Goal: Information Seeking & Learning: Learn about a topic

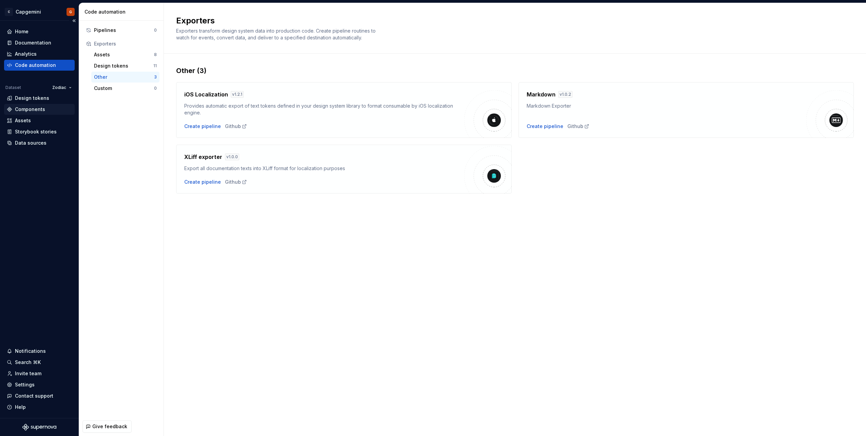
click at [33, 109] on div "Components" at bounding box center [30, 109] width 30 height 7
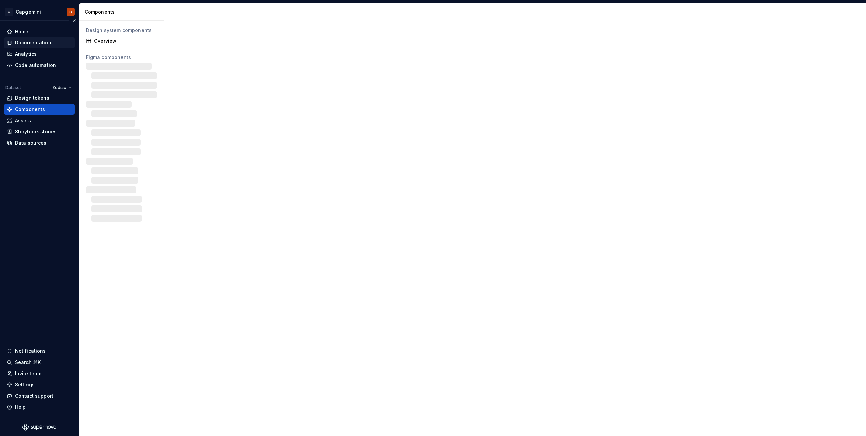
click at [33, 45] on div "Documentation" at bounding box center [33, 42] width 36 height 7
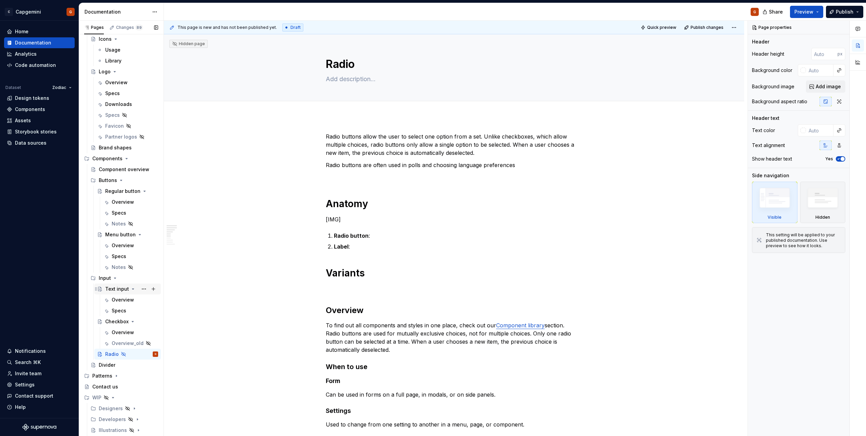
scroll to position [271, 0]
type textarea "*"
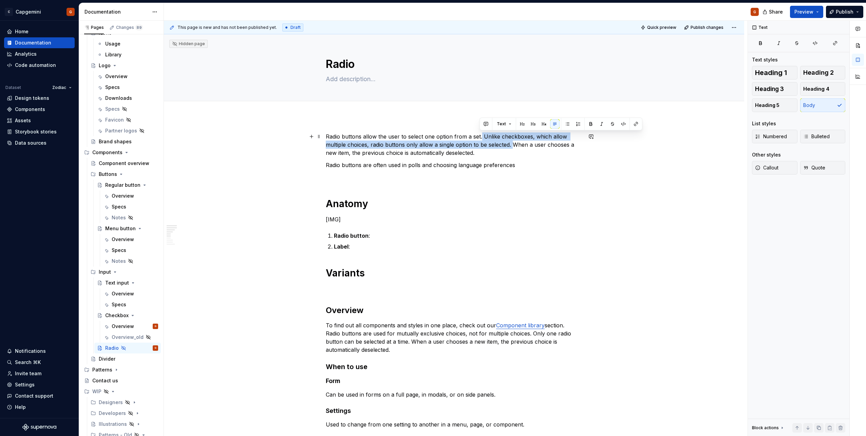
drag, startPoint x: 480, startPoint y: 137, endPoint x: 511, endPoint y: 144, distance: 31.8
click at [511, 144] on p "Radio buttons allow the user to select one option from a set. Unlike checkboxes…" at bounding box center [454, 144] width 256 height 24
click at [426, 137] on p "Radio buttons allow the user to select one option from a set. Unlike checkboxes…" at bounding box center [454, 144] width 256 height 24
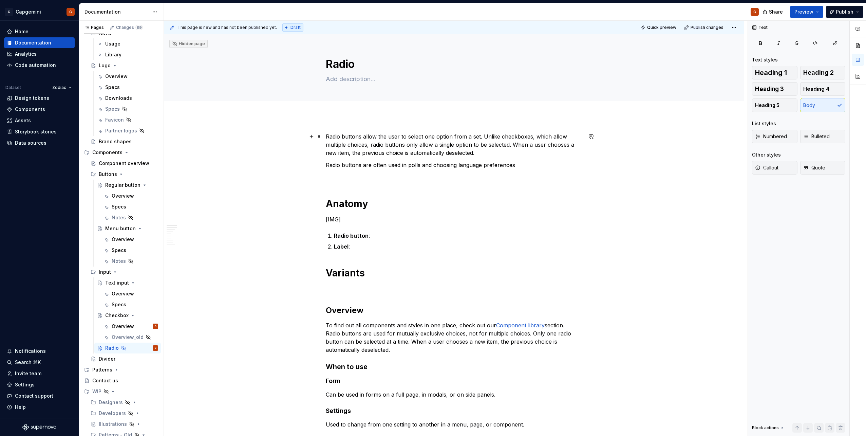
click at [428, 138] on p "Radio buttons allow the user to select one option from a set. Unlike checkboxes…" at bounding box center [454, 144] width 256 height 24
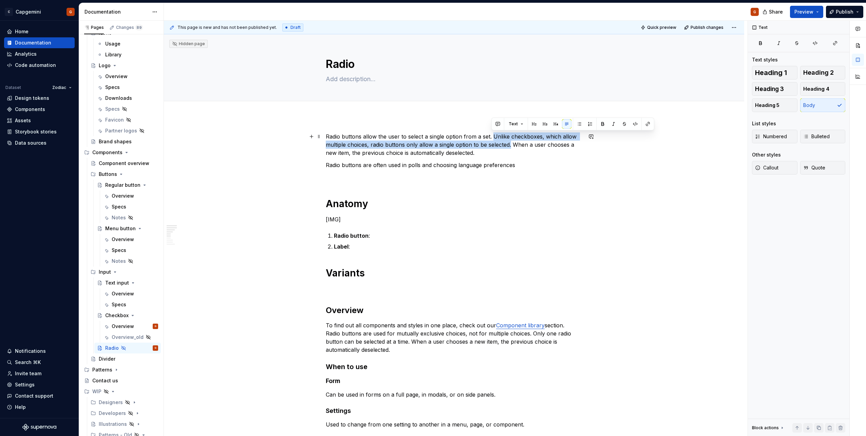
drag, startPoint x: 491, startPoint y: 134, endPoint x: 509, endPoint y: 146, distance: 21.8
click at [509, 146] on p "Radio buttons allow the user to select a single option from a set. Unlike check…" at bounding box center [454, 144] width 256 height 24
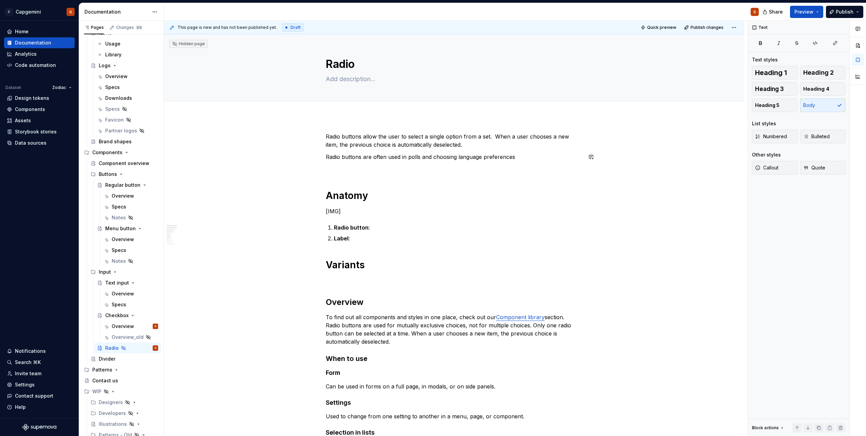
click at [450, 163] on div "Radio buttons allow the user to select a single option from a set. When a user …" at bounding box center [454, 390] width 256 height 517
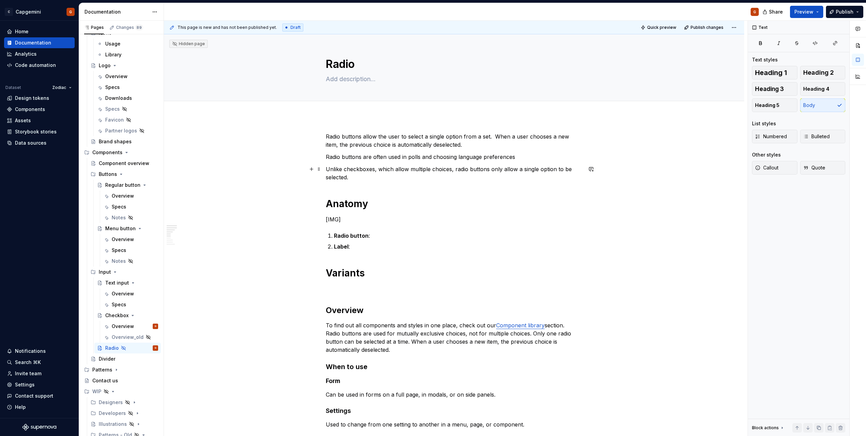
click at [326, 156] on p "Radio buttons are often used in polls and choosing language preferences" at bounding box center [454, 157] width 256 height 8
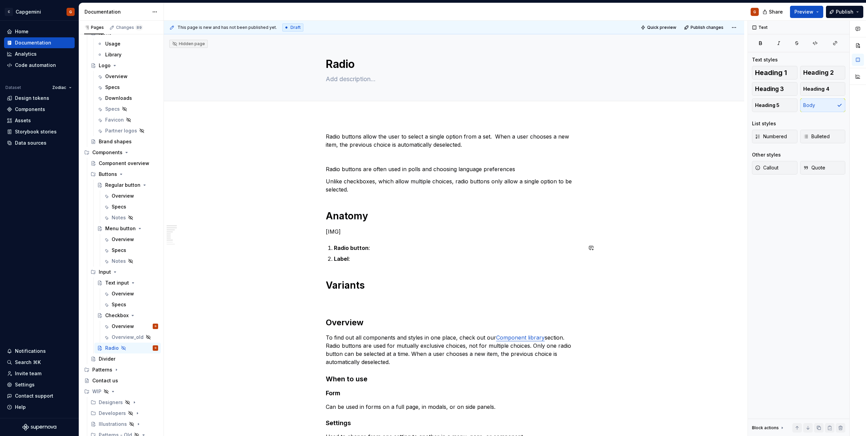
scroll to position [68, 0]
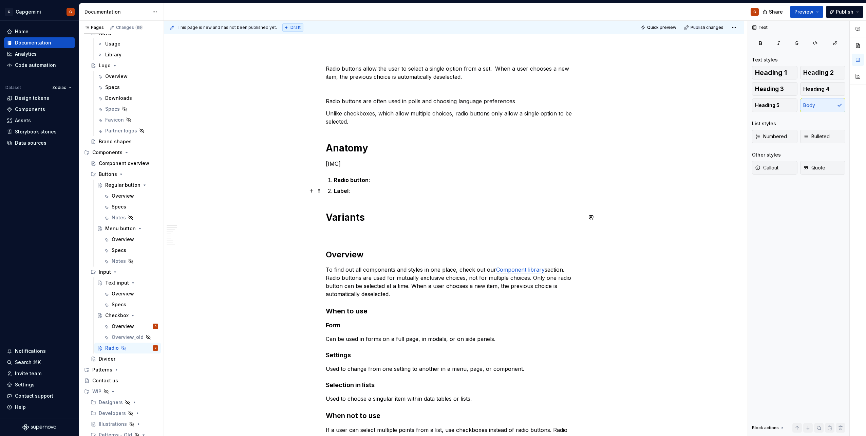
click at [388, 178] on p "Radio button :" at bounding box center [458, 180] width 248 height 8
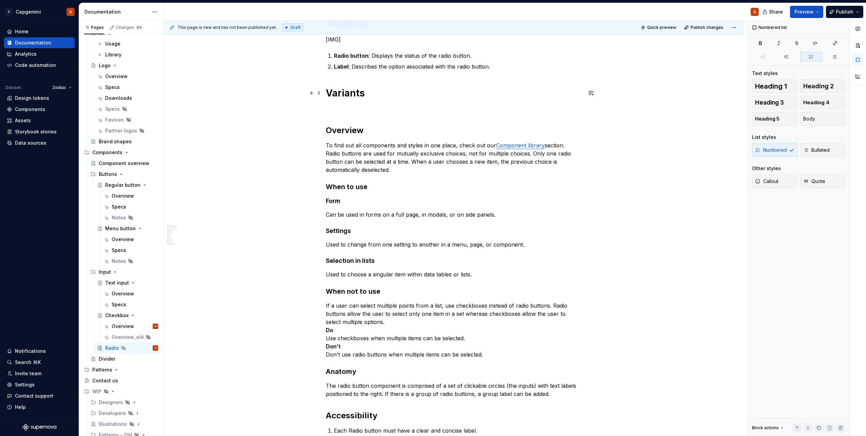
scroll to position [204, 0]
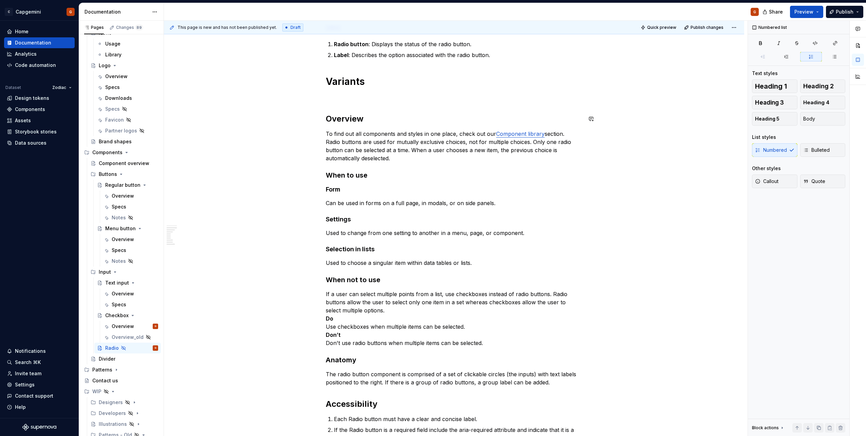
click at [388, 94] on p at bounding box center [454, 97] width 256 height 8
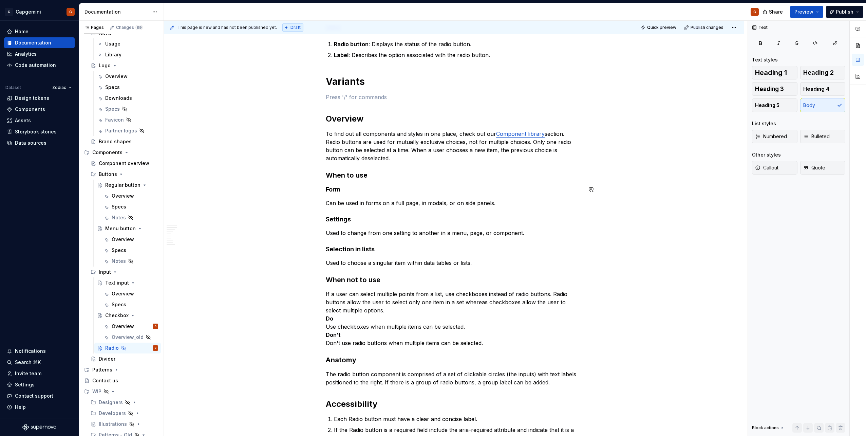
drag, startPoint x: 399, startPoint y: 183, endPoint x: 389, endPoint y: 167, distance: 18.6
click at [399, 183] on div "Radio buttons allow the user to select a single option from a set. When a user …" at bounding box center [454, 197] width 256 height 537
click at [357, 96] on p at bounding box center [454, 97] width 256 height 8
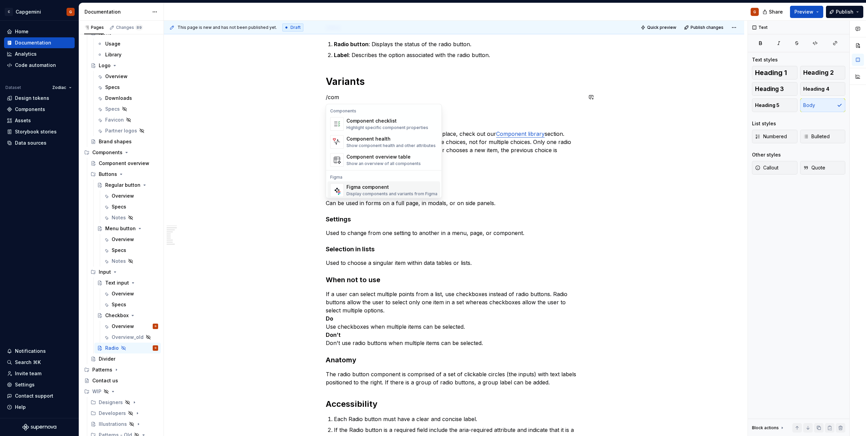
scroll to position [6, 0]
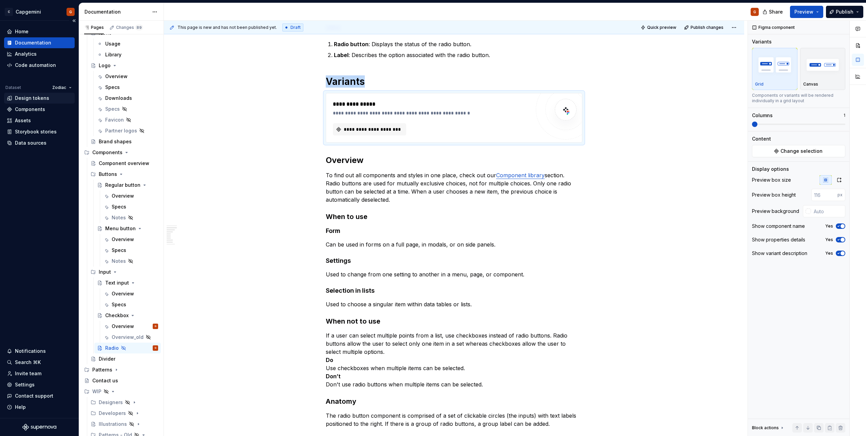
drag, startPoint x: 41, startPoint y: 111, endPoint x: 69, endPoint y: 97, distance: 31.1
click at [376, 125] on button "**********" at bounding box center [369, 129] width 73 height 12
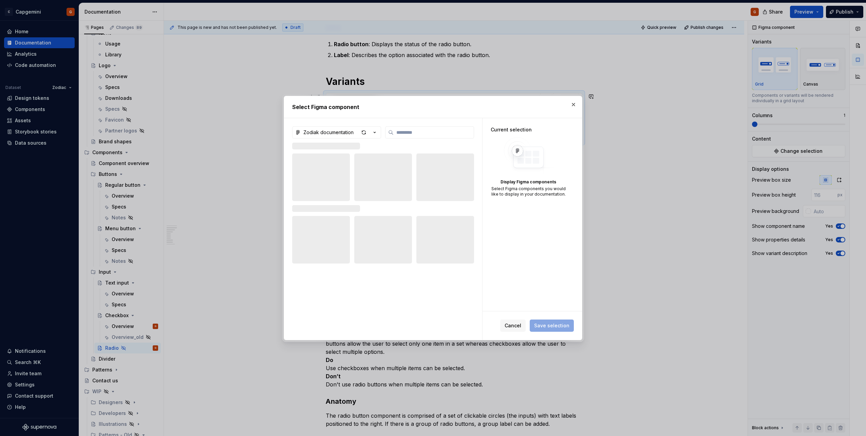
type textarea "*"
click at [418, 136] on label at bounding box center [429, 132] width 89 height 12
click at [418, 136] on input "search" at bounding box center [433, 132] width 80 height 7
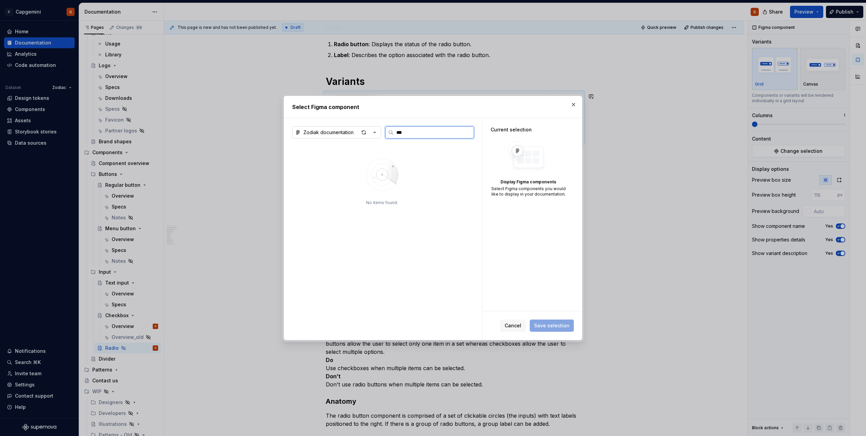
type input "***"
click at [373, 132] on icon "button" at bounding box center [374, 132] width 7 height 7
click at [343, 180] on div "Zodiak_designsystem" at bounding box center [337, 180] width 52 height 7
click at [319, 181] on div at bounding box center [320, 173] width 57 height 41
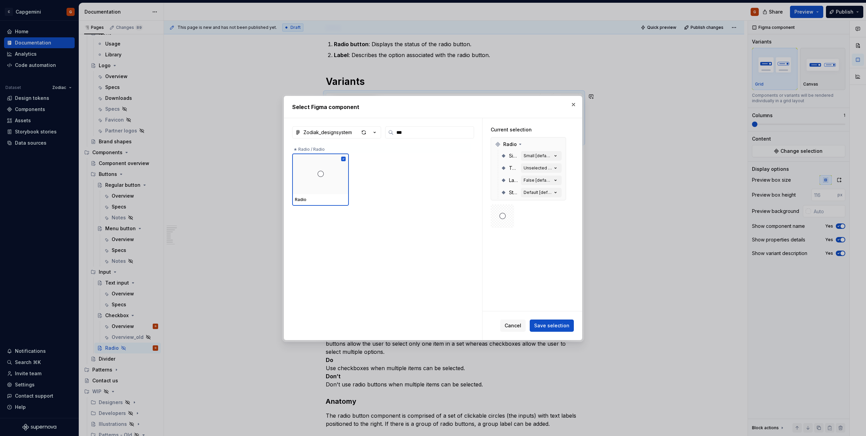
click at [565, 327] on span "Save selection" at bounding box center [551, 325] width 35 height 7
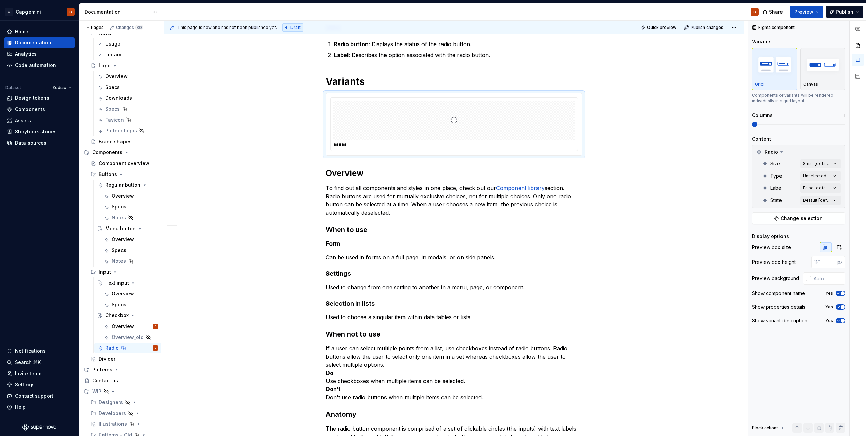
click at [825, 177] on div "Comments Open comments No comments yet Select ‘Comment’ from the block context …" at bounding box center [807, 228] width 118 height 415
click at [825, 175] on div "Comments Open comments No comments yet Select ‘Comment’ from the block context …" at bounding box center [807, 228] width 118 height 415
click at [821, 185] on div "Comments Open comments No comments yet Select ‘Comment’ from the block context …" at bounding box center [807, 228] width 118 height 415
click at [773, 215] on div "True" at bounding box center [795, 220] width 88 height 11
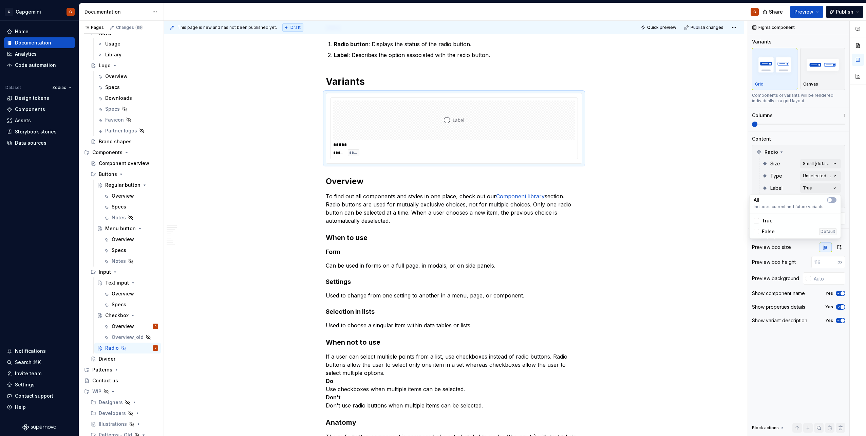
click at [772, 231] on span "False" at bounding box center [767, 231] width 13 height 7
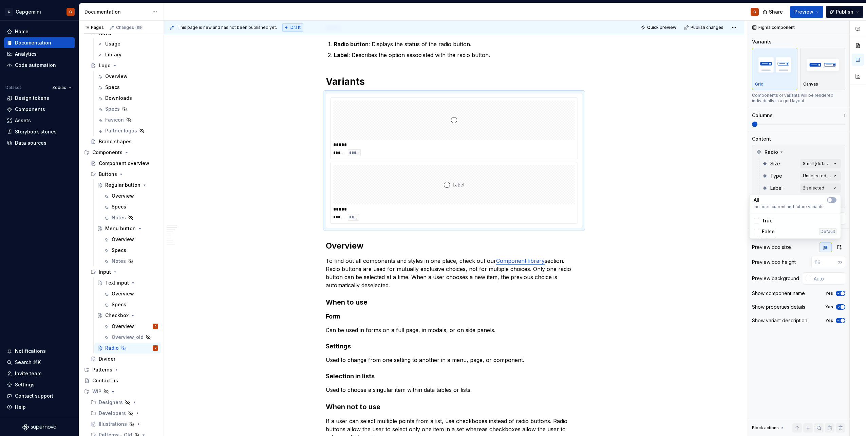
click at [758, 182] on div "Comments Open comments No comments yet Select ‘Comment’ from the block context …" at bounding box center [807, 228] width 118 height 415
click at [811, 202] on div "Comments Open comments No comments yet Select ‘Comment’ from the block context …" at bounding box center [807, 228] width 118 height 415
click at [792, 194] on div "Comments Open comments No comments yet Select ‘Comment’ from the block context …" at bounding box center [807, 228] width 118 height 415
click at [771, 124] on span at bounding box center [798, 123] width 93 height 1
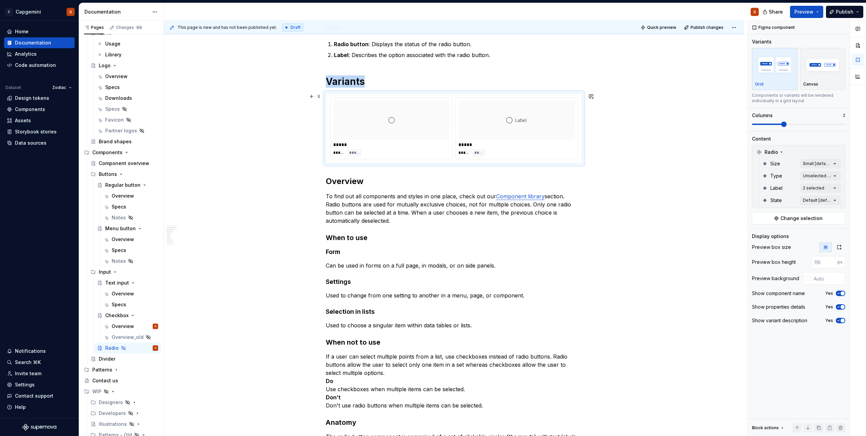
click at [379, 80] on h1 "Variants" at bounding box center [454, 81] width 256 height 12
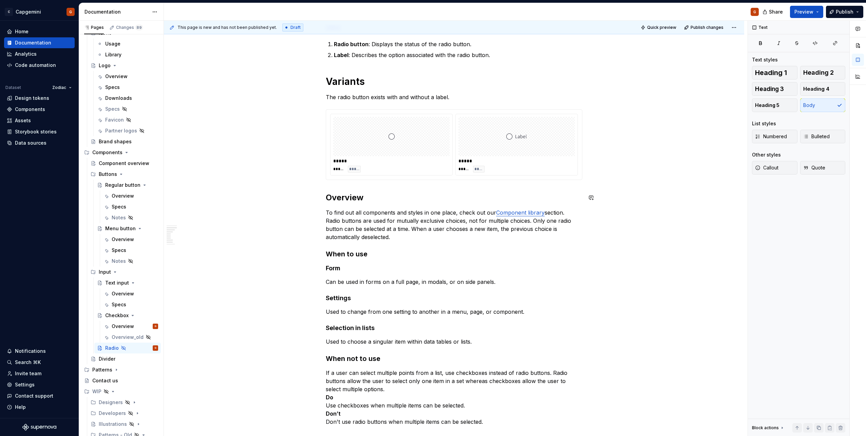
click at [364, 186] on div "Radio buttons allow the user to select a single option from a set. When a user …" at bounding box center [454, 237] width 256 height 616
click at [463, 94] on p "The radio button exists with and without a label." at bounding box center [454, 97] width 256 height 8
click at [602, 162] on div "Radio buttons allow the user to select a single option from a set. When a user …" at bounding box center [454, 297] width 580 height 771
click at [312, 116] on button "button" at bounding box center [311, 112] width 9 height 9
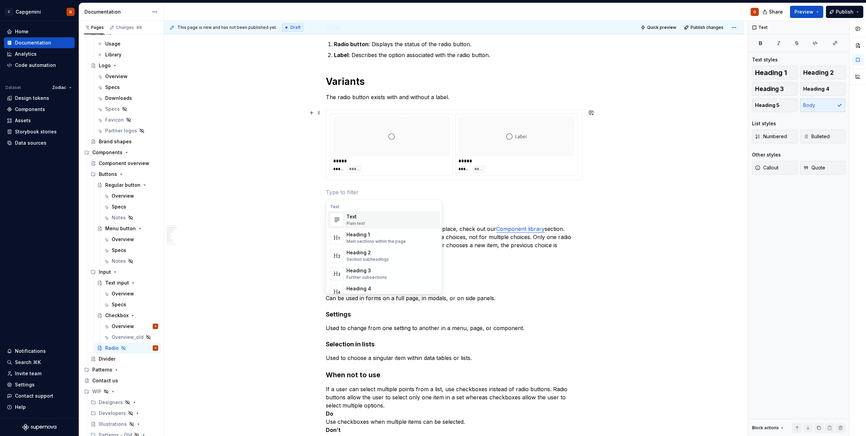
click at [368, 189] on p at bounding box center [454, 192] width 256 height 8
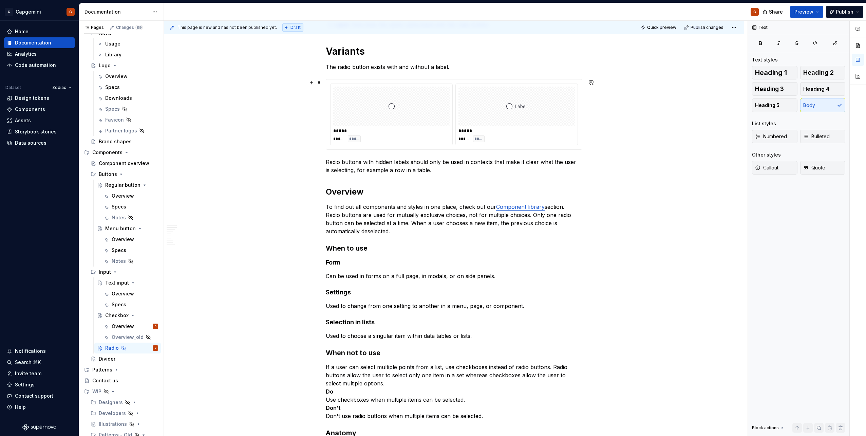
scroll to position [271, 0]
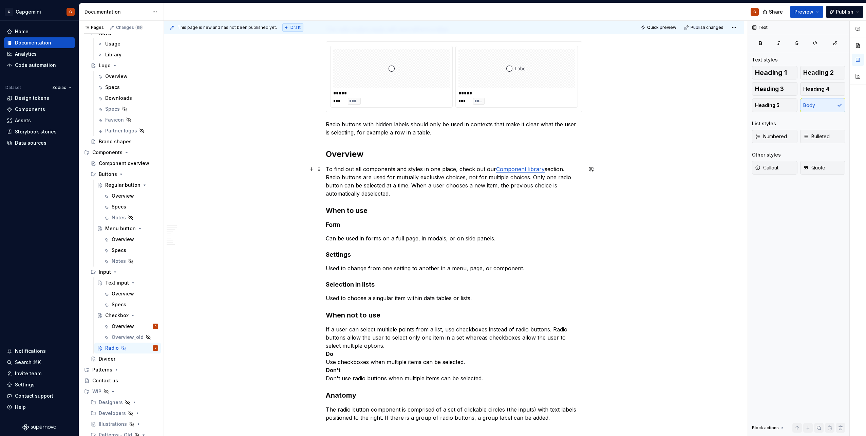
click at [407, 186] on p "To find out all components and styles in one place, check out our Component lib…" at bounding box center [454, 181] width 256 height 33
click at [409, 194] on p "To find out all components and styles in one place, check out our Component lib…" at bounding box center [454, 181] width 256 height 33
drag, startPoint x: 326, startPoint y: 177, endPoint x: 527, endPoint y: 178, distance: 201.1
click at [527, 178] on p "To find out all components and styles in one place, check out our Component lib…" at bounding box center [454, 181] width 256 height 33
click at [525, 183] on p "To find out all components and styles in one place, check out our Component lib…" at bounding box center [454, 181] width 256 height 33
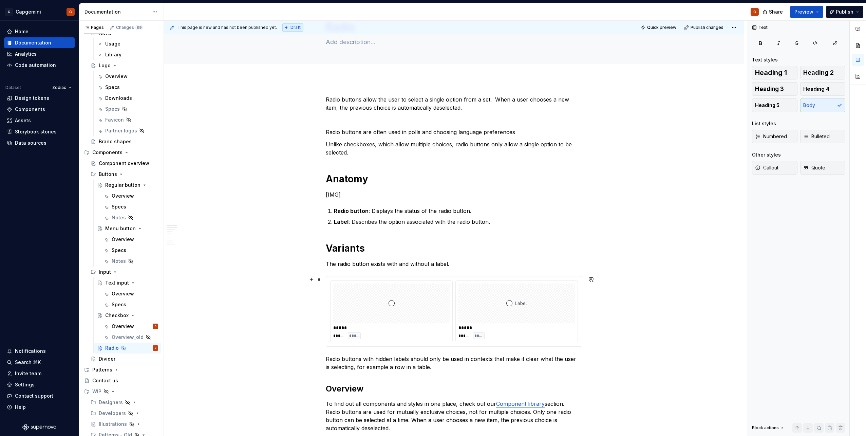
scroll to position [34, 0]
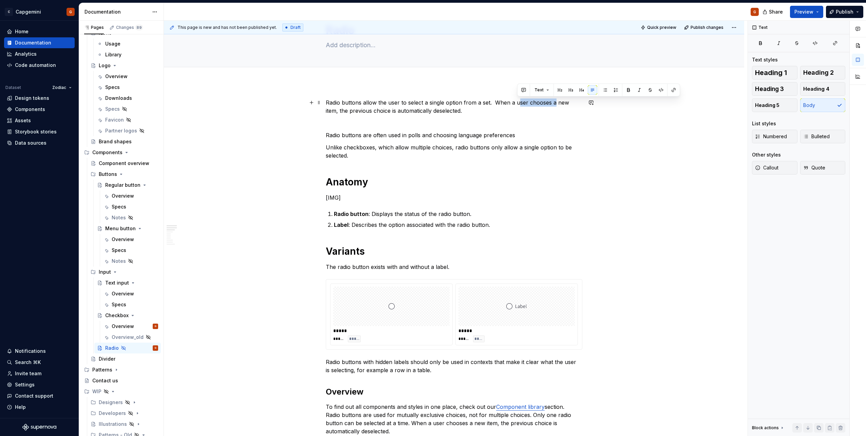
drag, startPoint x: 518, startPoint y: 105, endPoint x: 552, endPoint y: 103, distance: 34.7
click at [552, 103] on p "Radio buttons allow the user to select a single option from a set. When a user …" at bounding box center [454, 106] width 256 height 16
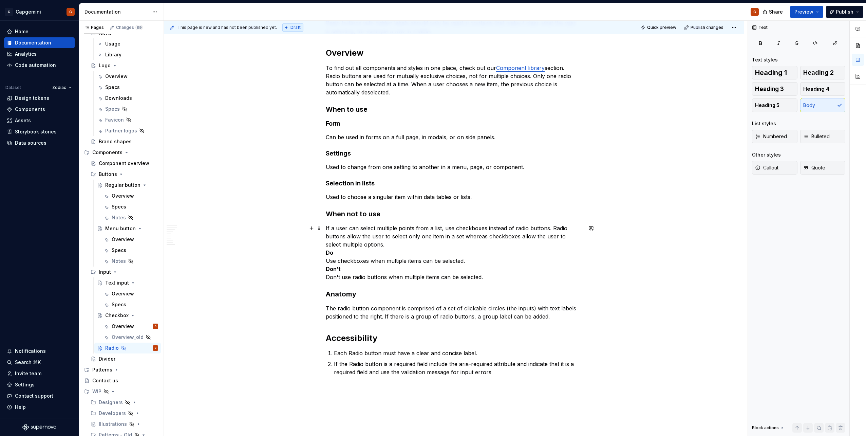
scroll to position [373, 0]
click at [501, 311] on p "The radio button component is comprised of a set of clickable circles (the inpu…" at bounding box center [454, 311] width 256 height 16
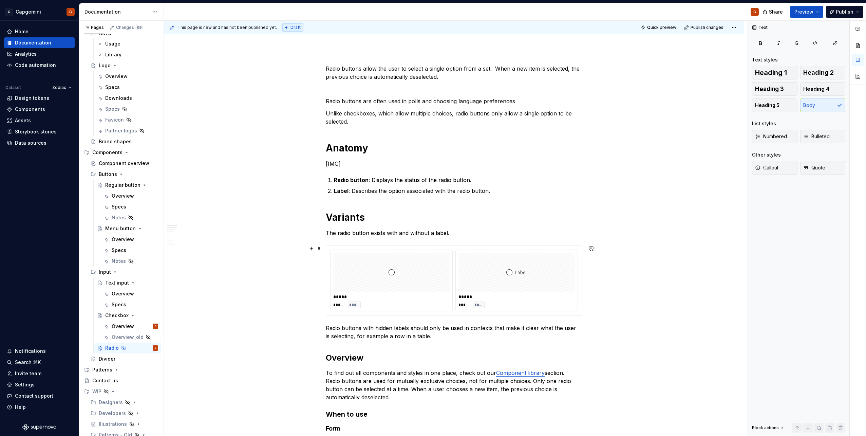
scroll to position [136, 0]
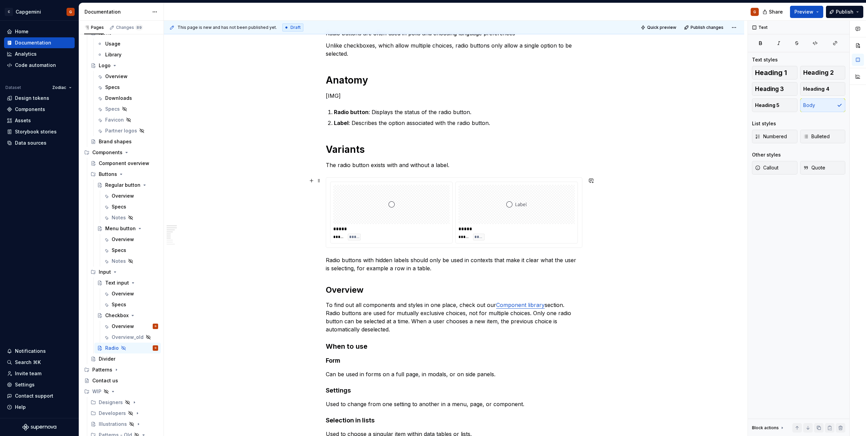
click at [457, 244] on div "***** ***** ***** ***** ***** ****" at bounding box center [454, 212] width 256 height 70
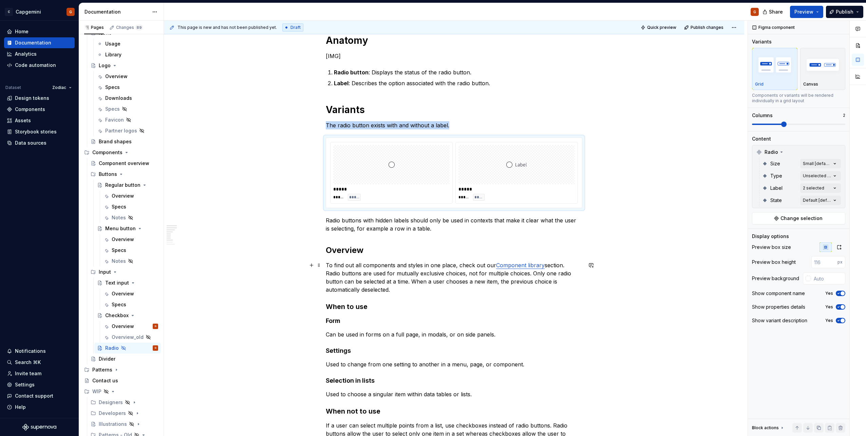
scroll to position [204, 0]
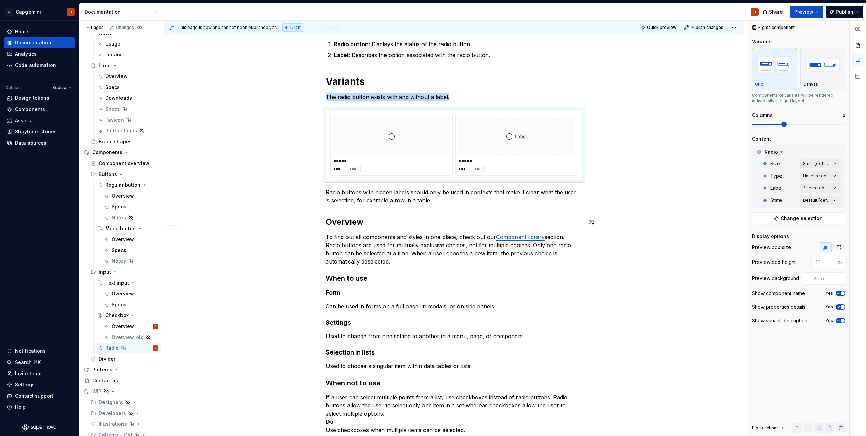
click at [367, 212] on div "Radio buttons allow the user to select a single option from a set. When a new i…" at bounding box center [454, 249] width 256 height 640
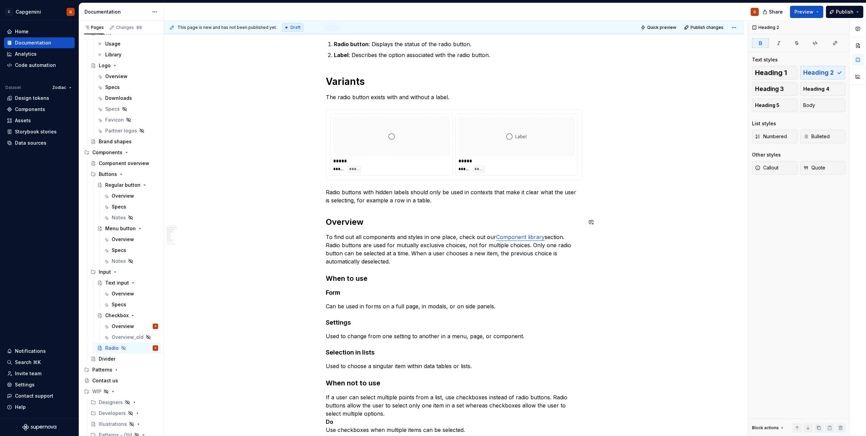
click at [437, 205] on div "Radio buttons allow the user to select a single option from a set. When a new i…" at bounding box center [454, 249] width 256 height 640
click at [437, 204] on div "Radio buttons allow the user to select a single option from a set. When a new i…" at bounding box center [454, 249] width 256 height 640
click at [436, 200] on p "Radio buttons with hidden labels should only be used in contexts that make it c…" at bounding box center [454, 196] width 256 height 16
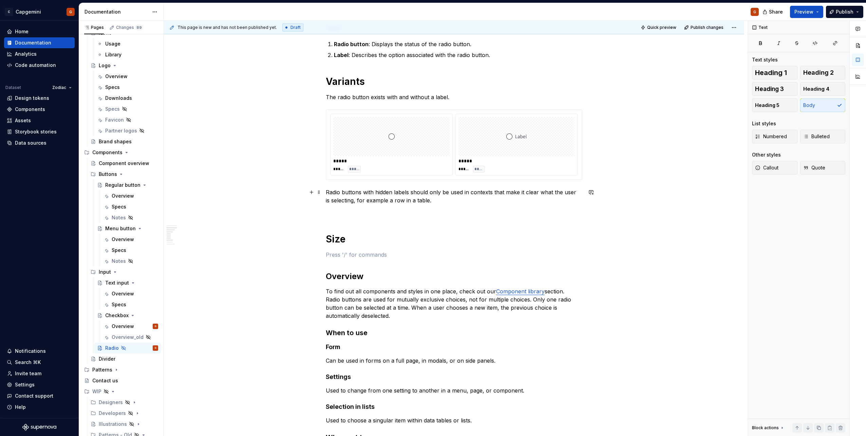
click at [569, 152] on div at bounding box center [516, 136] width 116 height 39
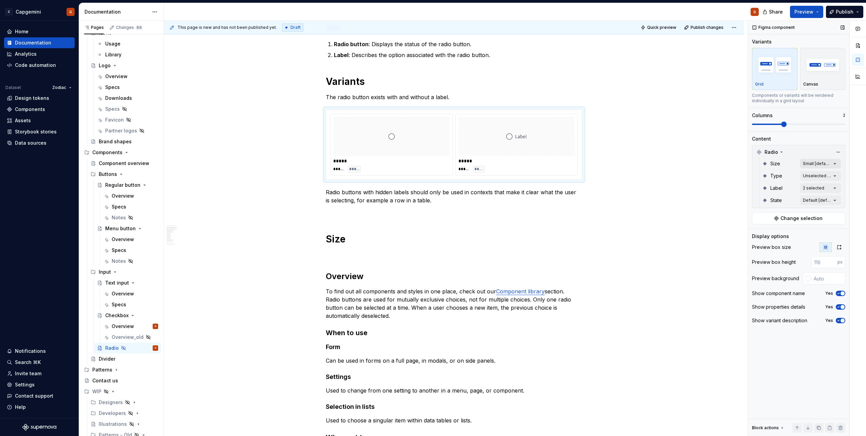
click at [824, 165] on div "Comments Open comments No comments yet Select ‘Comment’ from the block context …" at bounding box center [807, 228] width 118 height 415
click at [336, 257] on html "C Capgemini G Home Documentation Analytics Code automation Dataset Zodiac Desig…" at bounding box center [433, 218] width 866 height 436
click at [337, 248] on div "Radio buttons allow the user to select a single option from a set. When a new i…" at bounding box center [454, 276] width 256 height 695
click at [337, 252] on p at bounding box center [454, 254] width 256 height 8
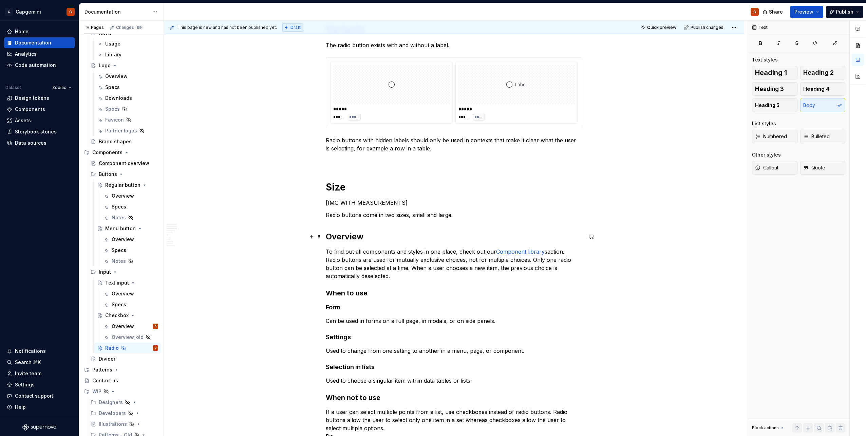
scroll to position [271, 0]
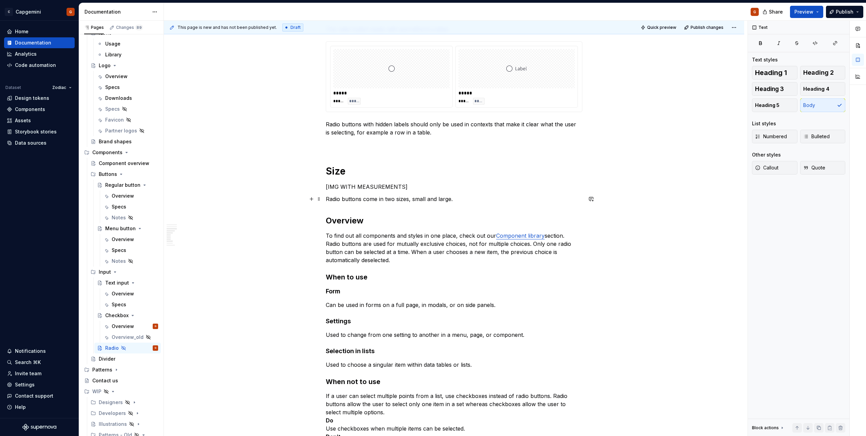
click at [471, 196] on p "Radio buttons come in two sizes, small and large." at bounding box center [454, 199] width 256 height 8
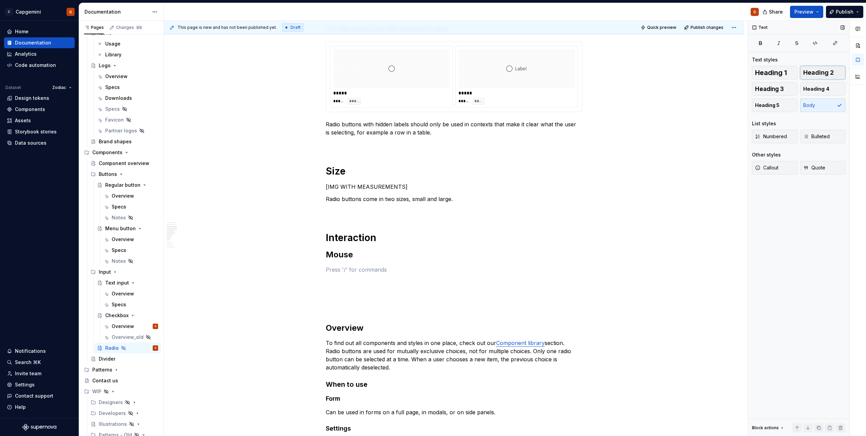
click at [834, 73] on button "Heading 2" at bounding box center [822, 73] width 45 height 14
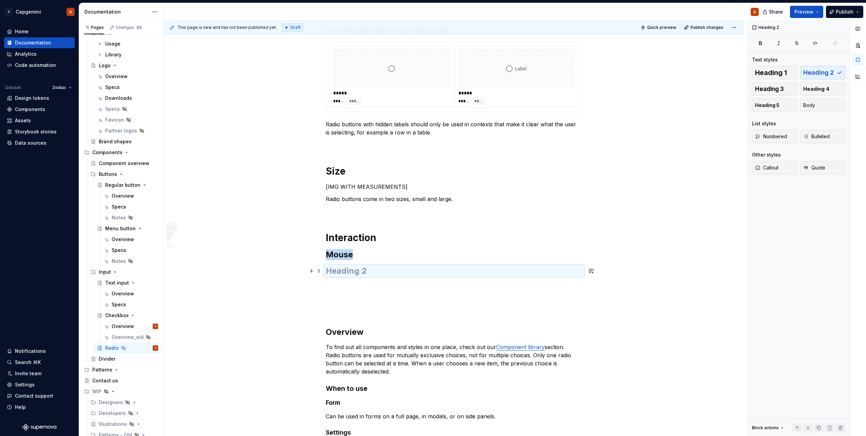
click at [395, 273] on h2 at bounding box center [454, 270] width 256 height 11
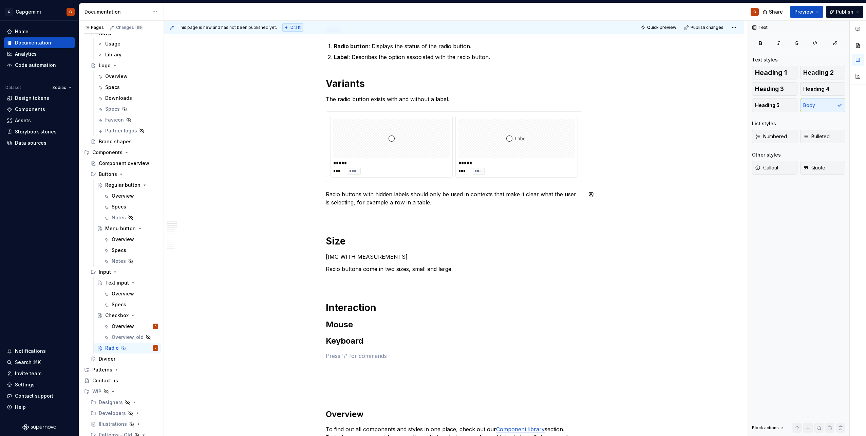
scroll to position [204, 0]
click at [345, 224] on div "Radio buttons allow the user to select a single option from a set. When a new i…" at bounding box center [454, 344] width 256 height 830
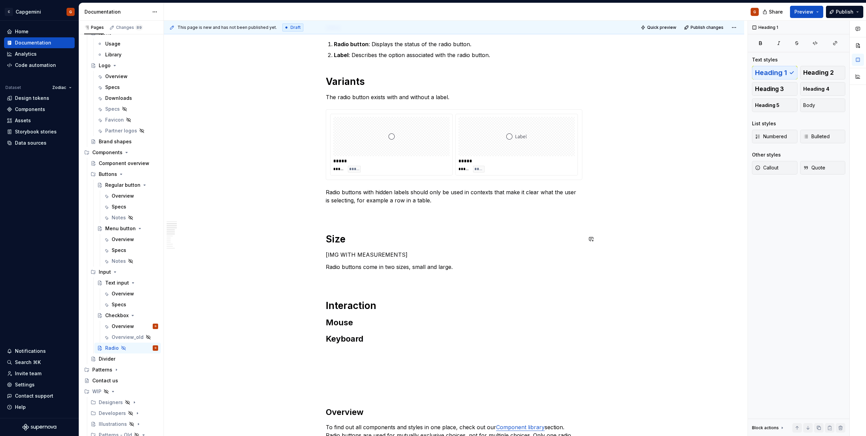
click at [342, 217] on div "Radio buttons allow the user to select a single option from a set. When a new i…" at bounding box center [454, 344] width 256 height 830
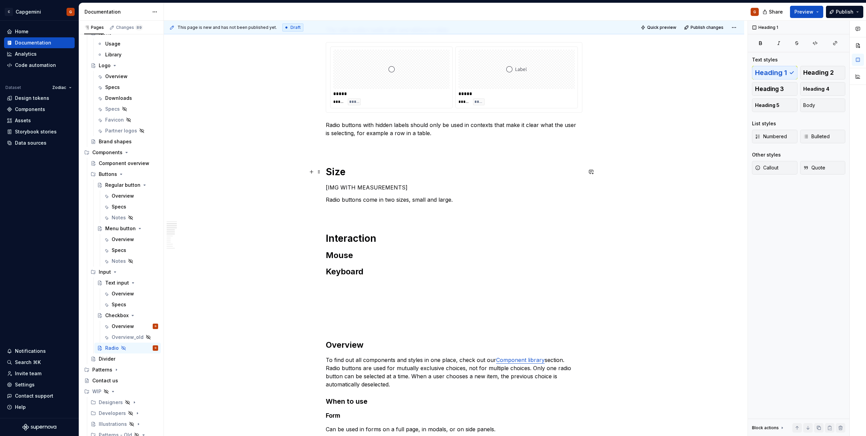
scroll to position [305, 0]
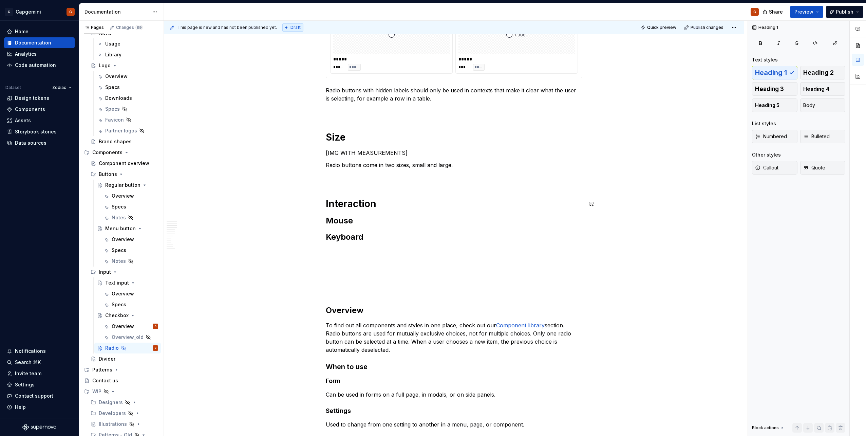
click at [337, 188] on div "Radio buttons allow the user to select a single option from a set. When a new i…" at bounding box center [454, 242] width 256 height 830
click at [337, 180] on p at bounding box center [454, 177] width 256 height 8
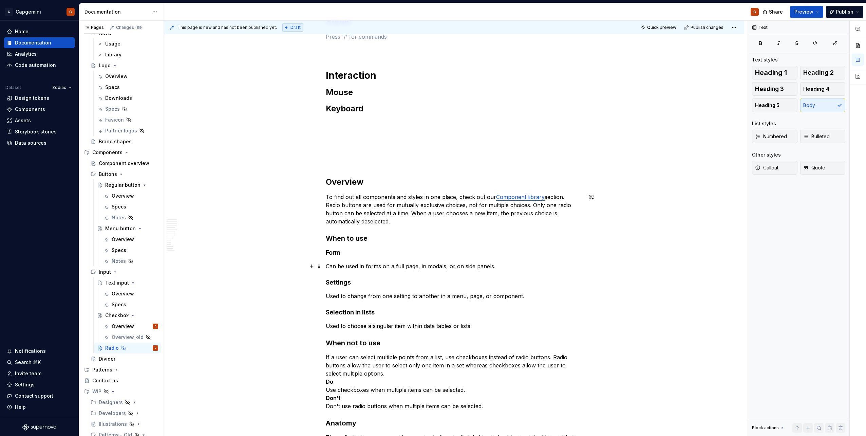
scroll to position [509, 0]
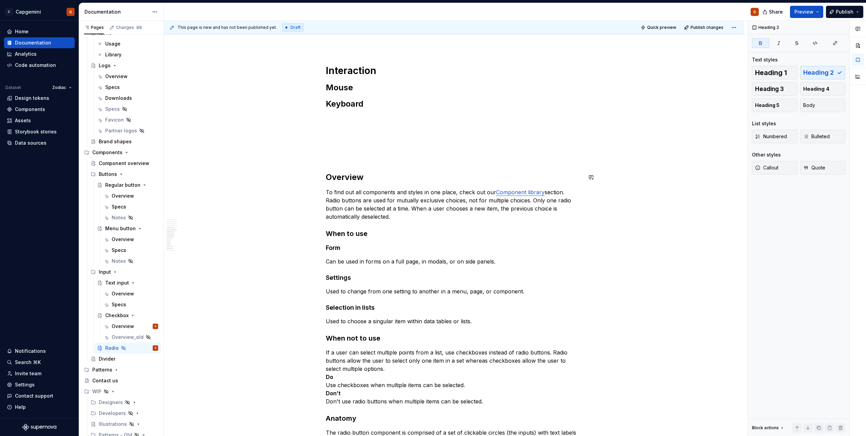
click at [406, 162] on div "Radio buttons allow the user to select a single option from a set. When a new i…" at bounding box center [454, 74] width 256 height 901
click at [399, 156] on p at bounding box center [454, 155] width 256 height 8
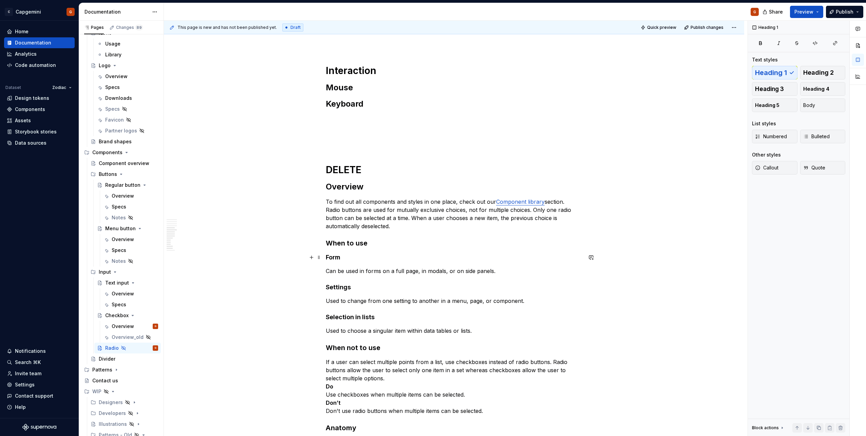
click at [480, 256] on h4 "Form" at bounding box center [454, 257] width 256 height 8
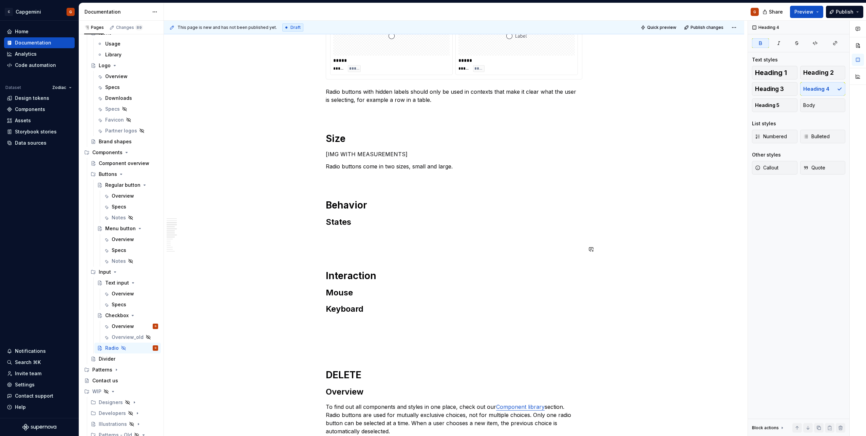
scroll to position [271, 0]
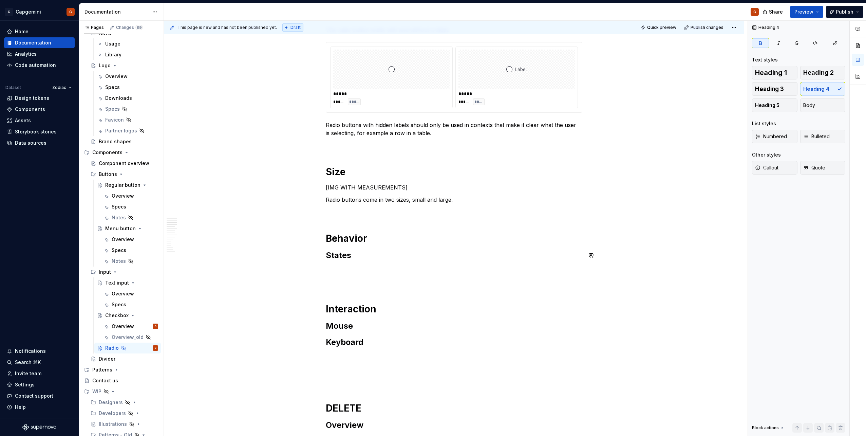
click at [357, 263] on div "Radio buttons allow the user to select a single option from a set. When a new i…" at bounding box center [454, 317] width 256 height 910
click at [352, 270] on p at bounding box center [454, 270] width 256 height 8
click at [358, 272] on p at bounding box center [454, 270] width 256 height 8
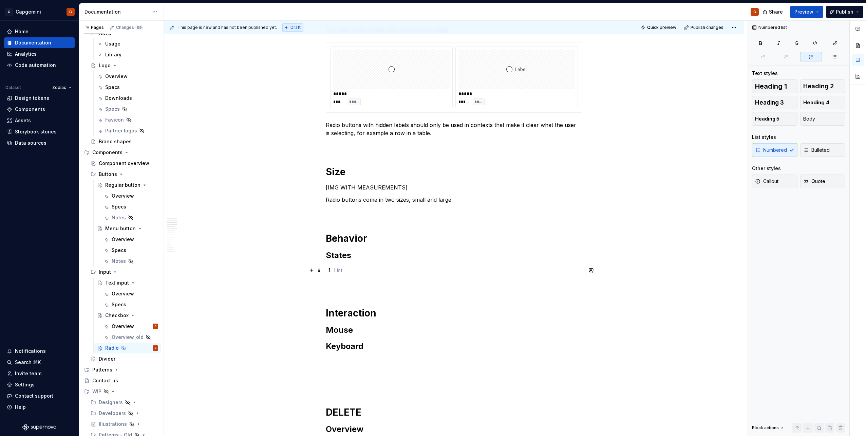
drag, startPoint x: 364, startPoint y: 267, endPoint x: 358, endPoint y: 268, distance: 5.5
click at [363, 267] on p at bounding box center [458, 270] width 248 height 8
click at [345, 269] on p at bounding box center [458, 270] width 248 height 8
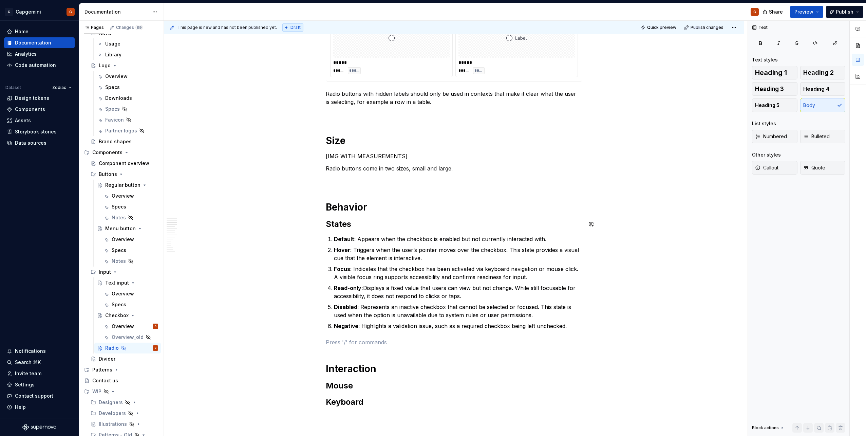
scroll to position [372, 0]
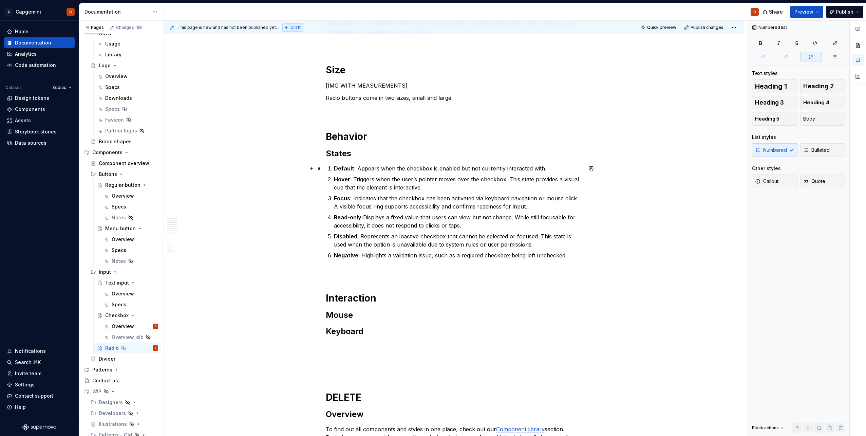
click at [410, 168] on p "Default : Appears when the checkbox is enabled but not currently interacted wit…" at bounding box center [458, 168] width 248 height 8
drag, startPoint x: 478, startPoint y: 178, endPoint x: 503, endPoint y: 178, distance: 24.8
click at [503, 178] on p "Hover : Triggers when the user’s pointer moves over the checkbox. This state pr…" at bounding box center [458, 183] width 248 height 16
click at [410, 195] on p "Focus : Indicates that the checkbox has been activated via keyboard navigation …" at bounding box center [458, 202] width 248 height 16
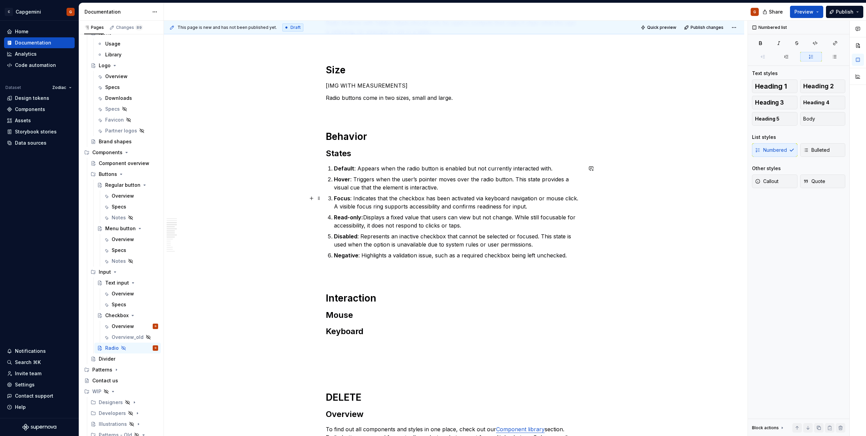
click at [410, 195] on p "Focus : Indicates that the checkbox has been activated via keyboard navigation …" at bounding box center [458, 202] width 248 height 16
click at [462, 222] on p "Read-only: Displays a fixed value that users can view but not change. While sti…" at bounding box center [458, 221] width 248 height 16
click at [462, 243] on p "Disabled : Represents an inactive checkbox that cannot be selected or focused. …" at bounding box center [458, 240] width 248 height 16
click at [428, 237] on p "Disabled : Represents an inactive checkbox that cannot be selected or focused. …" at bounding box center [458, 240] width 248 height 16
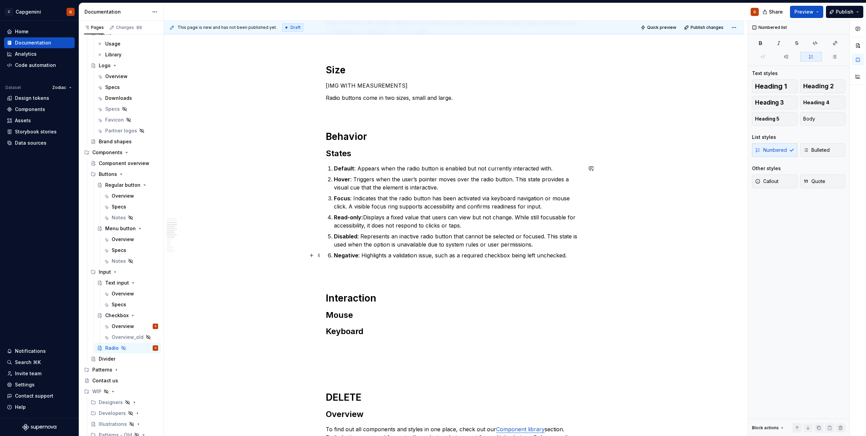
click at [464, 256] on p "Negative : Highlights a validation issue, such as a required checkbox being lef…" at bounding box center [458, 255] width 248 height 8
click at [498, 254] on p "Negative : Highlights a validation issue, such as a required checkbox being lef…" at bounding box center [458, 255] width 248 height 8
click at [446, 283] on div "Radio buttons allow the user to select a single option from a set. When a new i…" at bounding box center [454, 260] width 256 height 1001
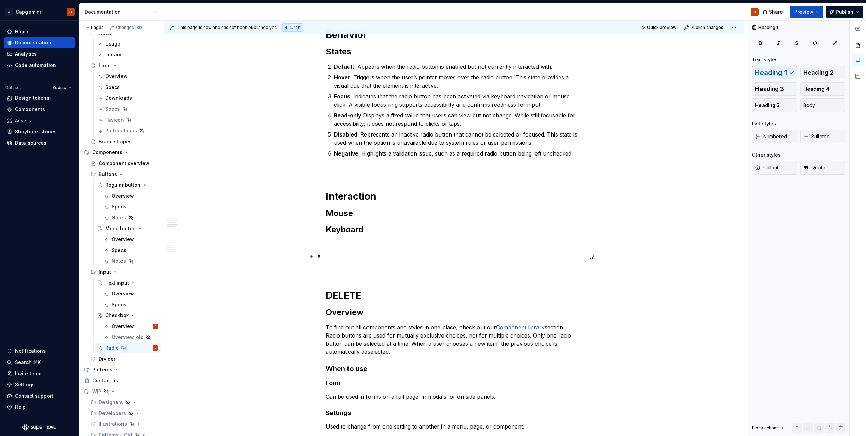
scroll to position [440, 0]
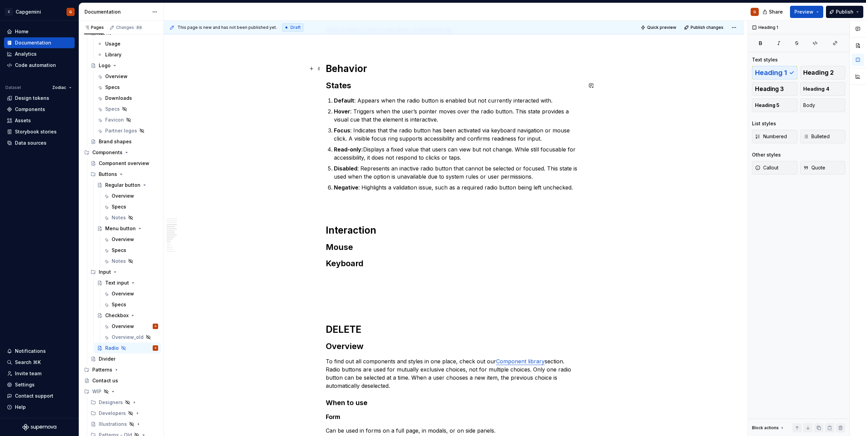
click at [395, 73] on h1 "Behavior" at bounding box center [454, 68] width 256 height 12
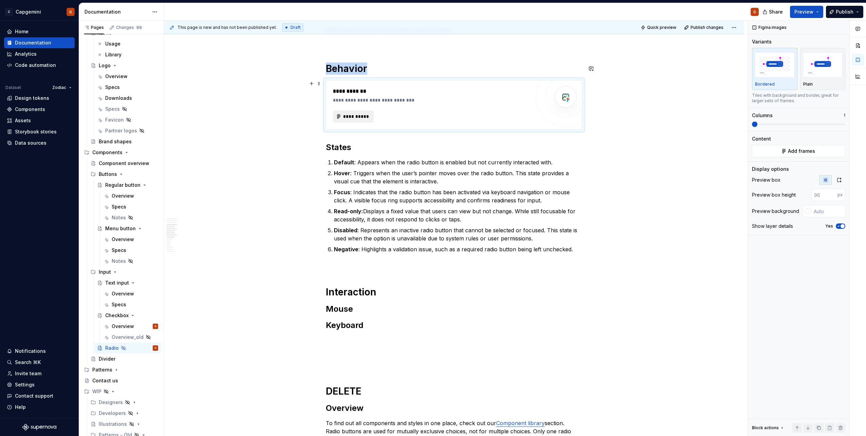
click at [358, 118] on span "**********" at bounding box center [356, 116] width 26 height 7
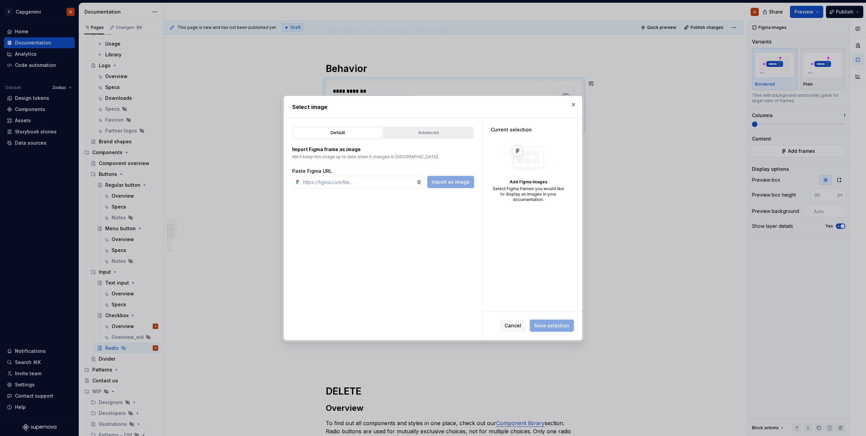
click at [417, 134] on div "Advanced" at bounding box center [428, 132] width 85 height 7
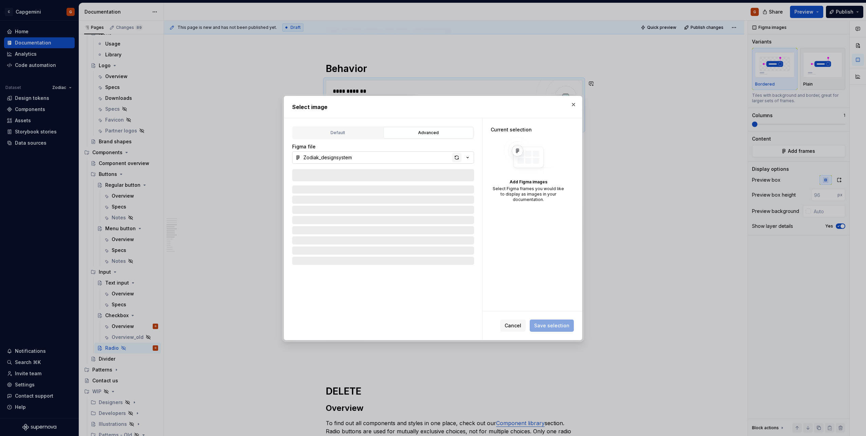
click at [454, 159] on div "button" at bounding box center [456, 157] width 9 height 9
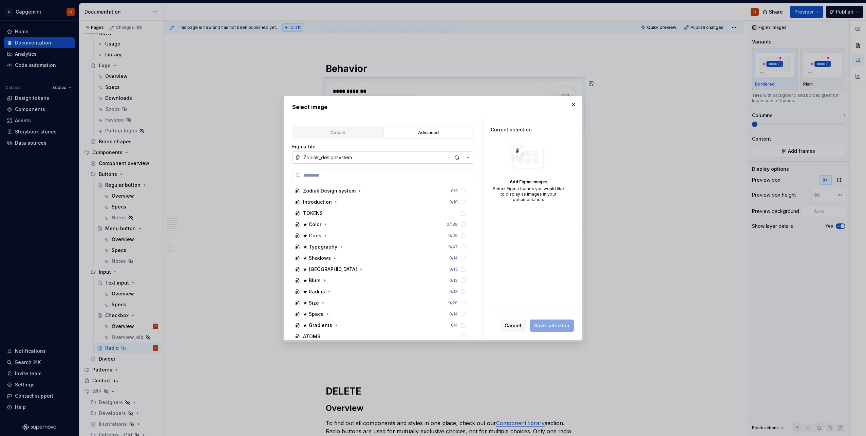
type textarea "*"
click at [441, 173] on input "search" at bounding box center [387, 175] width 173 height 7
click at [337, 172] on input "search" at bounding box center [387, 175] width 173 height 7
type input "*"
click at [455, 156] on div "button" at bounding box center [456, 157] width 9 height 9
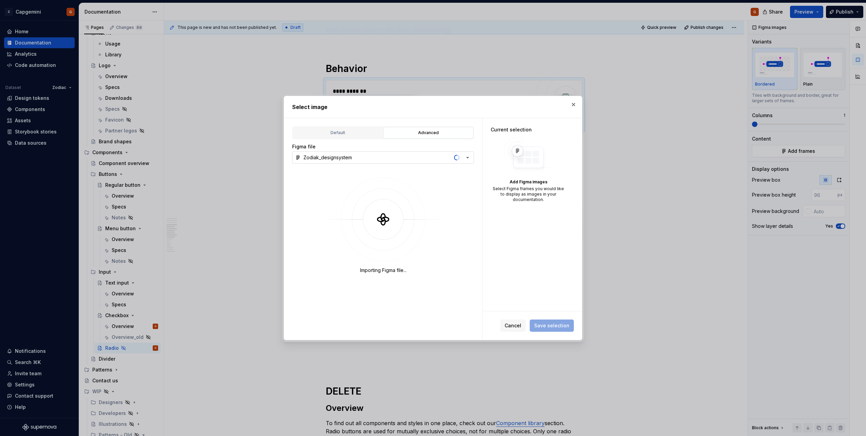
click at [466, 156] on icon "button" at bounding box center [467, 157] width 7 height 7
click at [466, 158] on div at bounding box center [433, 218] width 866 height 436
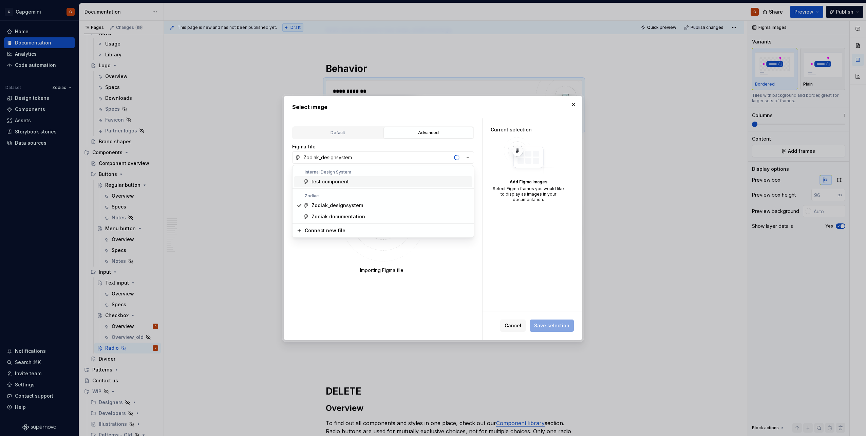
click at [340, 215] on div "Zodiak documentation" at bounding box center [338, 216] width 54 height 7
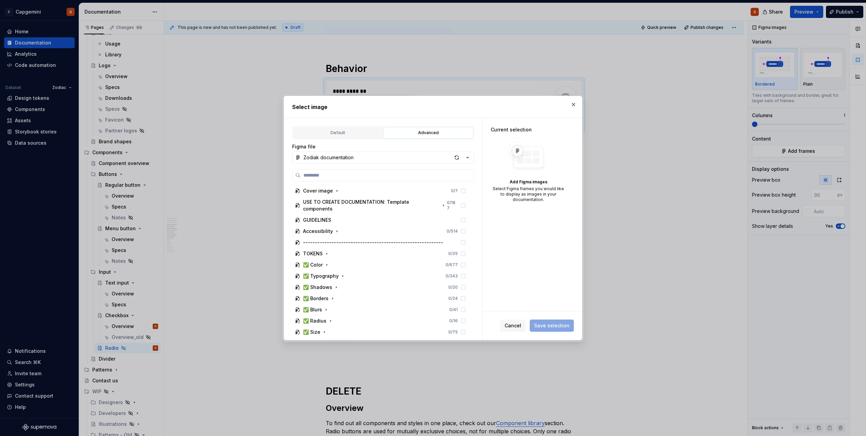
type textarea "*"
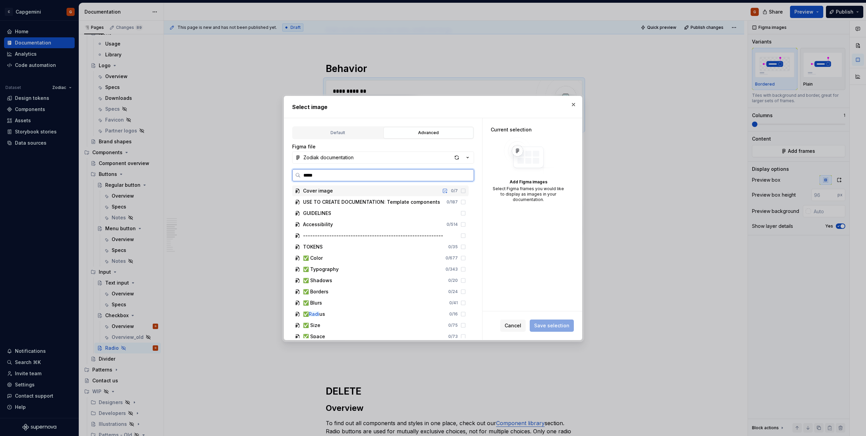
type input "*****"
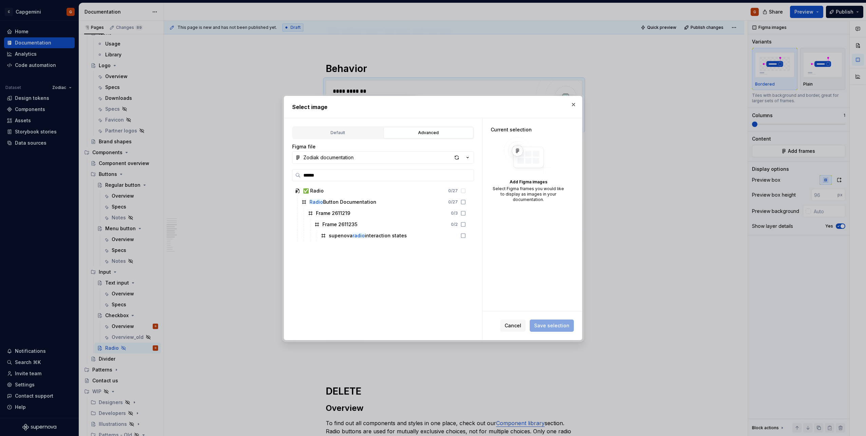
click at [381, 242] on div "✅ Radio 0 / 27 Radio Button Documentation 0 / 27 Frame 2611219 0 / 3 Frame 2611…" at bounding box center [381, 261] width 178 height 153
click at [380, 237] on div "supenova radio interaction states" at bounding box center [368, 235] width 78 height 7
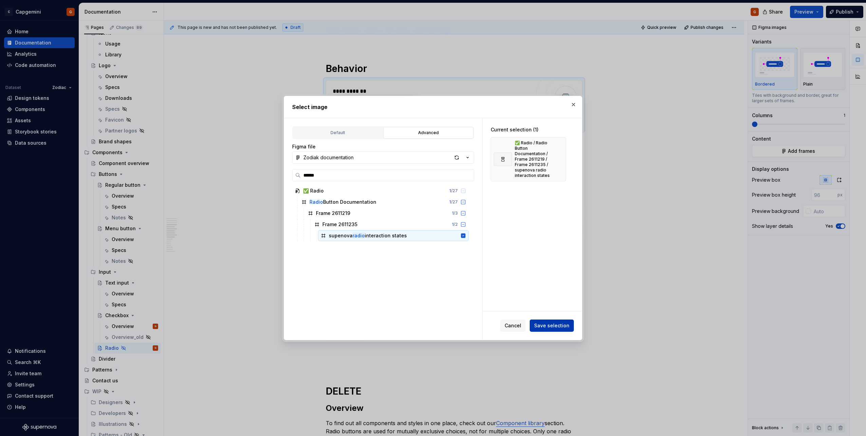
click at [555, 326] on span "Save selection" at bounding box center [551, 325] width 35 height 7
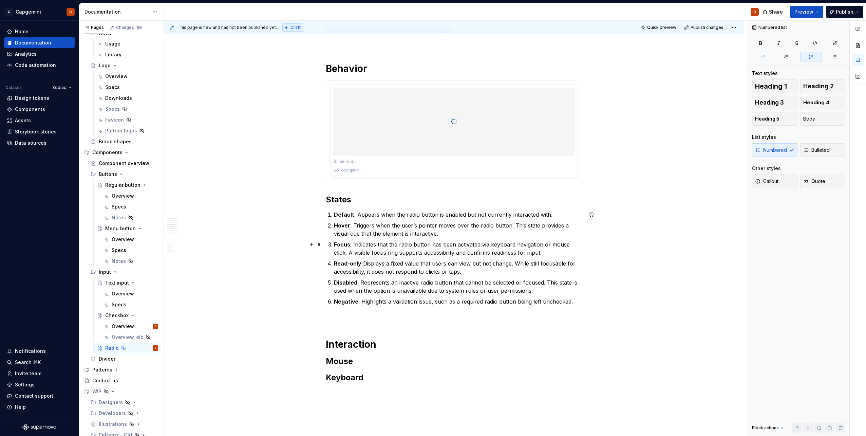
click at [343, 249] on p "Focus : Indicates that the radio button has been activated via keyboard navigat…" at bounding box center [458, 248] width 248 height 16
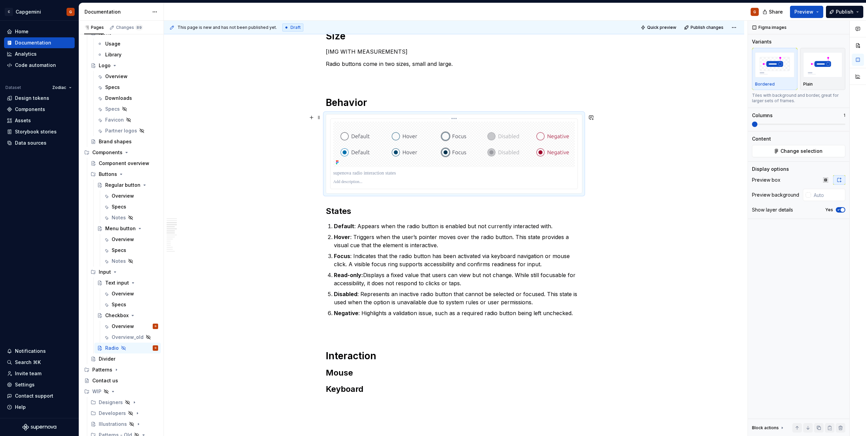
click at [422, 141] on img at bounding box center [453, 143] width 241 height 45
type textarea "*"
click at [837, 211] on icon "button" at bounding box center [837, 210] width 5 height 4
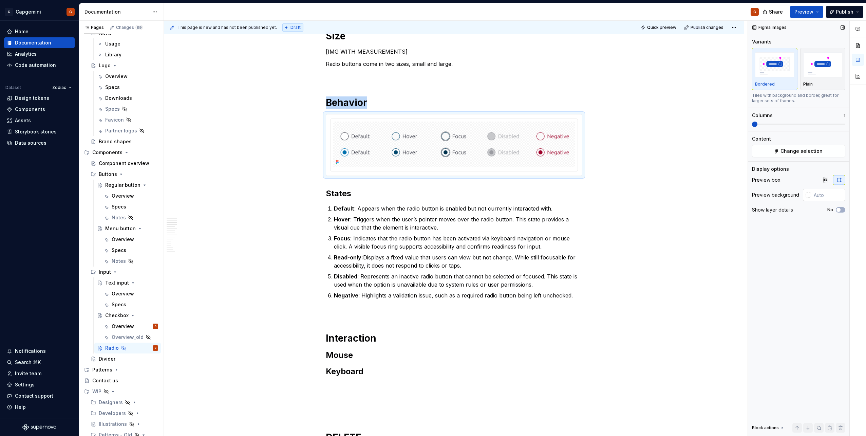
click at [823, 194] on input "text" at bounding box center [828, 195] width 34 height 12
type input "FAFAFAFA"
type button "on"
type input "#FAFAFAFA"
click at [827, 228] on div "Figma images Variants Bordered Plain Tiles with background and border, great fo…" at bounding box center [798, 228] width 101 height 415
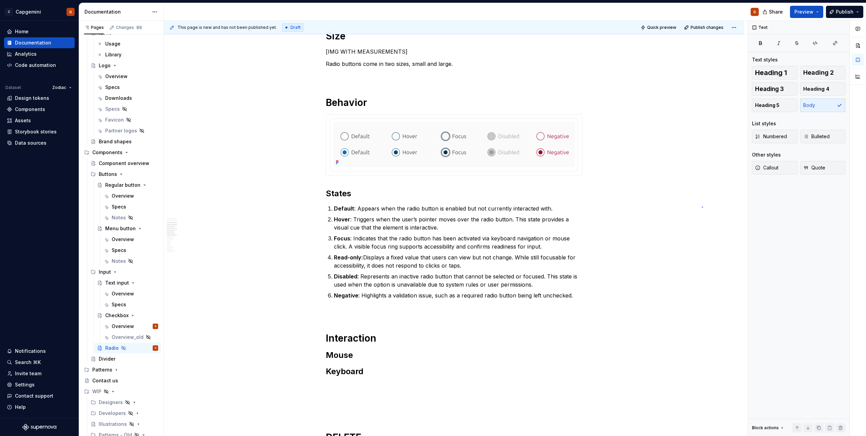
click at [701, 206] on div "This page is new and has not been published yet. Draft Quick preview Publish ch…" at bounding box center [455, 228] width 583 height 415
click at [525, 157] on img at bounding box center [453, 143] width 241 height 45
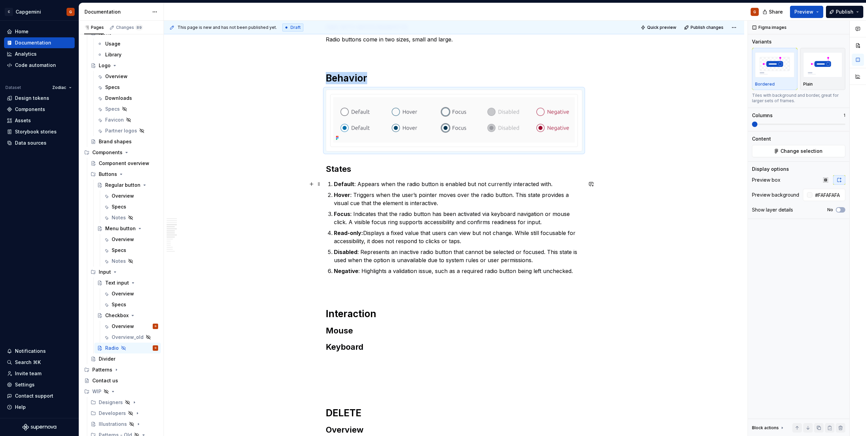
scroll to position [440, 0]
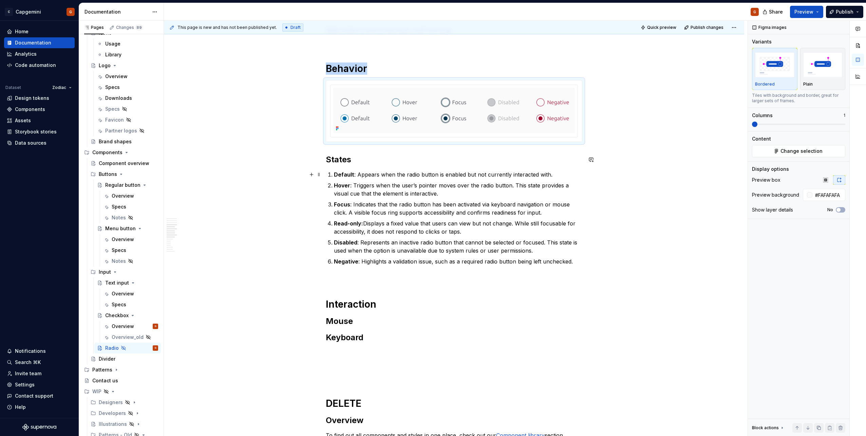
click at [346, 156] on h2 "States" at bounding box center [454, 159] width 256 height 11
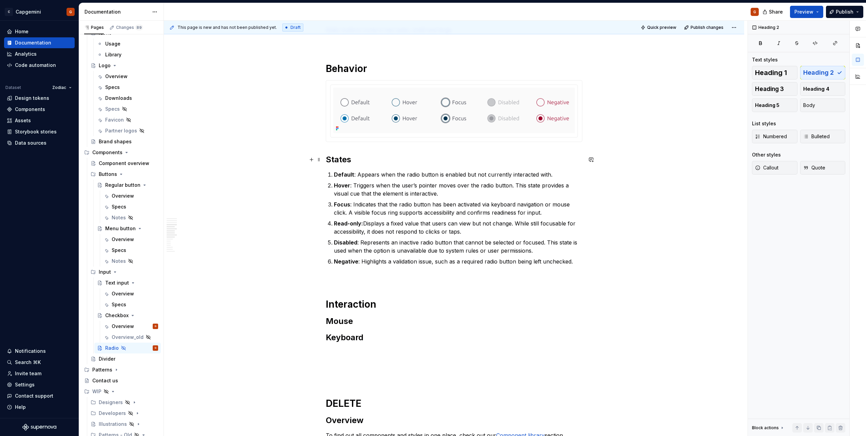
click at [346, 156] on h2 "States" at bounding box center [454, 159] width 256 height 11
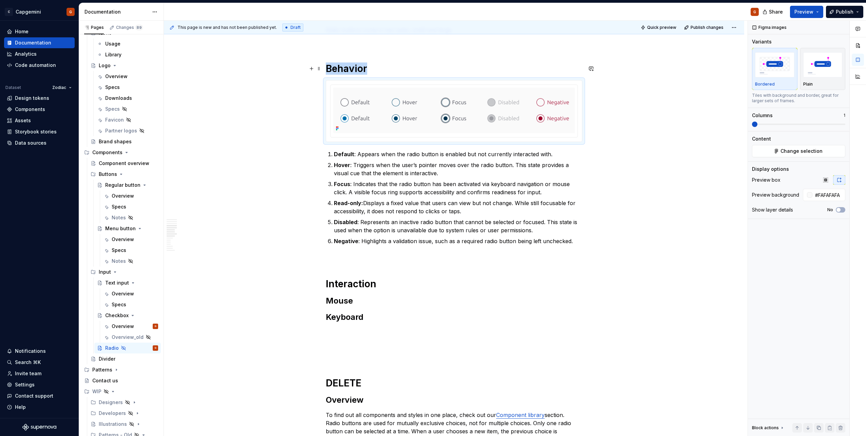
click at [388, 73] on h1 "Behavior" at bounding box center [454, 68] width 256 height 12
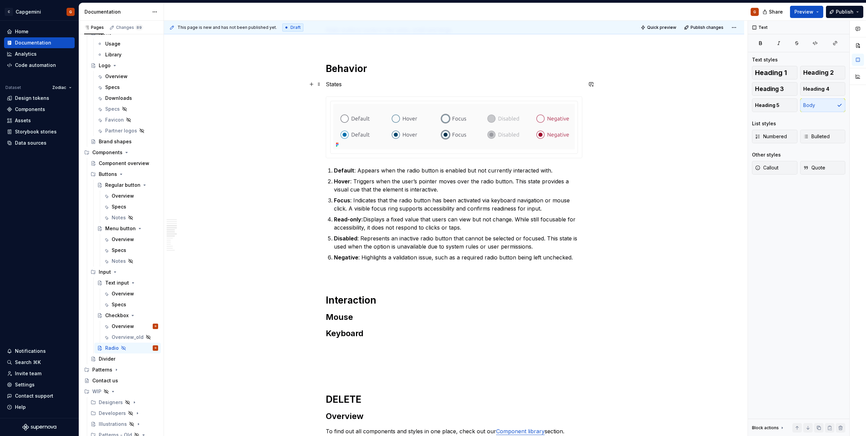
click at [334, 87] on p "States" at bounding box center [454, 84] width 256 height 8
click at [821, 72] on span "Heading 2" at bounding box center [818, 72] width 31 height 7
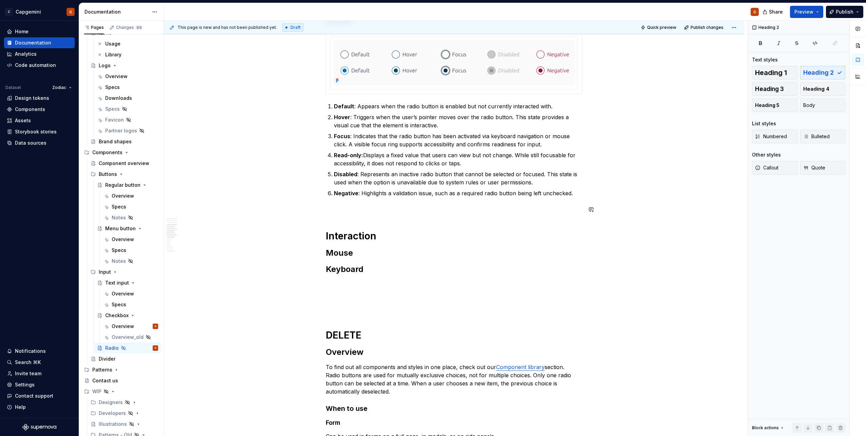
scroll to position [508, 0]
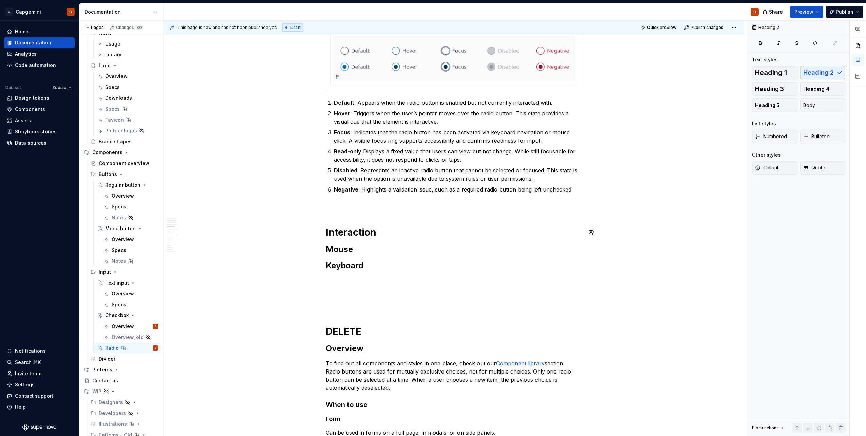
click at [343, 208] on p at bounding box center [454, 205] width 256 height 8
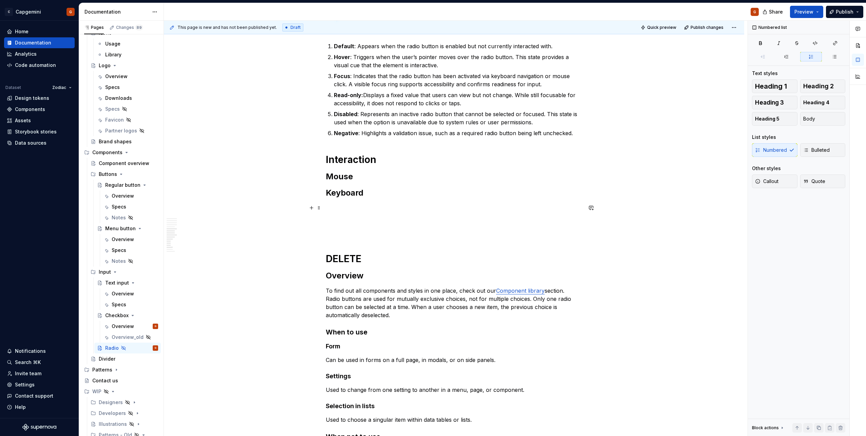
scroll to position [576, 0]
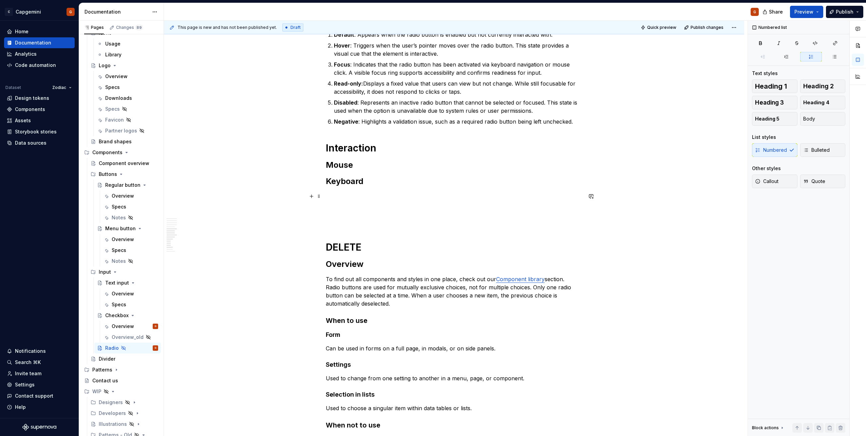
click at [347, 195] on p at bounding box center [454, 196] width 256 height 8
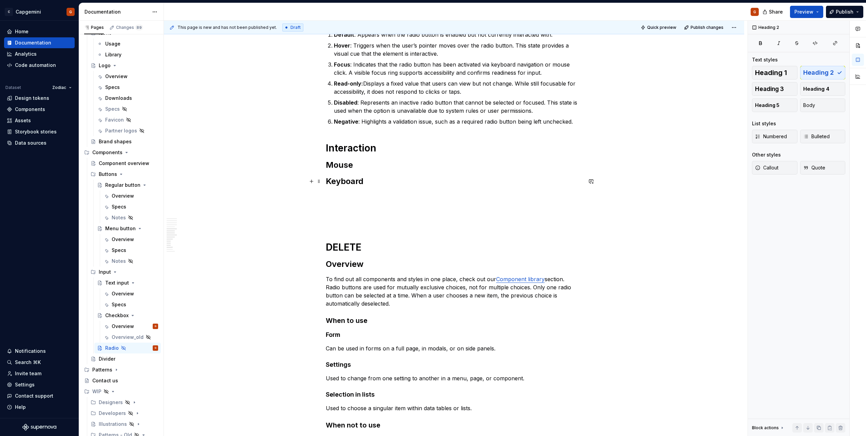
click at [341, 181] on h2 "Keyboard" at bounding box center [454, 181] width 256 height 11
click at [337, 193] on p at bounding box center [454, 196] width 256 height 8
click at [389, 171] on div "Radio buttons allow the user to select a single option from a set. When a new i…" at bounding box center [454, 83] width 256 height 1055
click at [388, 166] on h2 "Mouse" at bounding box center [454, 164] width 256 height 11
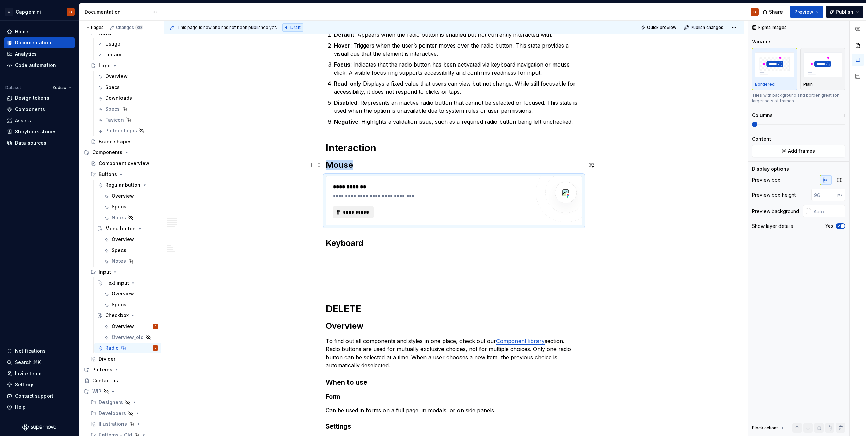
click at [346, 215] on button "**********" at bounding box center [353, 212] width 41 height 12
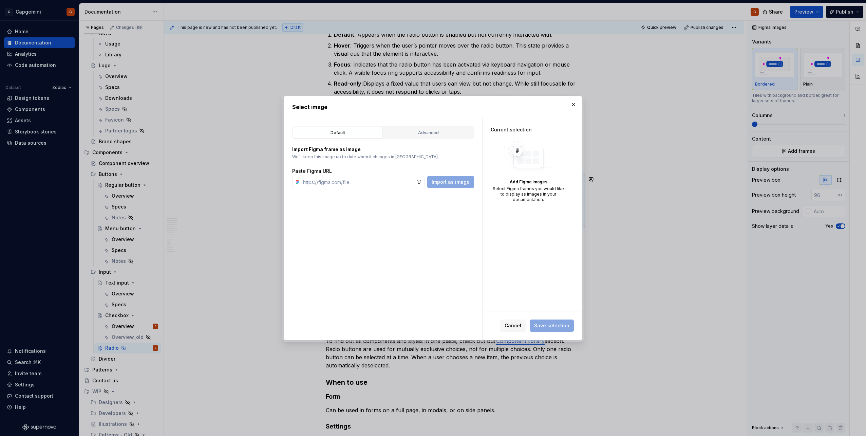
type textarea "*"
click at [406, 133] on div "Advanced" at bounding box center [428, 132] width 85 height 7
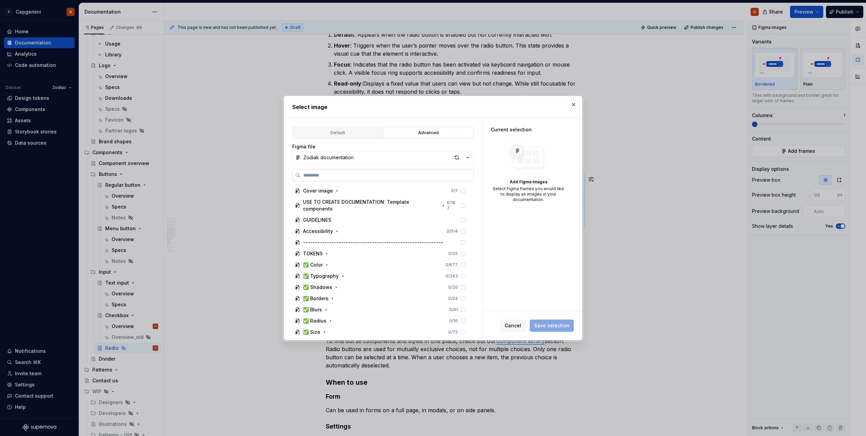
click at [380, 171] on label at bounding box center [383, 175] width 182 height 12
click at [380, 172] on input "search" at bounding box center [387, 175] width 173 height 7
type input "*****"
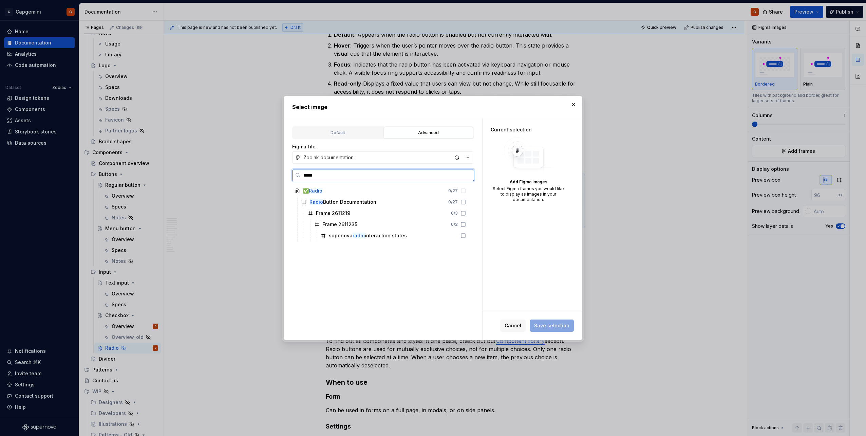
click at [409, 176] on input "*****" at bounding box center [387, 175] width 173 height 7
click at [457, 160] on div "button" at bounding box center [456, 157] width 9 height 9
type textarea "*"
type input "*****"
click at [465, 176] on input "*****" at bounding box center [387, 175] width 173 height 7
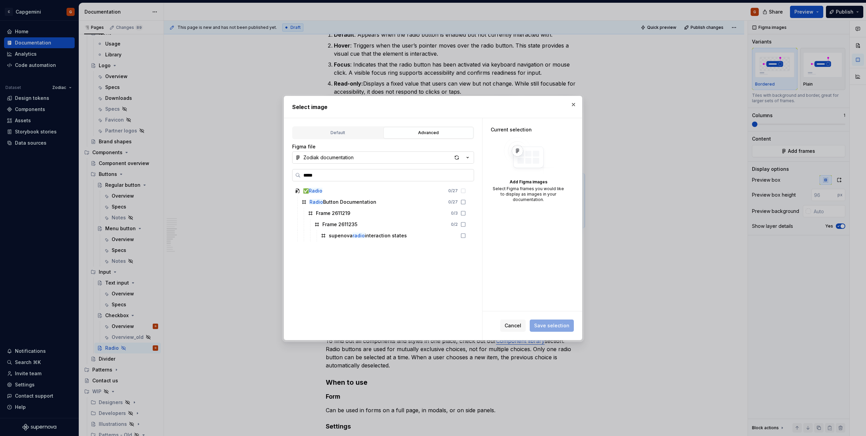
click at [466, 175] on input "*****" at bounding box center [387, 175] width 173 height 7
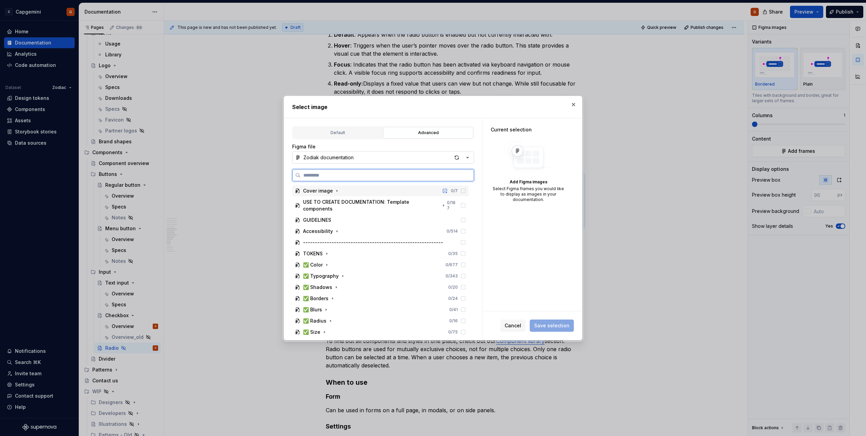
click at [375, 178] on input "search" at bounding box center [387, 175] width 173 height 7
click at [364, 175] on input "search" at bounding box center [387, 175] width 173 height 7
paste input "**********"
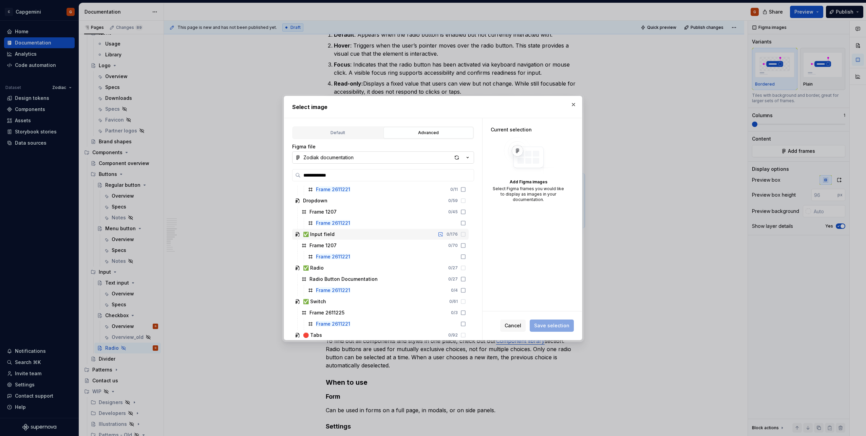
scroll to position [170, 0]
click at [393, 262] on div "✅ Switch 0 / 61" at bounding box center [380, 267] width 176 height 11
click at [347, 259] on div "Frame 2611221 0 / 4" at bounding box center [386, 256] width 163 height 11
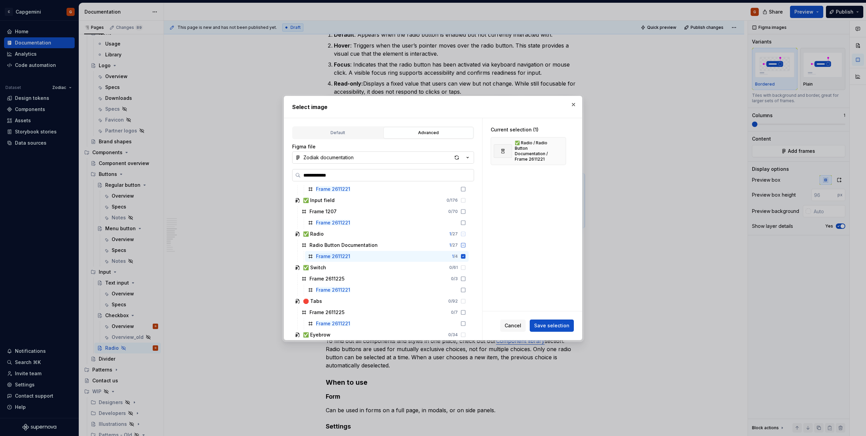
click at [344, 173] on input "**********" at bounding box center [387, 175] width 173 height 7
click at [345, 173] on input "**********" at bounding box center [387, 175] width 173 height 7
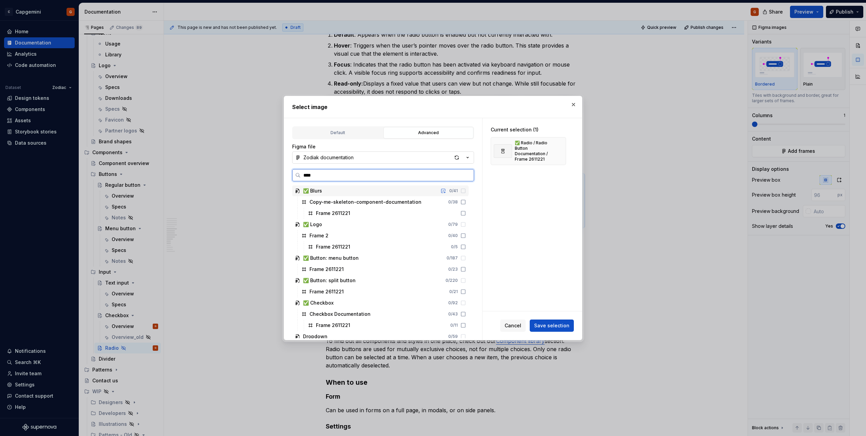
type input "*****"
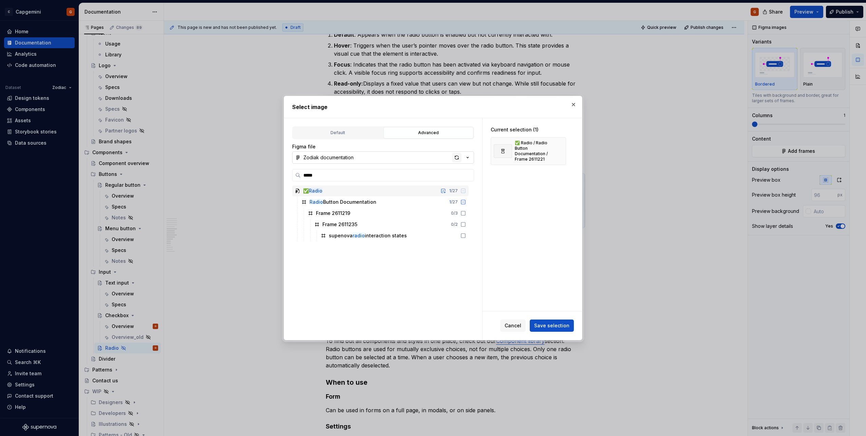
click at [456, 158] on div "button" at bounding box center [456, 157] width 9 height 9
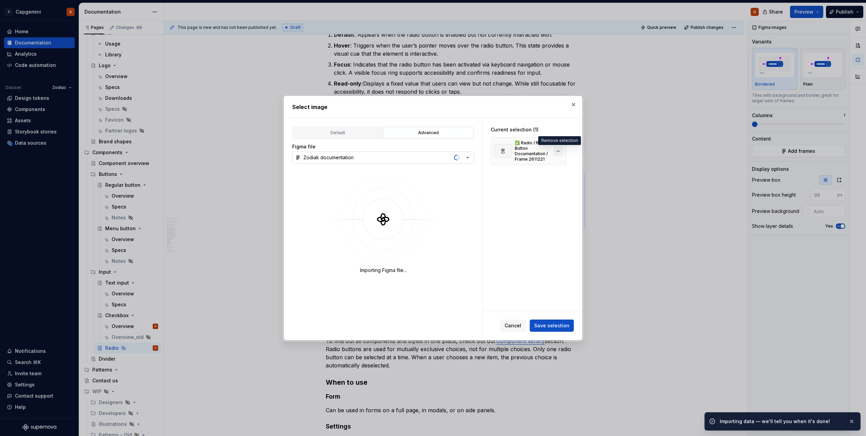
click at [558, 154] on button "button" at bounding box center [557, 150] width 9 height 9
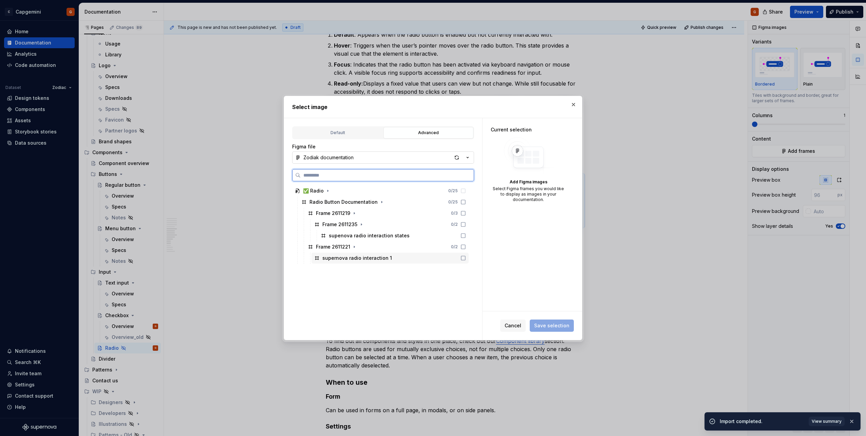
click at [390, 260] on div "supernova radio interaction 1" at bounding box center [389, 257] width 157 height 11
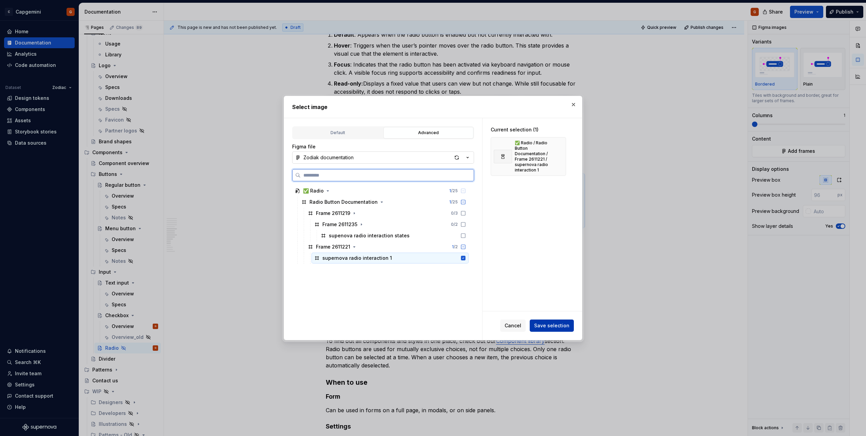
type textarea "*"
click at [557, 326] on span "Save selection" at bounding box center [551, 325] width 35 height 7
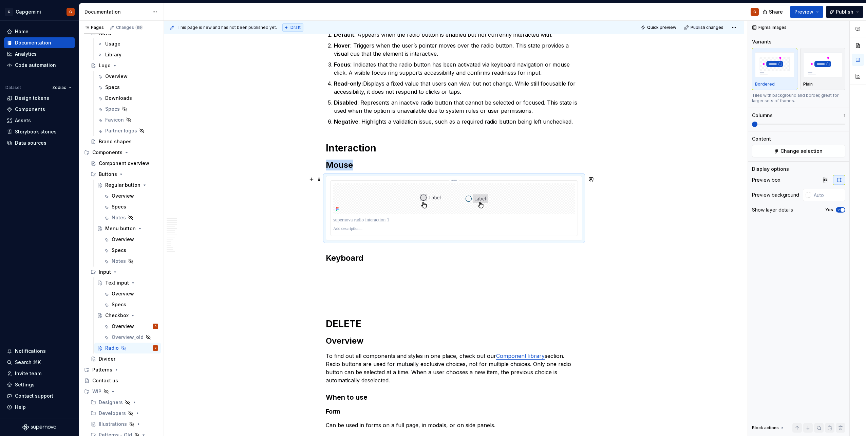
click at [544, 208] on div at bounding box center [453, 198] width 241 height 31
click at [817, 196] on input "text" at bounding box center [828, 195] width 34 height 12
type input "#FAFAFA"
type button "on"
type textarea "*"
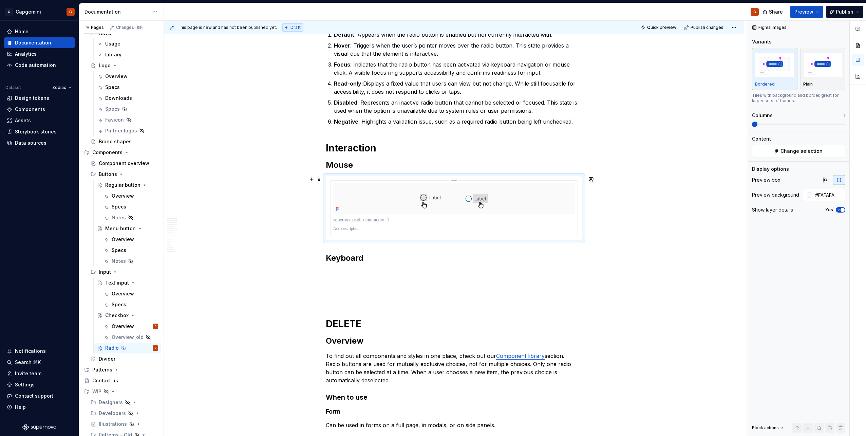
click at [352, 225] on div at bounding box center [453, 229] width 241 height 8
click at [353, 221] on p at bounding box center [453, 219] width 241 height 7
click at [445, 218] on p "**********" at bounding box center [453, 219] width 241 height 7
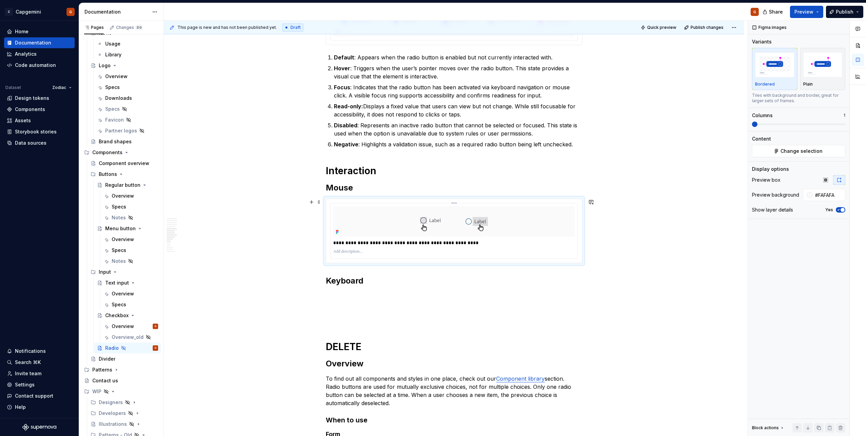
scroll to position [542, 0]
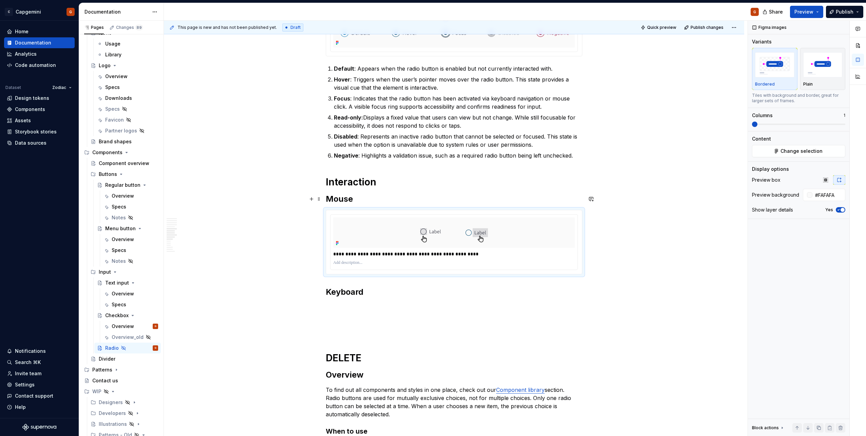
drag, startPoint x: 367, startPoint y: 196, endPoint x: 368, endPoint y: 199, distance: 3.4
click at [367, 198] on h2 "Mouse" at bounding box center [454, 198] width 256 height 11
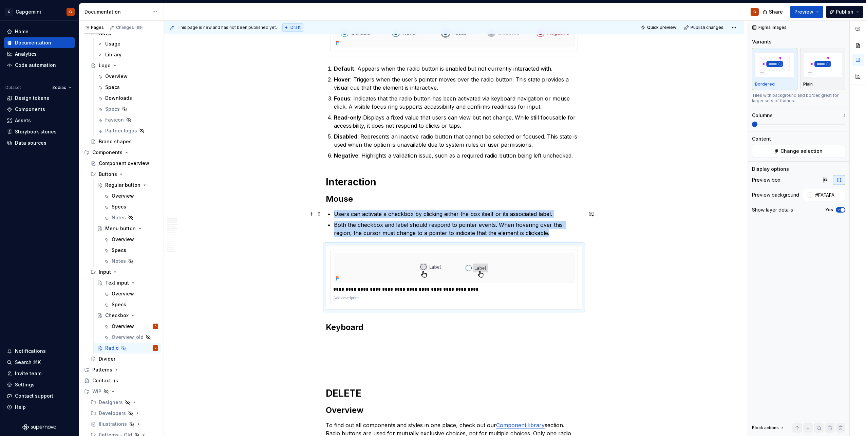
click at [401, 212] on p "Users can activate a checkbox by clicking either the box itself or its associat…" at bounding box center [458, 214] width 248 height 8
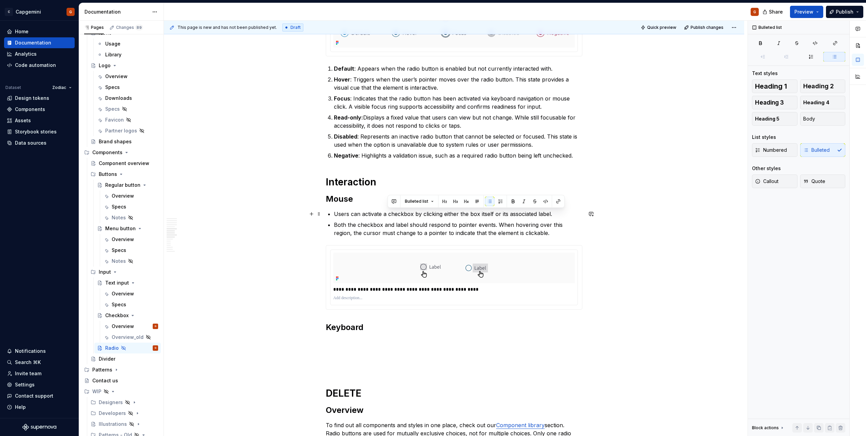
click at [401, 212] on p "Users can activate a checkbox by clicking either the box itself or its associat…" at bounding box center [458, 214] width 248 height 8
click at [371, 221] on p "Both the checkbox and label should respond to pointer events. When hovering ove…" at bounding box center [458, 228] width 248 height 16
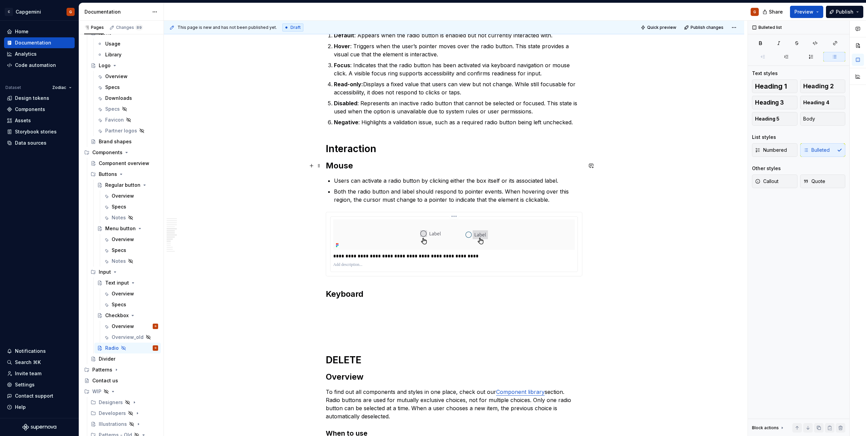
scroll to position [610, 0]
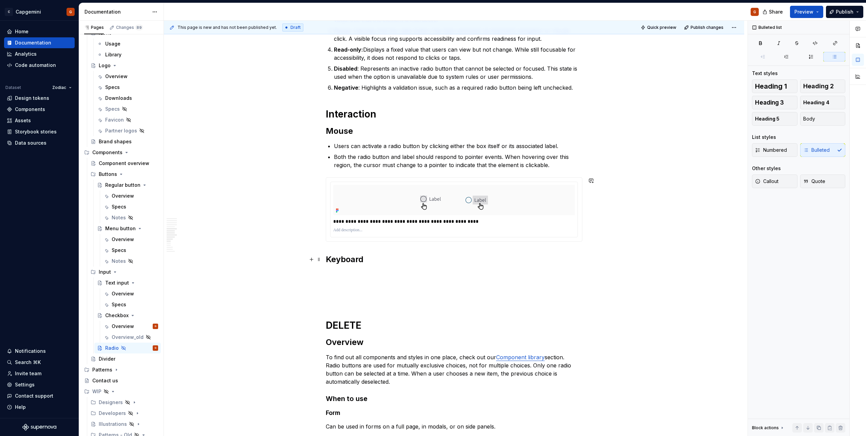
click at [367, 276] on p at bounding box center [454, 274] width 256 height 8
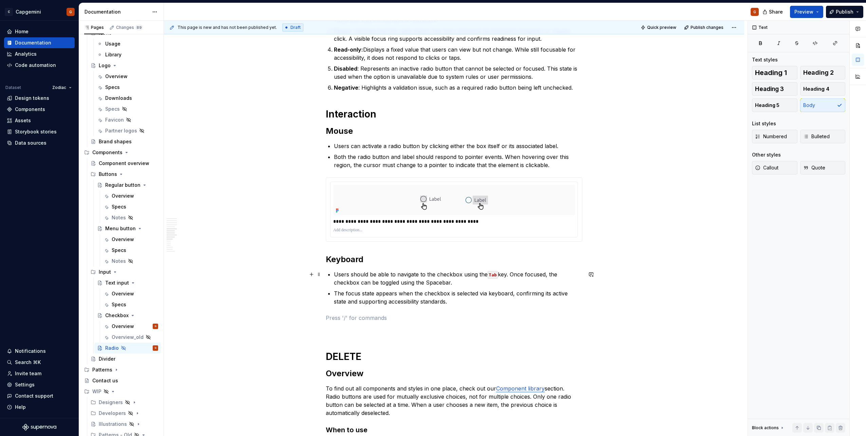
click at [442, 274] on p "Users should be able to navigate to the checkbox using the Tab key. Once focuse…" at bounding box center [458, 278] width 248 height 16
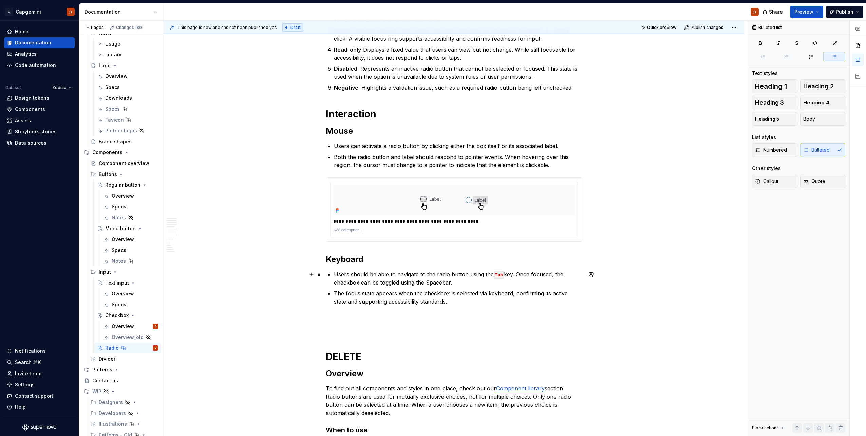
click at [346, 286] on p "Users should be able to navigate to the radio button using the Tab key. Once fo…" at bounding box center [458, 278] width 248 height 16
drag, startPoint x: 350, startPoint y: 284, endPoint x: 555, endPoint y: 272, distance: 204.8
click at [555, 272] on p "Users should be able to navigate to the radio button using the Tab key. Once fo…" at bounding box center [458, 278] width 248 height 16
click at [422, 290] on p "The focus state appears when the checkbox is selected via keyboard, confirming …" at bounding box center [458, 297] width 248 height 16
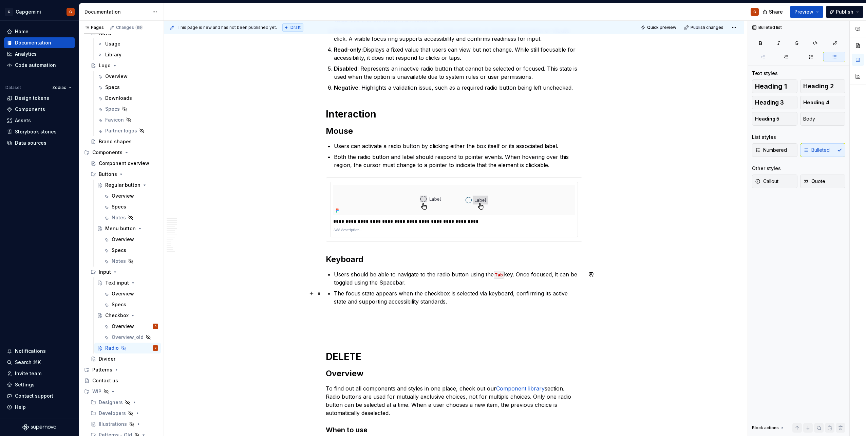
click at [428, 292] on p "The focus state appears when the checkbox is selected via keyboard, confirming …" at bounding box center [458, 297] width 248 height 16
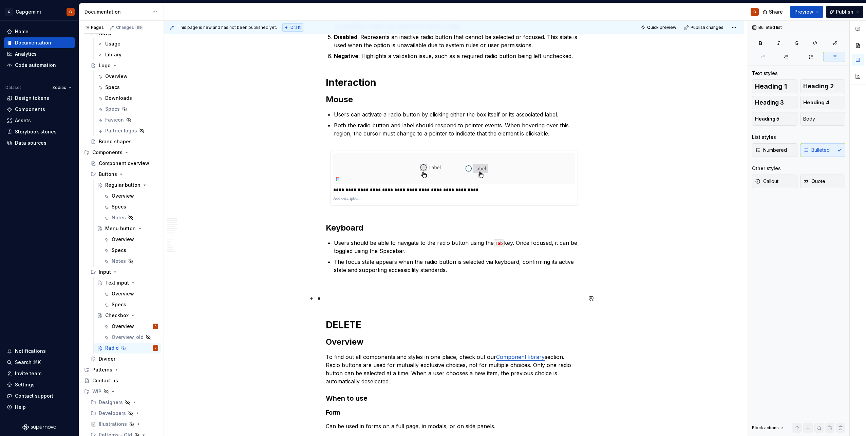
scroll to position [678, 0]
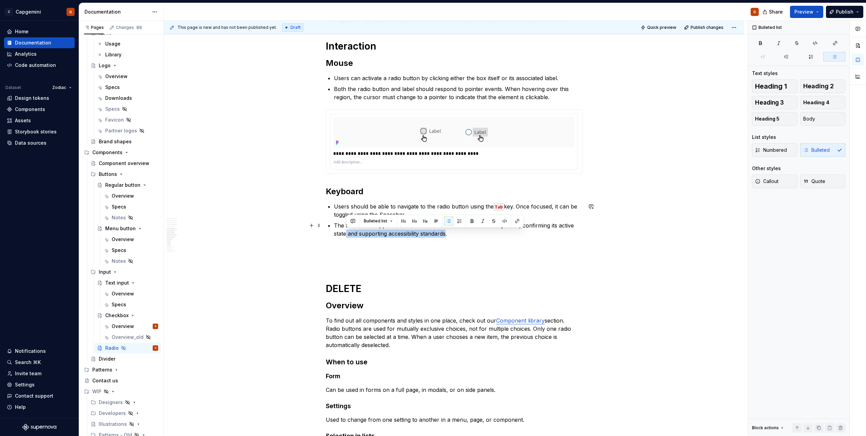
drag, startPoint x: 446, startPoint y: 233, endPoint x: 346, endPoint y: 235, distance: 100.4
click at [346, 235] on p "The focus state appears when the radio button is selected via keyboard, confirm…" at bounding box center [458, 229] width 248 height 16
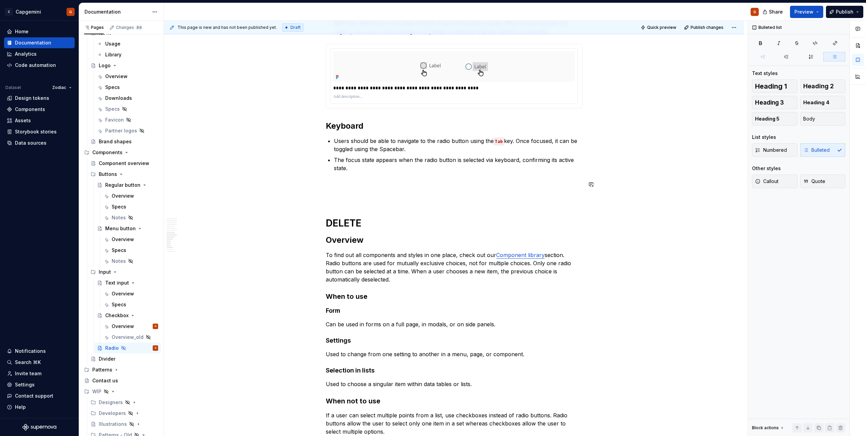
scroll to position [779, 0]
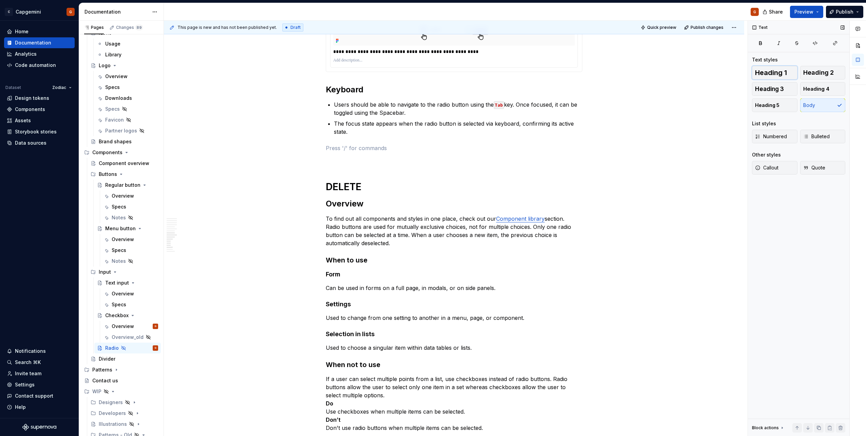
click at [757, 73] on span "Heading 1" at bounding box center [771, 72] width 32 height 7
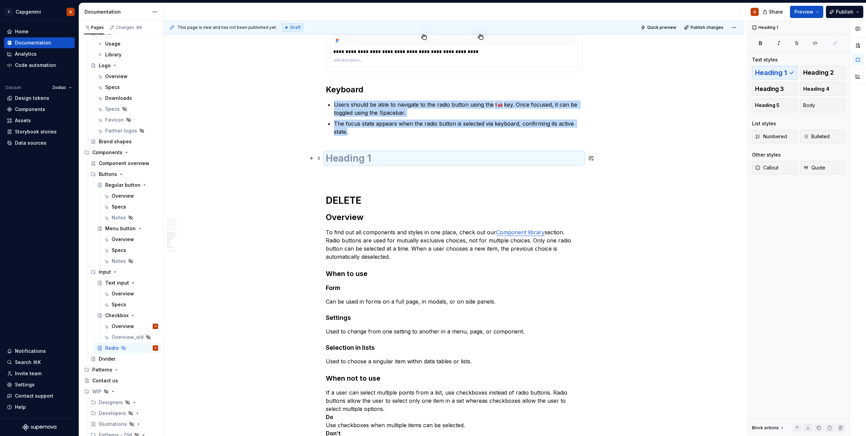
click at [362, 163] on h1 at bounding box center [454, 158] width 256 height 12
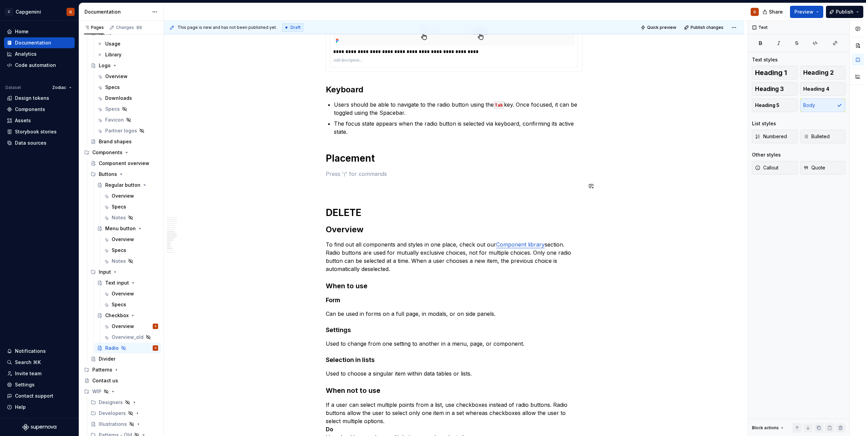
type textarea "*"
click at [436, 171] on p at bounding box center [454, 174] width 256 height 8
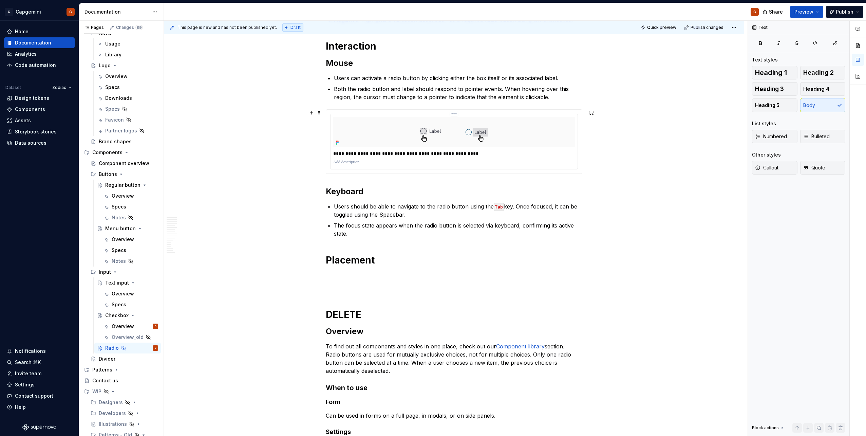
click at [354, 152] on p "**********" at bounding box center [453, 153] width 241 height 7
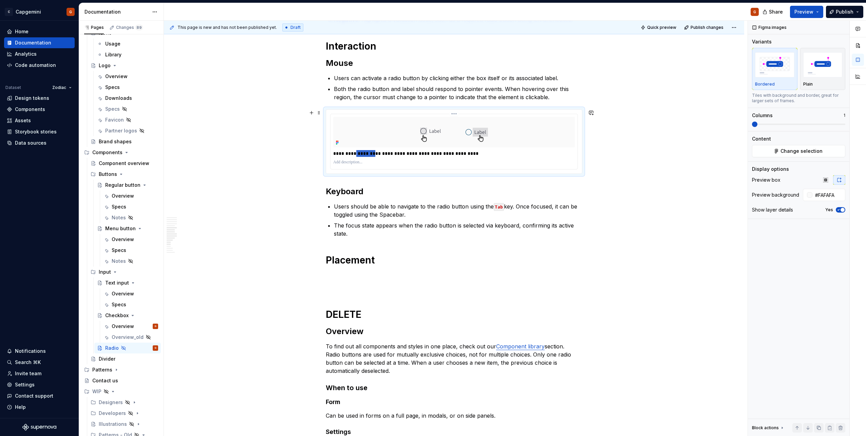
drag, startPoint x: 354, startPoint y: 153, endPoint x: 375, endPoint y: 153, distance: 21.0
click at [375, 153] on p "**********" at bounding box center [453, 153] width 241 height 7
click at [428, 235] on p "The focus state appears when the radio button is selected via keyboard, confirm…" at bounding box center [458, 229] width 248 height 16
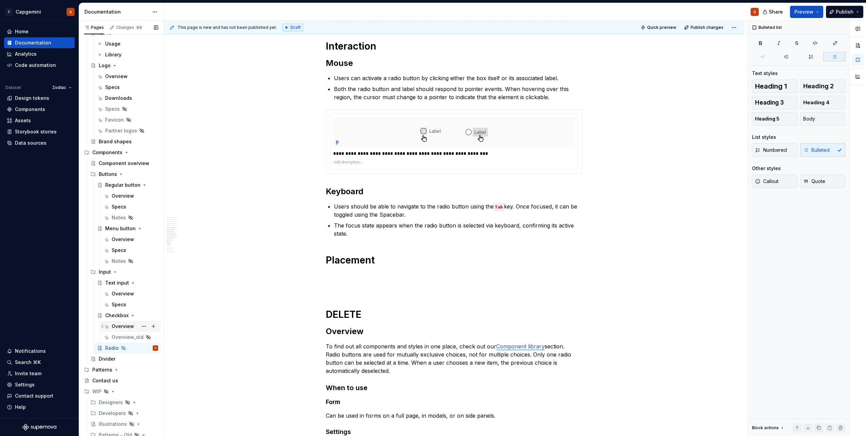
click at [112, 322] on div "Overview G" at bounding box center [135, 325] width 46 height 9
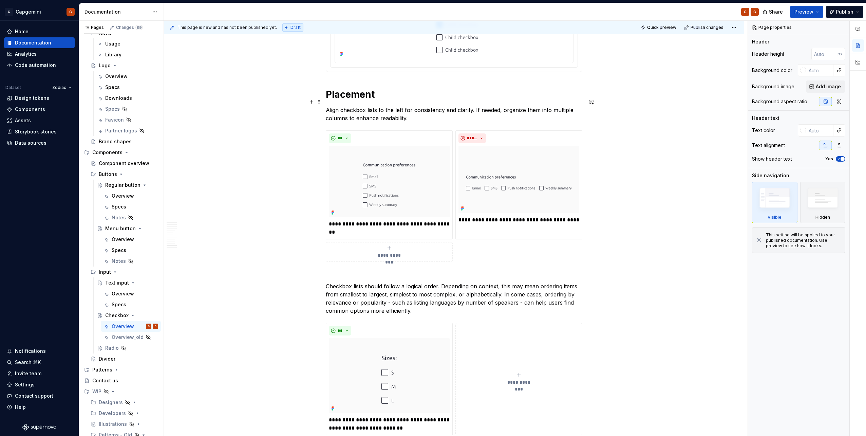
scroll to position [1899, 0]
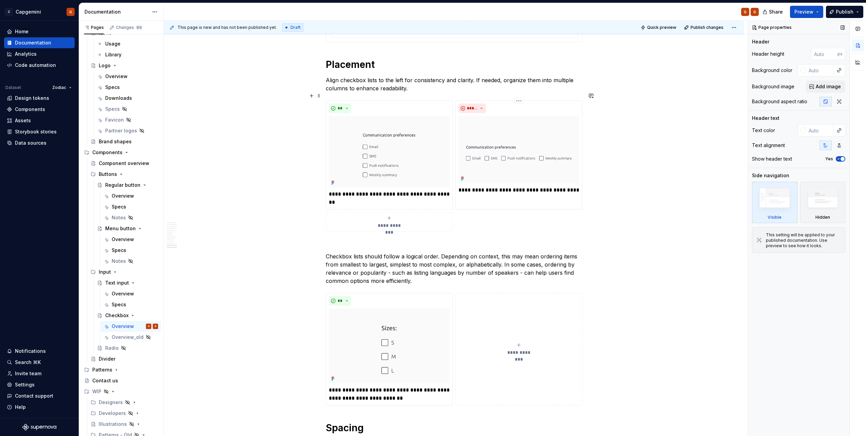
click at [539, 118] on img at bounding box center [518, 149] width 121 height 67
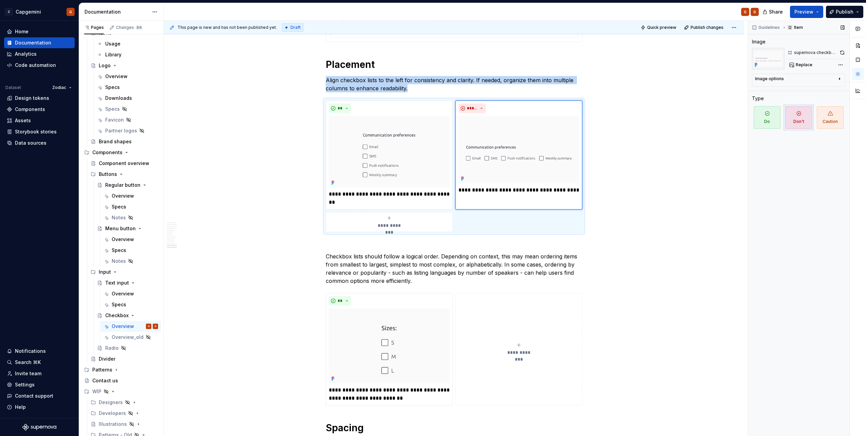
click at [816, 49] on div "supernova checkbox left align dont" at bounding box center [816, 52] width 58 height 9
click at [841, 54] on button "button" at bounding box center [842, 52] width 6 height 9
click at [433, 131] on img at bounding box center [389, 152] width 121 height 72
click at [841, 53] on button "button" at bounding box center [841, 52] width 6 height 9
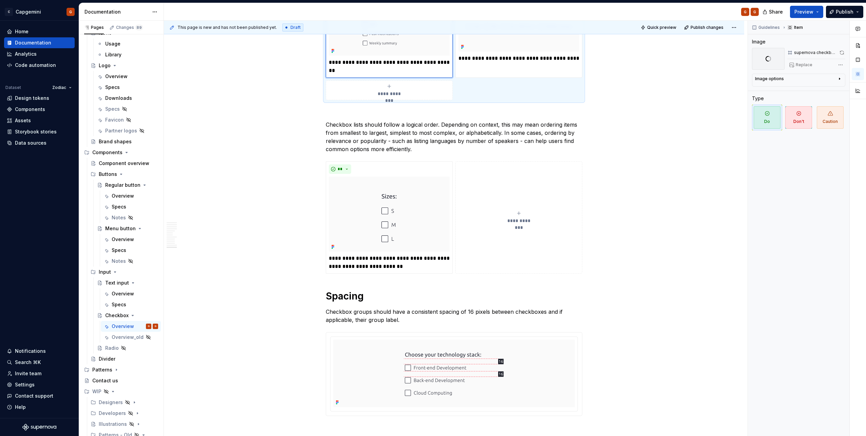
scroll to position [2035, 0]
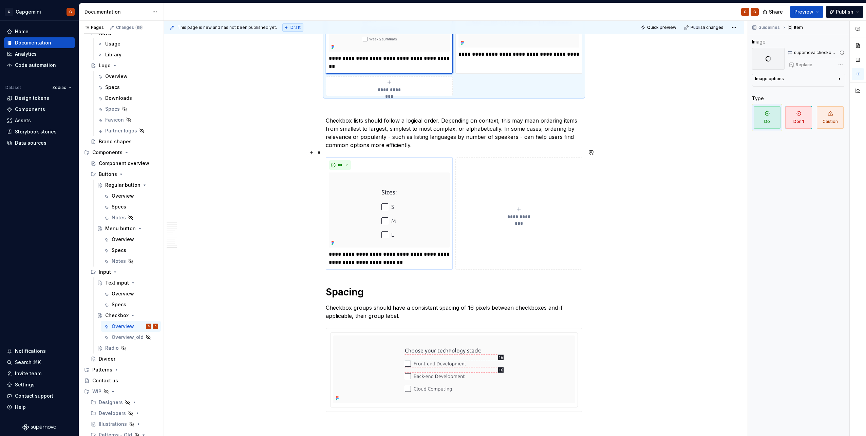
click at [445, 177] on img at bounding box center [389, 209] width 121 height 75
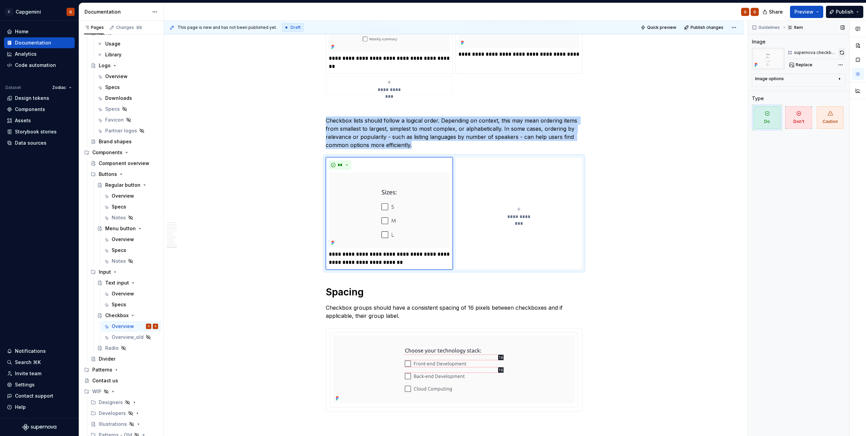
click at [844, 54] on button "button" at bounding box center [841, 52] width 7 height 9
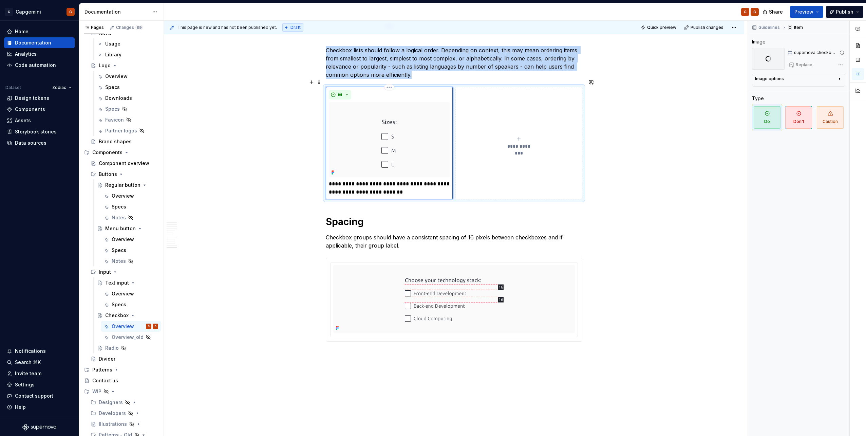
scroll to position [2158, 0]
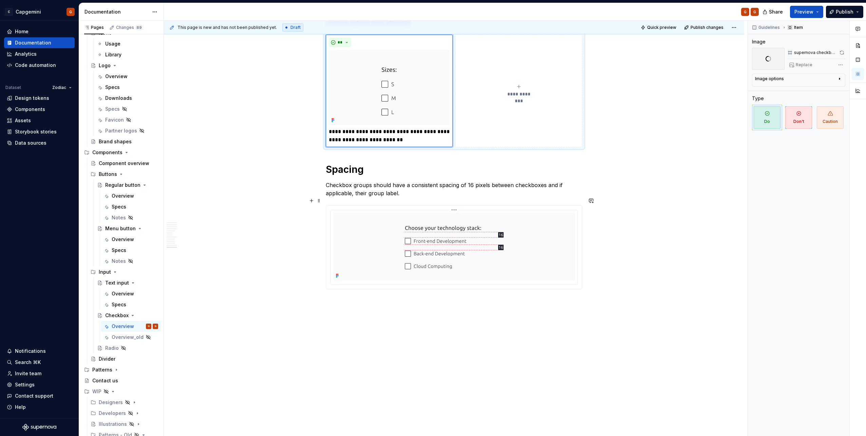
click at [546, 228] on div at bounding box center [453, 246] width 241 height 67
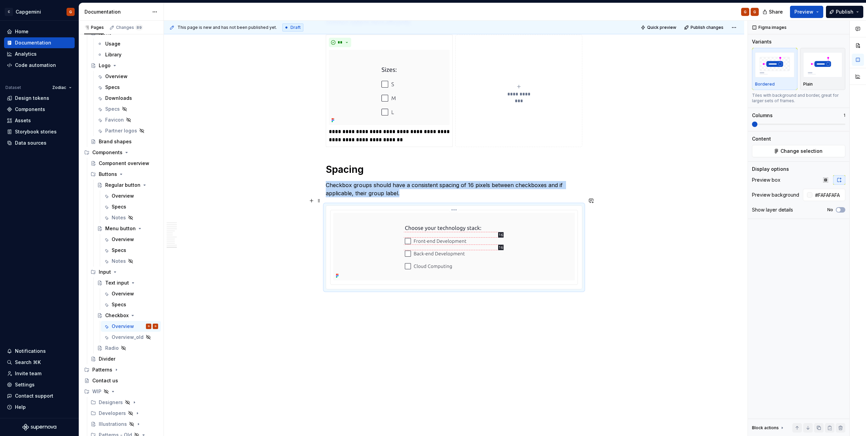
click at [524, 238] on div at bounding box center [453, 246] width 241 height 67
click at [455, 206] on div at bounding box center [454, 247] width 256 height 83
click at [453, 206] on div at bounding box center [454, 247] width 256 height 83
click at [452, 206] on div at bounding box center [454, 247] width 256 height 83
click at [452, 203] on html "C Capgemini G Home Documentation Analytics Code automation Dataset Zodiac Desig…" at bounding box center [433, 218] width 866 height 436
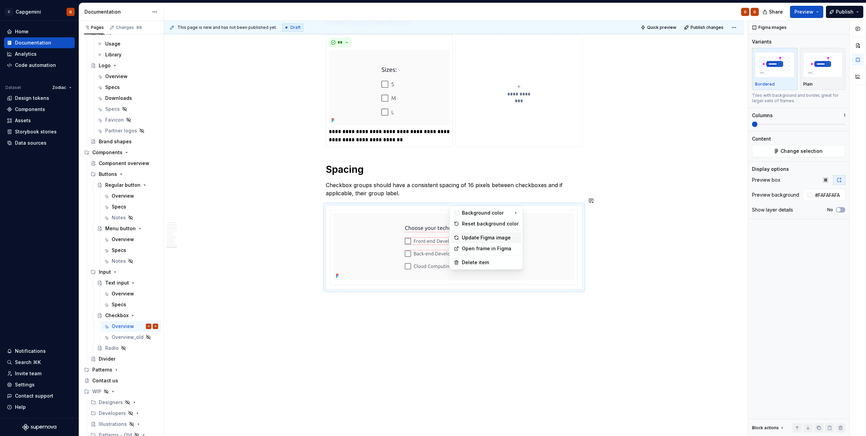
click at [466, 234] on div "Update Figma image" at bounding box center [490, 237] width 57 height 7
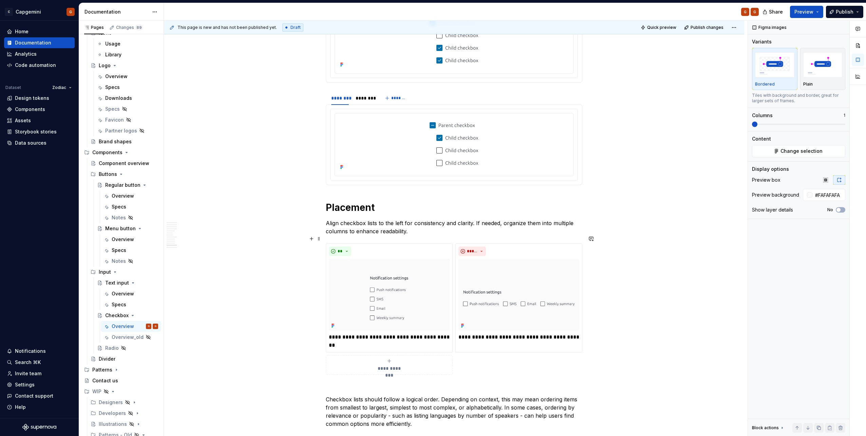
scroll to position [1750, 0]
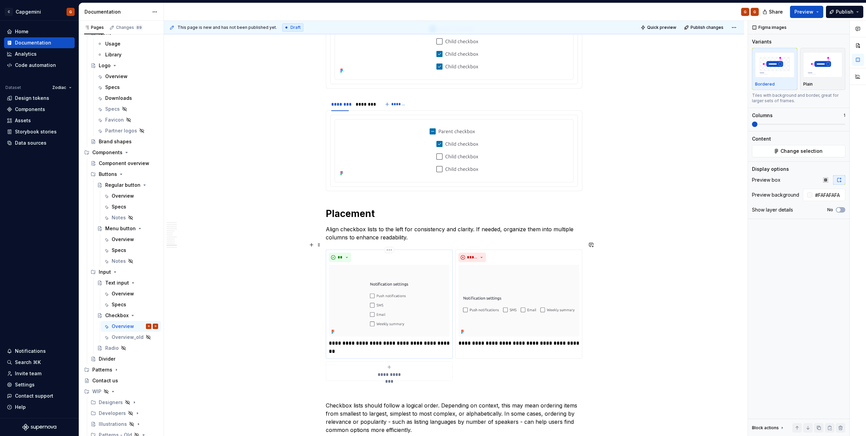
click at [388, 241] on html "C Capgemini G Home Documentation Analytics Code automation Dataset Zodiac Desig…" at bounding box center [433, 218] width 866 height 436
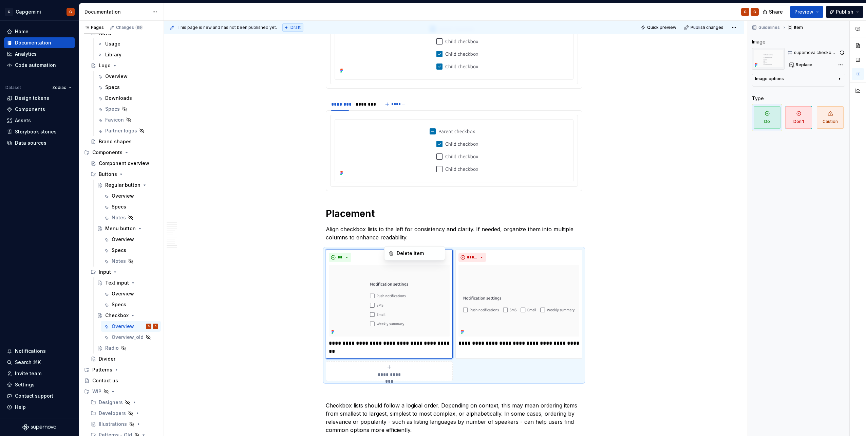
click at [844, 52] on div "Comments Open comments No comments yet Select ‘Comment’ from the block context …" at bounding box center [807, 228] width 118 height 415
click at [841, 53] on button "button" at bounding box center [841, 52] width 6 height 9
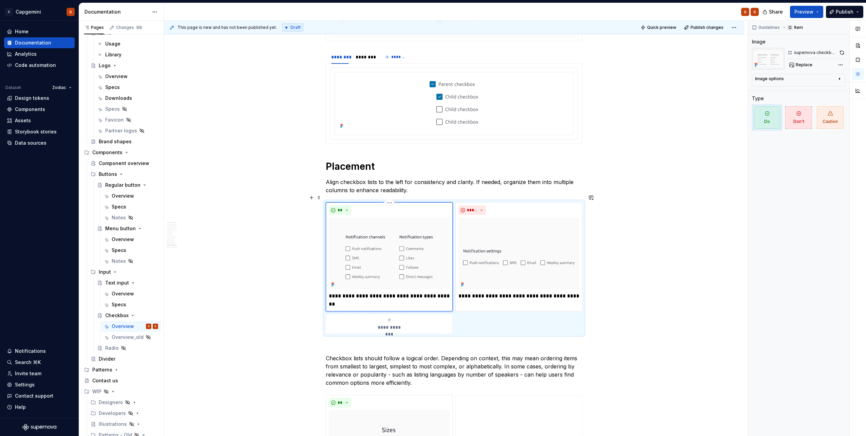
scroll to position [1852, 0]
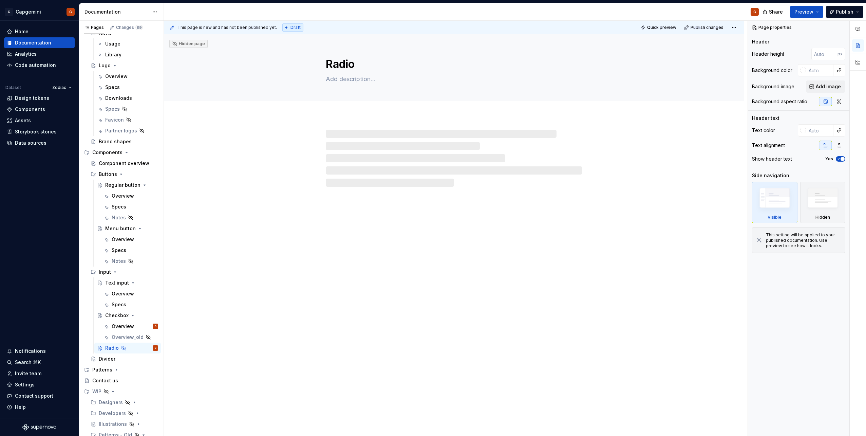
type textarea "*"
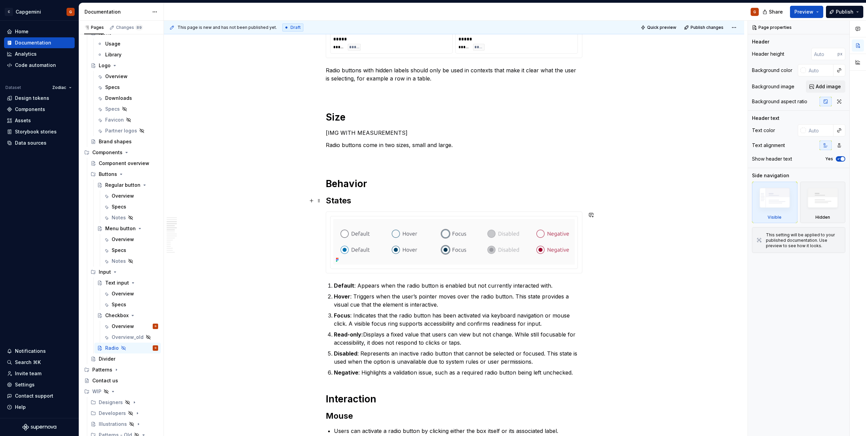
scroll to position [305, 0]
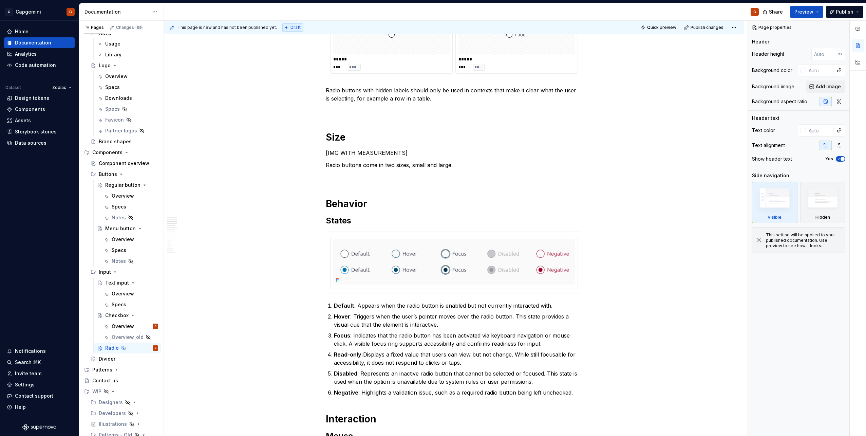
click at [455, 68] on div "***** ***** ****" at bounding box center [516, 43] width 122 height 62
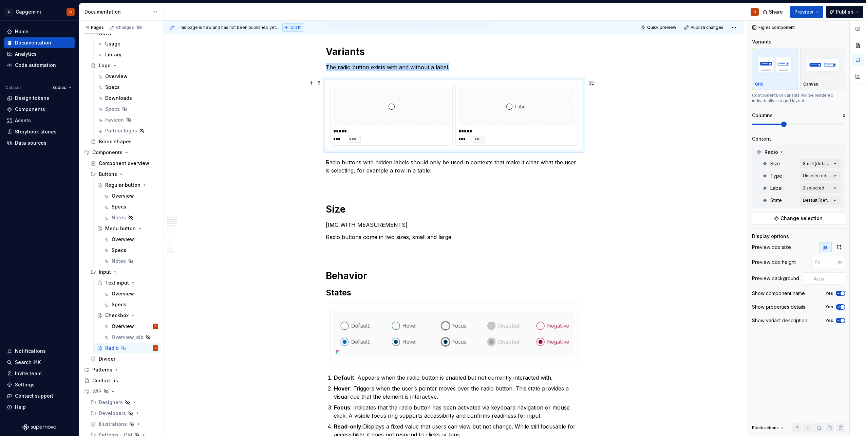
scroll to position [204, 0]
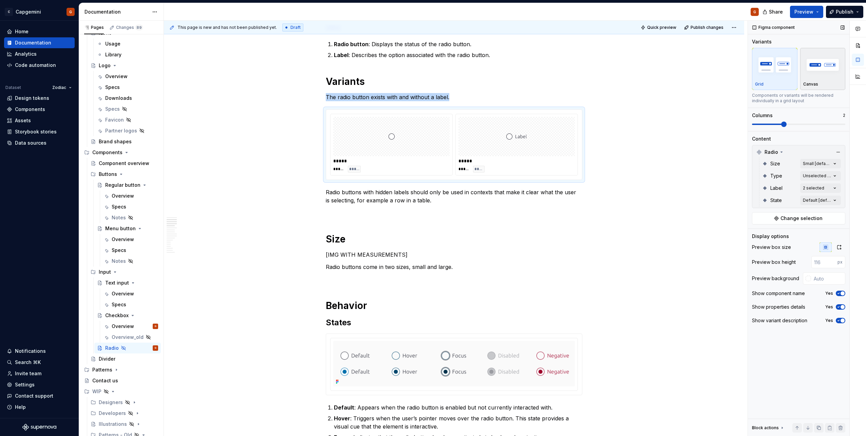
click at [826, 81] on div "Canvas" at bounding box center [822, 69] width 39 height 36
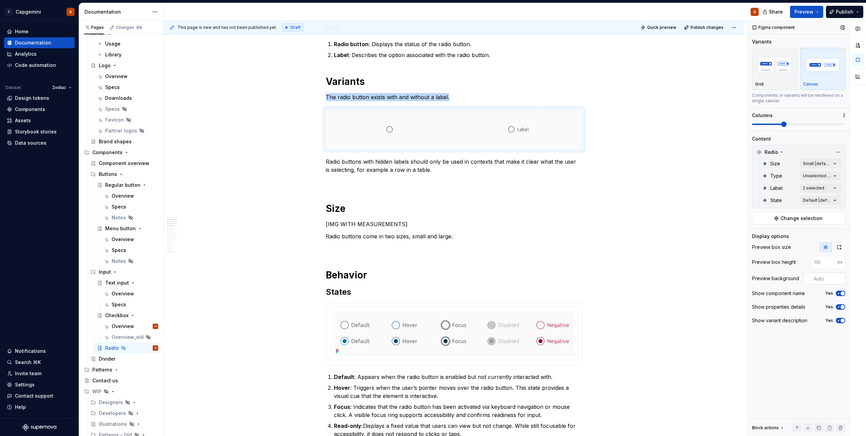
click at [823, 280] on input "text" at bounding box center [828, 278] width 34 height 12
type input "#FAFAFA"
type button "on"
type textarea "*"
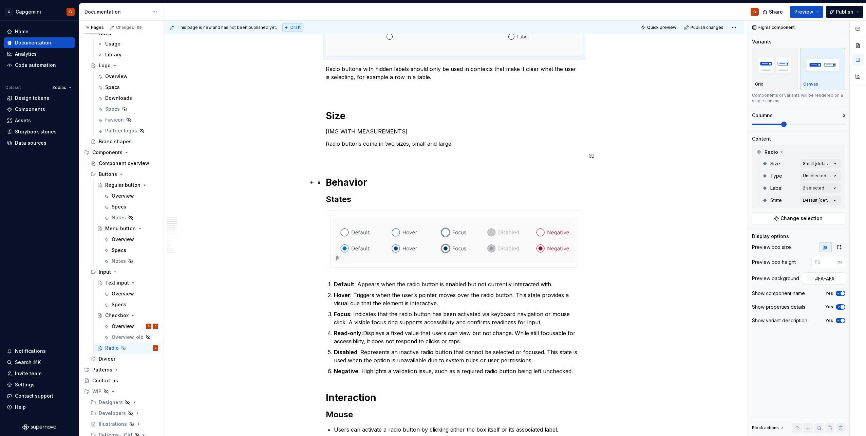
scroll to position [305, 0]
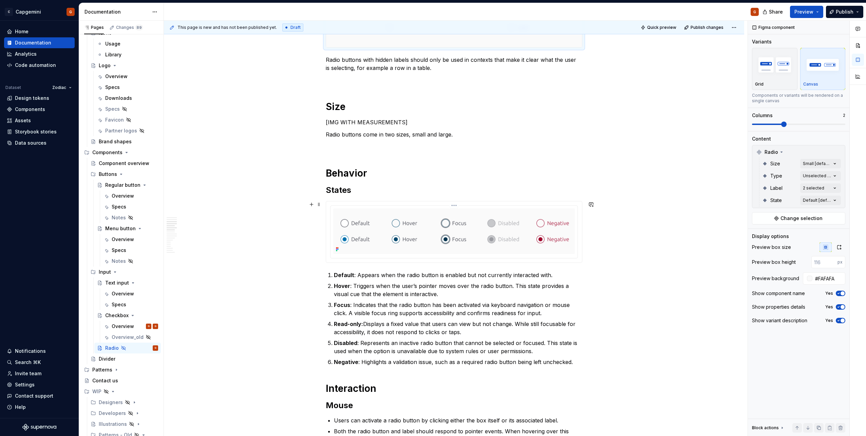
click at [504, 249] on img at bounding box center [453, 230] width 241 height 45
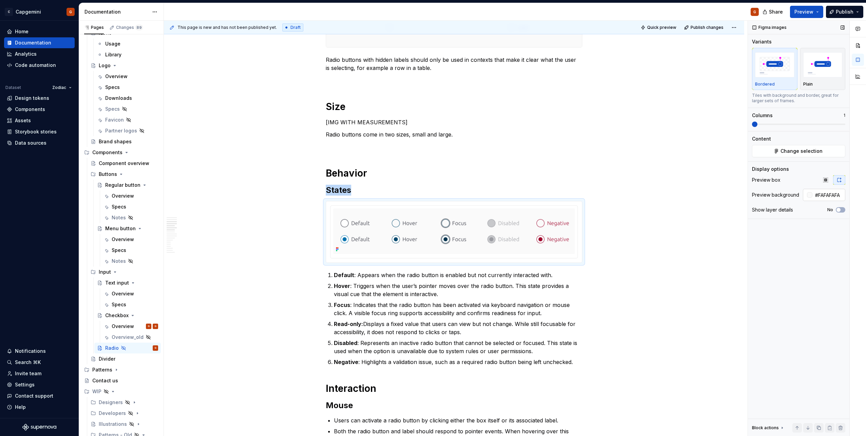
click at [828, 191] on input "#FAFAFAFA" at bounding box center [828, 195] width 33 height 12
type input "#FFFFFF"
type button "on"
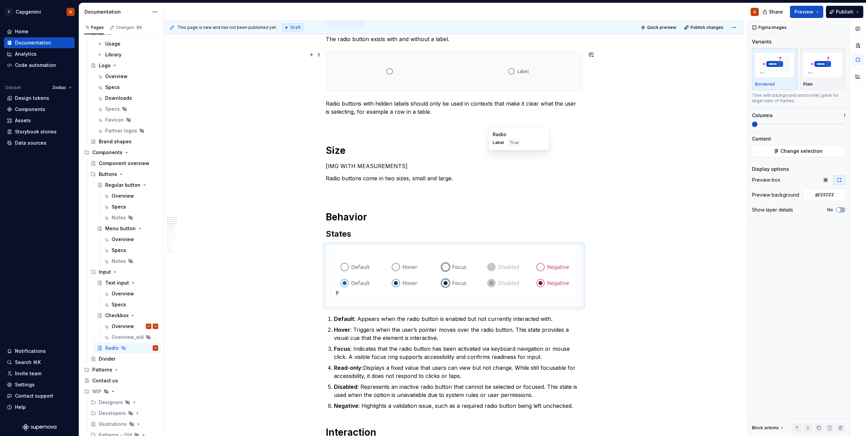
scroll to position [170, 0]
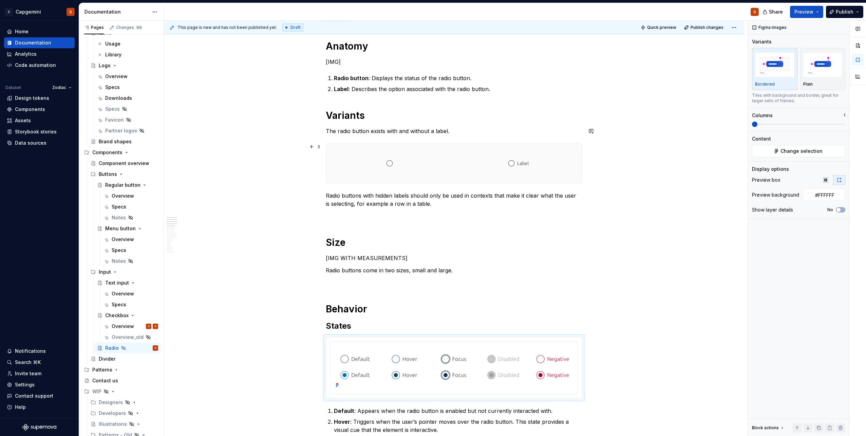
click at [447, 158] on div at bounding box center [389, 162] width 127 height 39
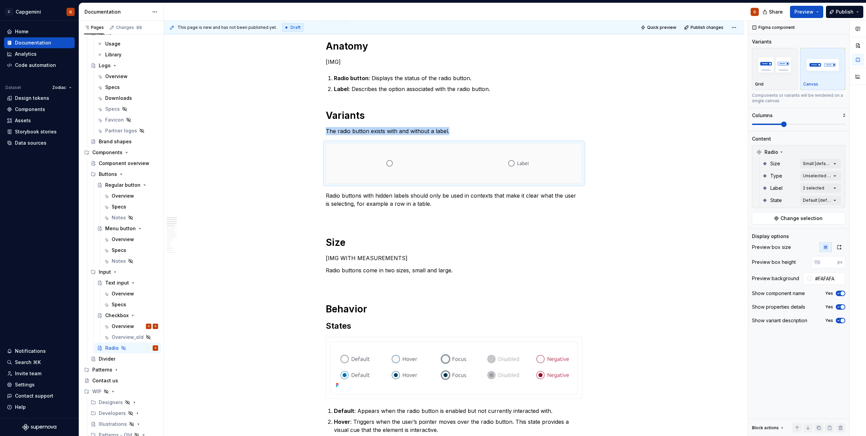
type textarea "*"
click at [822, 277] on input "#FAFAFA" at bounding box center [828, 278] width 33 height 12
type input "#FFFFFF"
type button "on"
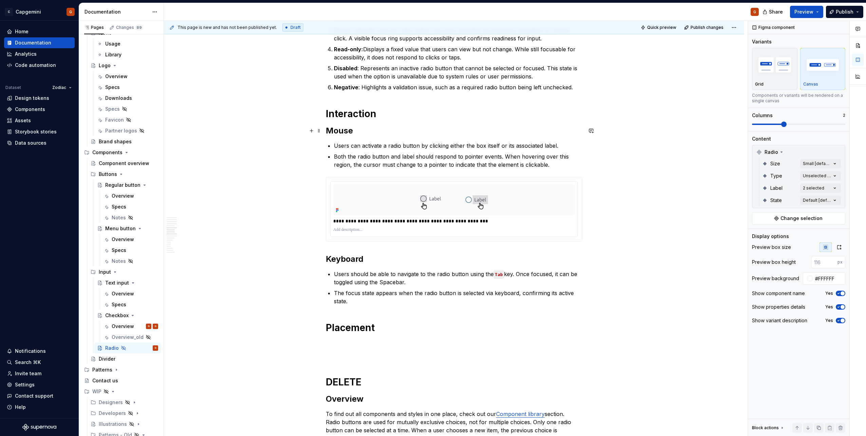
scroll to position [678, 0]
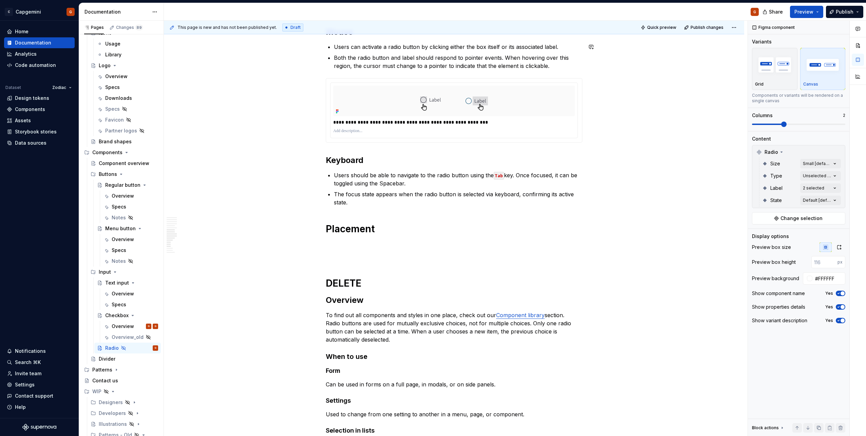
type textarea "*"
click at [539, 105] on div at bounding box center [453, 100] width 241 height 31
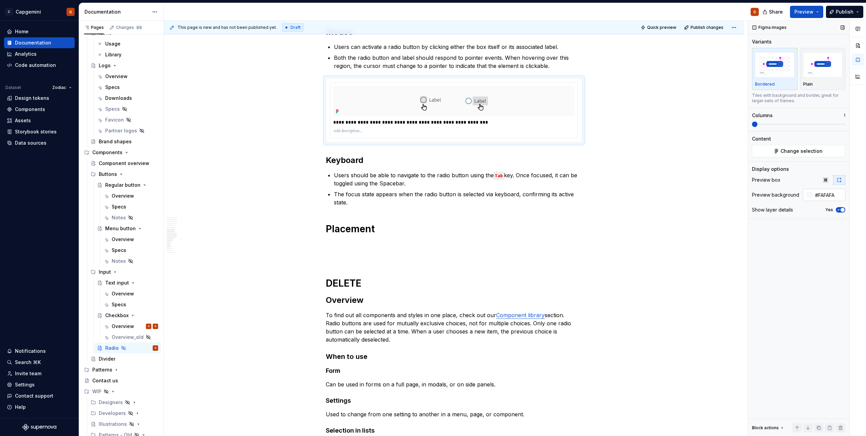
click at [829, 191] on input "#FAFAFA" at bounding box center [828, 195] width 33 height 12
type input "#FAFAFA"
type button "on"
click at [816, 197] on input "#FAFAFA" at bounding box center [828, 195] width 33 height 12
type input "#FFFFFF"
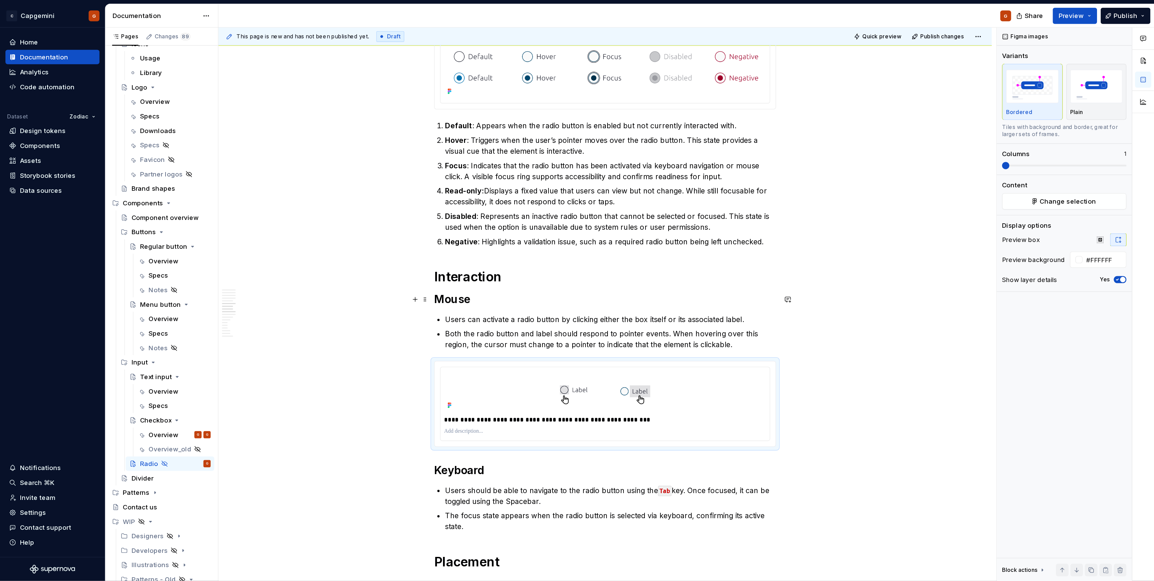
scroll to position [655, 0]
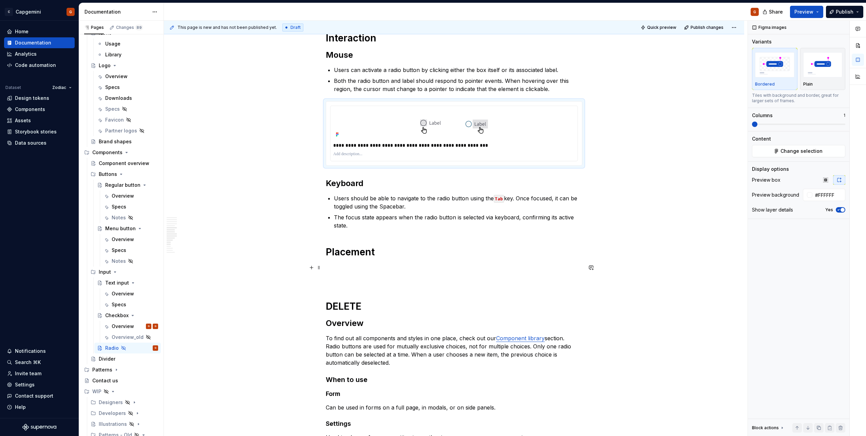
click at [401, 272] on div "Radio buttons allow the user to select a single option from a set. When a new i…" at bounding box center [454, 73] width 256 height 1193
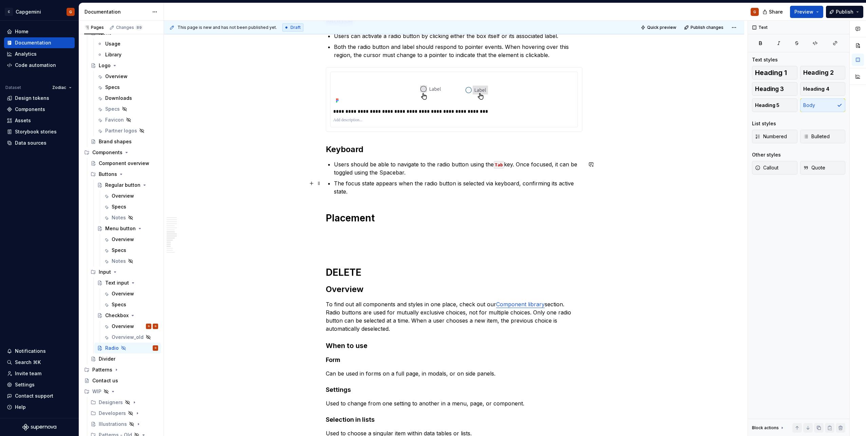
scroll to position [723, 0]
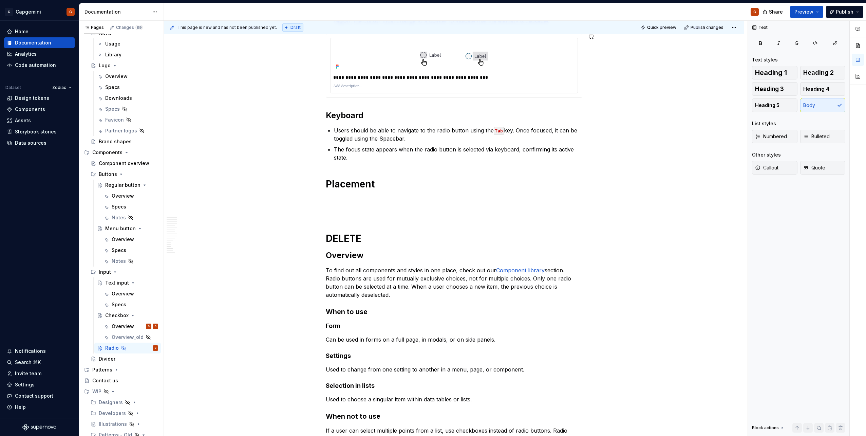
type textarea "*"
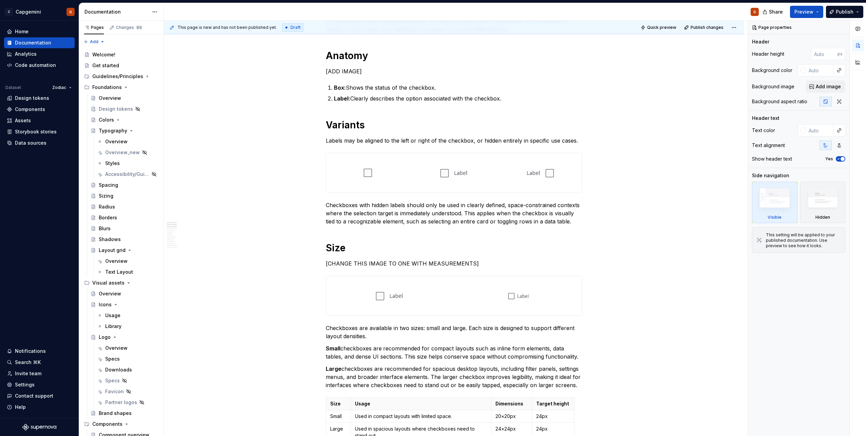
scroll to position [237, 0]
click at [383, 217] on p "Checkboxes with hidden labels should only be used in clearly defined, space-con…" at bounding box center [454, 212] width 256 height 24
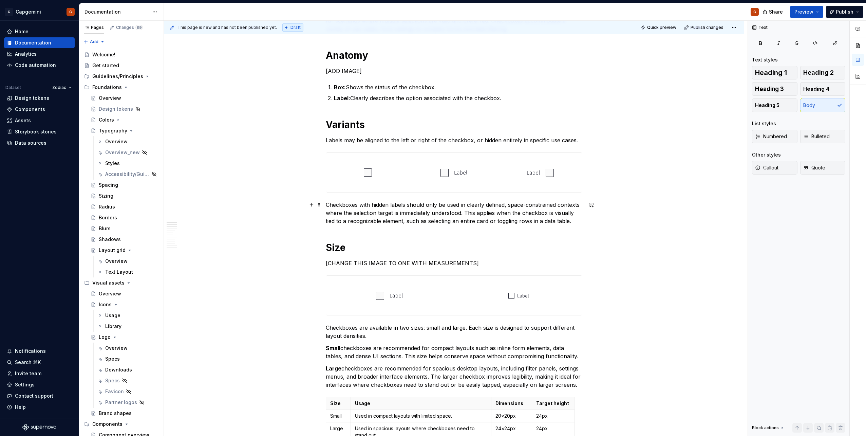
click at [383, 217] on p "Checkboxes with hidden labels should only be used in clearly defined, space-con…" at bounding box center [454, 212] width 256 height 24
copy p "Checkboxes with hidden labels should only be used in clearly defined, space-con…"
click at [410, 175] on div at bounding box center [454, 172] width 256 height 39
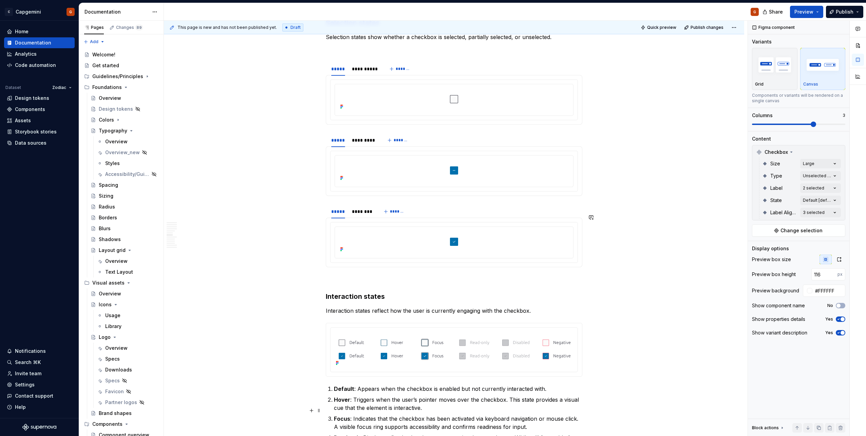
scroll to position [916, 0]
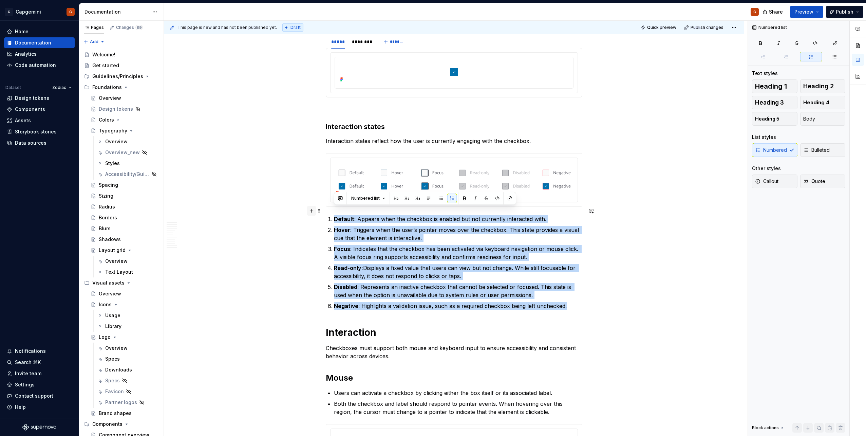
drag, startPoint x: 405, startPoint y: 278, endPoint x: 309, endPoint y: 211, distance: 116.8
click at [326, 211] on div "**********" at bounding box center [454, 386] width 256 height 2337
click at [369, 302] on p "Negative : Highlights a validation issue, such as a required checkbox being lef…" at bounding box center [458, 306] width 248 height 8
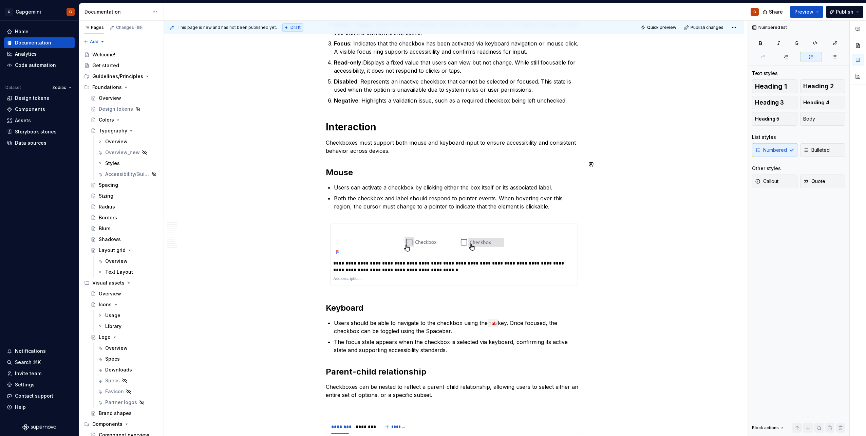
scroll to position [1153, 0]
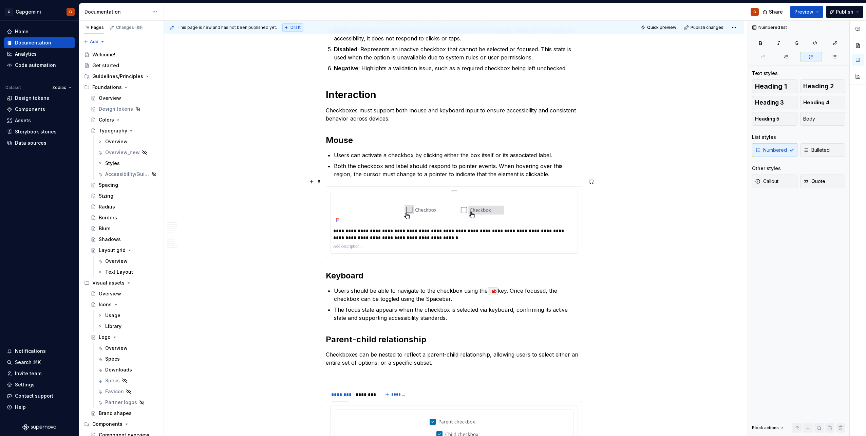
click at [376, 228] on p "**********" at bounding box center [453, 234] width 241 height 14
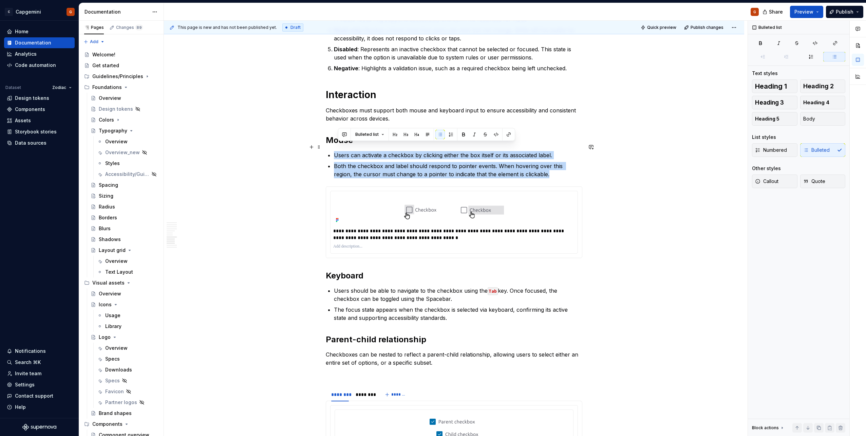
drag, startPoint x: 530, startPoint y: 164, endPoint x: 331, endPoint y: 145, distance: 200.3
click at [331, 145] on div "**********" at bounding box center [454, 145] width 256 height 2329
copy ul "Users can activate a checkbox by clicking either the box itself or its associat…"
click at [355, 162] on p "Both the checkbox and label should respond to pointer events. When hovering ove…" at bounding box center [458, 170] width 248 height 16
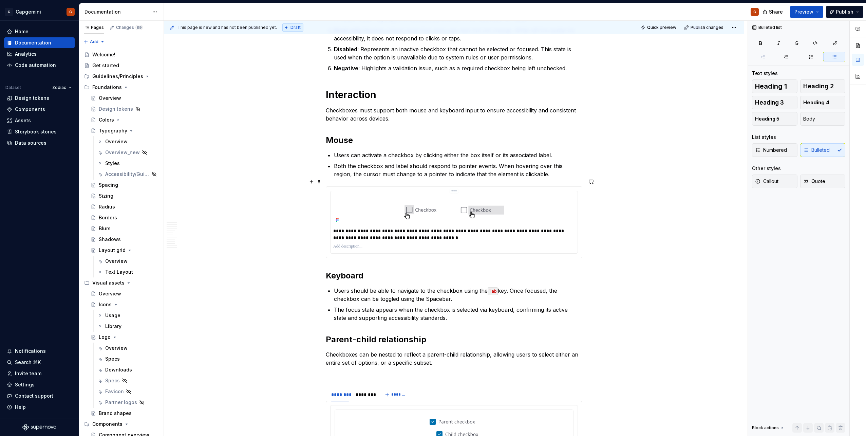
scroll to position [1221, 0]
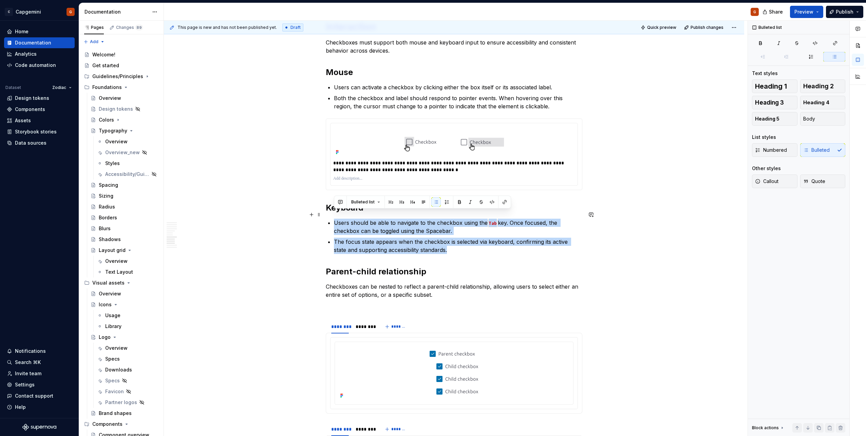
drag, startPoint x: 440, startPoint y: 241, endPoint x: 306, endPoint y: 212, distance: 137.2
click at [306, 212] on div "**********" at bounding box center [454, 139] width 580 height 2484
copy ul "Users should be able to navigate to the checkbox using the Tab key. Once focuse…"
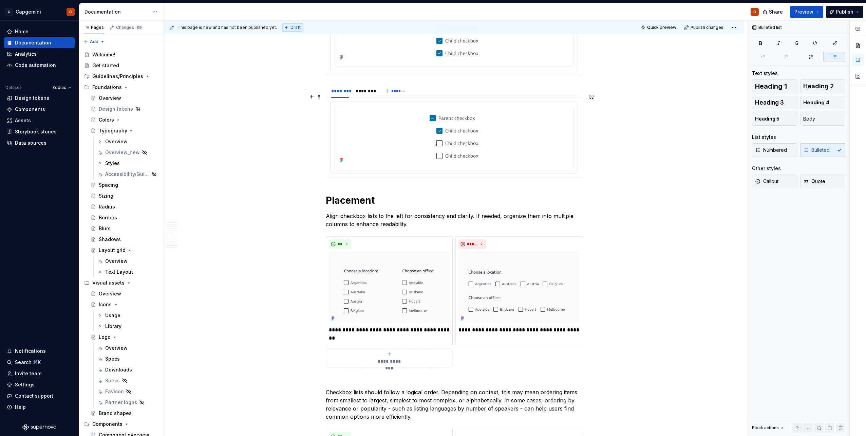
scroll to position [1899, 0]
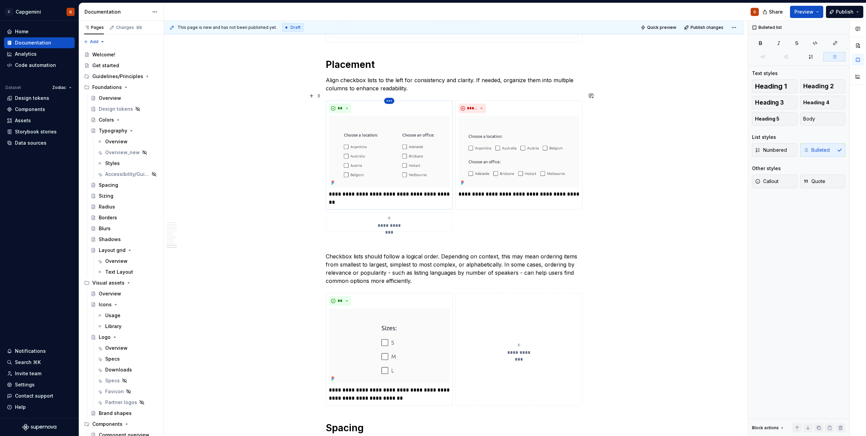
click at [390, 95] on html "C Capgemini G Home Documentation Analytics Code automation Dataset Zodiac Desig…" at bounding box center [433, 218] width 866 height 436
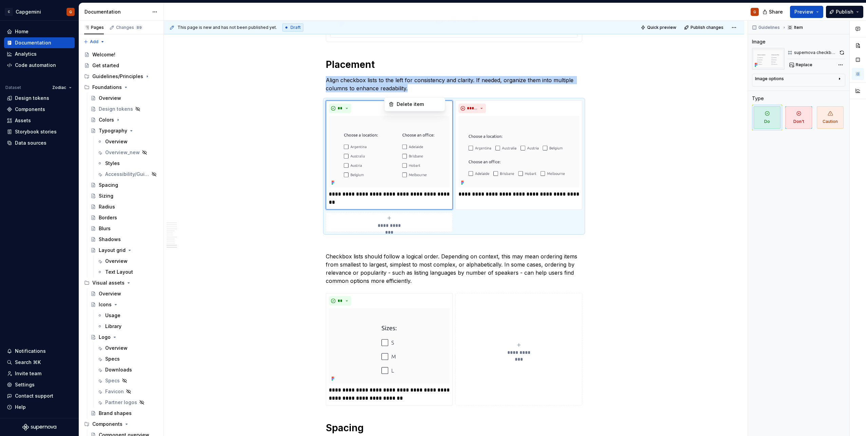
click at [837, 53] on div "Comments Open comments No comments yet Select ‘Comment’ from the block context …" at bounding box center [807, 228] width 118 height 415
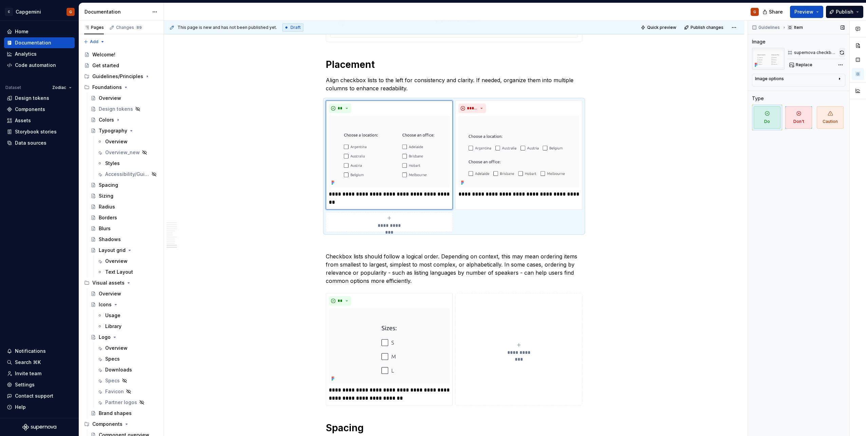
click at [840, 53] on button "button" at bounding box center [841, 52] width 6 height 9
click at [516, 93] on html "C Capgemini G Home Documentation Analytics Code automation Dataset Zodiac Desig…" at bounding box center [433, 218] width 866 height 436
click at [841, 47] on div "Comments Open comments No comments yet Select ‘Comment’ from the block context …" at bounding box center [807, 228] width 118 height 415
click at [843, 57] on button "button" at bounding box center [842, 52] width 6 height 9
click at [842, 427] on div "Guidelines Item Image supernova checkbox left align dont Replace Image options …" at bounding box center [798, 228] width 101 height 415
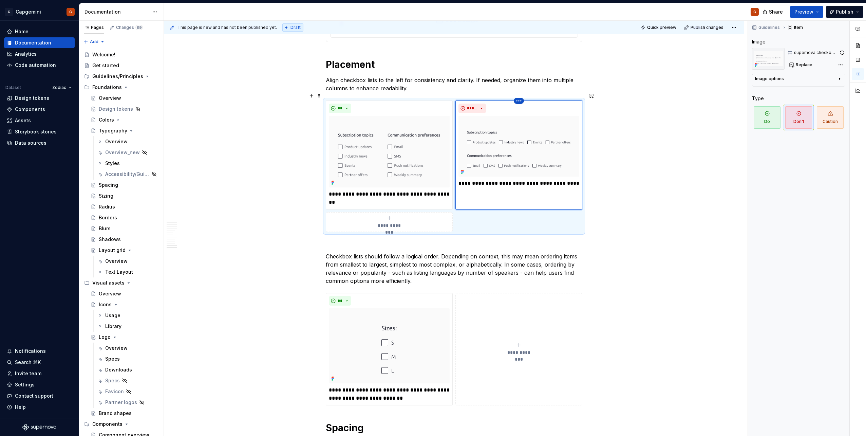
click at [516, 93] on html "C Capgemini G Home Documentation Analytics Code automation Dataset Zodiac Desig…" at bounding box center [433, 218] width 866 height 436
click at [845, 54] on div "Comments Open comments No comments yet Select ‘Comment’ from the block context …" at bounding box center [807, 228] width 118 height 415
click at [841, 54] on button "button" at bounding box center [842, 52] width 6 height 9
drag, startPoint x: 405, startPoint y: 112, endPoint x: 441, endPoint y: 109, distance: 35.7
click at [405, 116] on img at bounding box center [389, 152] width 121 height 72
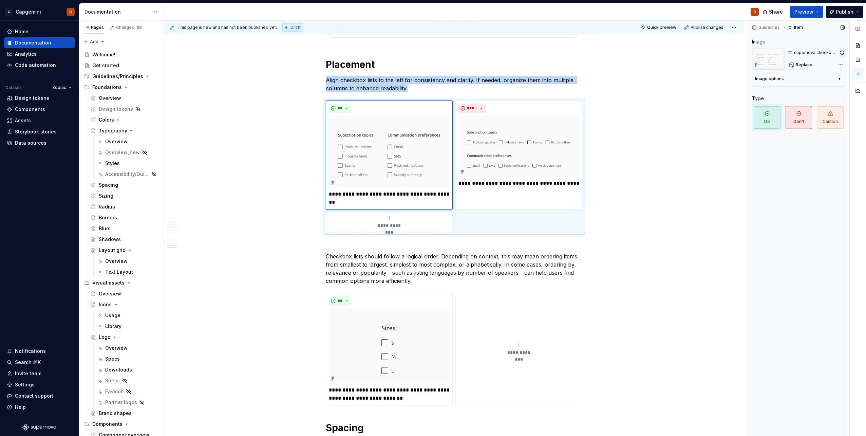
click at [838, 54] on button "button" at bounding box center [841, 52] width 6 height 9
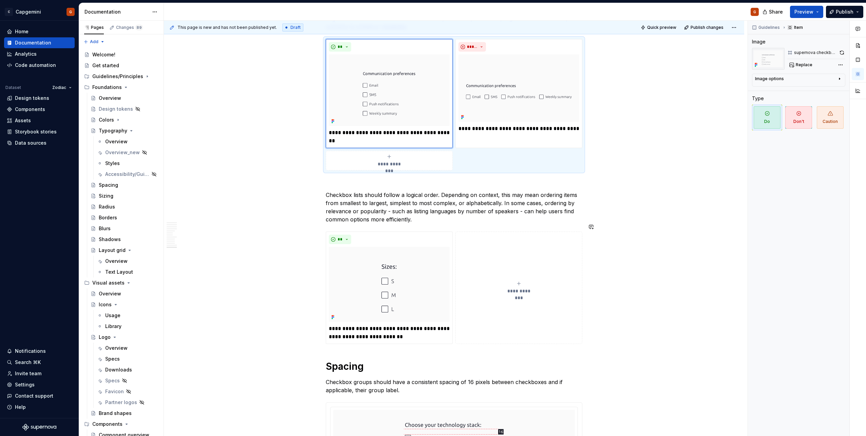
scroll to position [1954, 0]
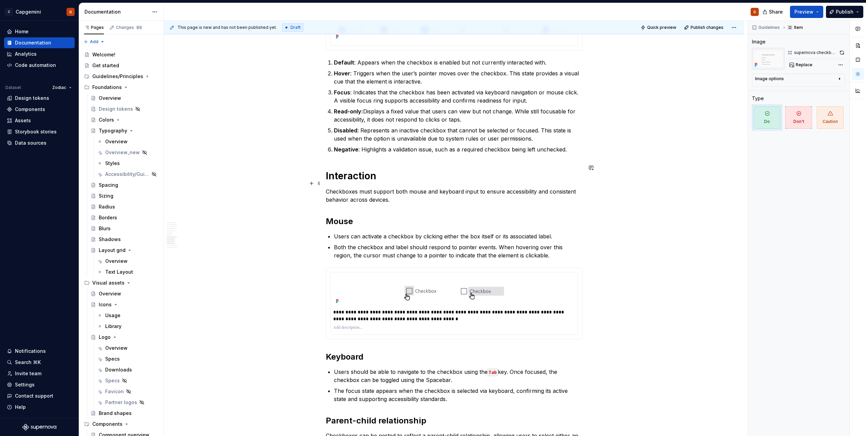
scroll to position [1208, 0]
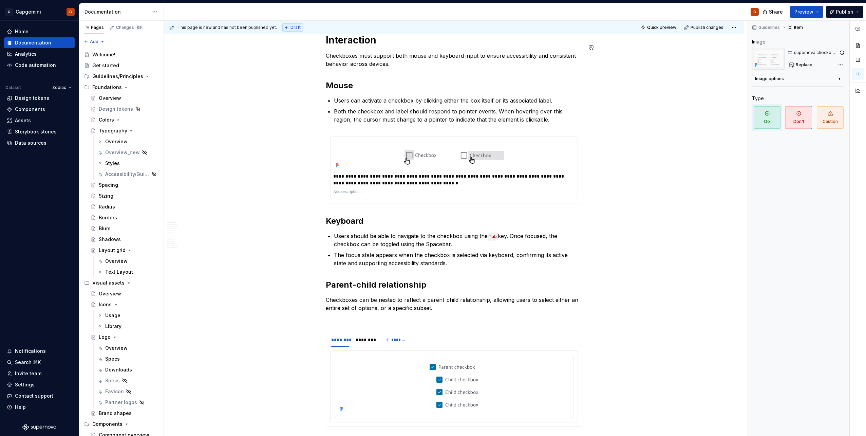
type textarea "*"
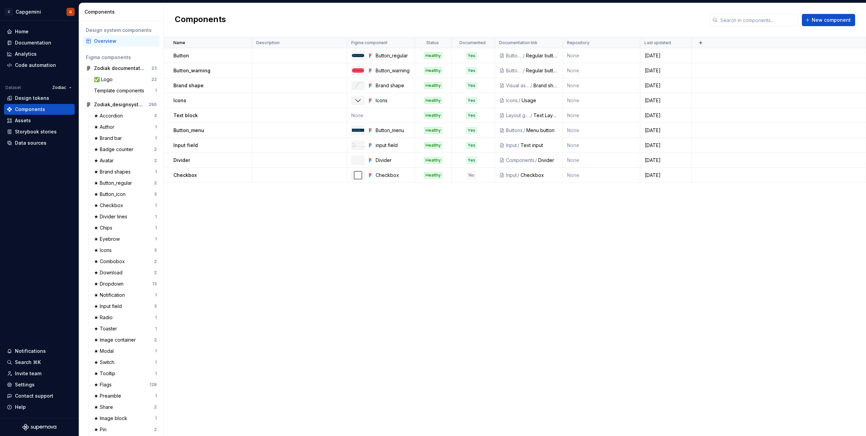
click at [508, 299] on div "Name Description Figma component Status Documented Documentation link Repositor…" at bounding box center [515, 236] width 702 height 398
click at [822, 19] on span "New component" at bounding box center [830, 20] width 39 height 7
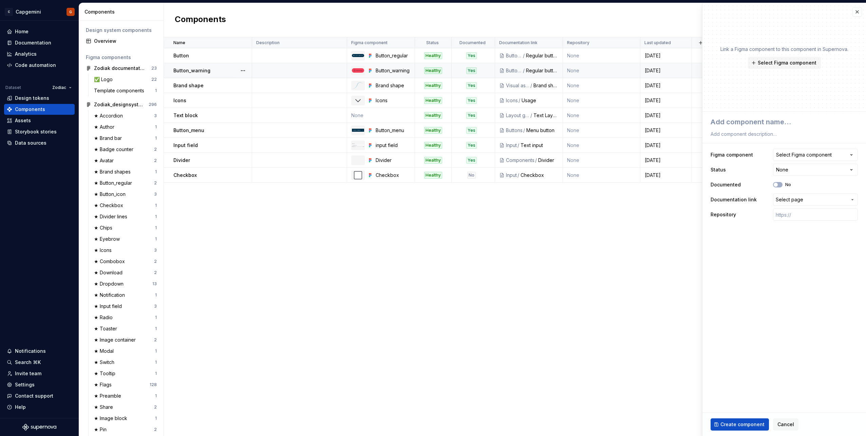
type textarea "*"
type textarea "R"
type textarea "*"
type textarea "Ra"
type textarea "*"
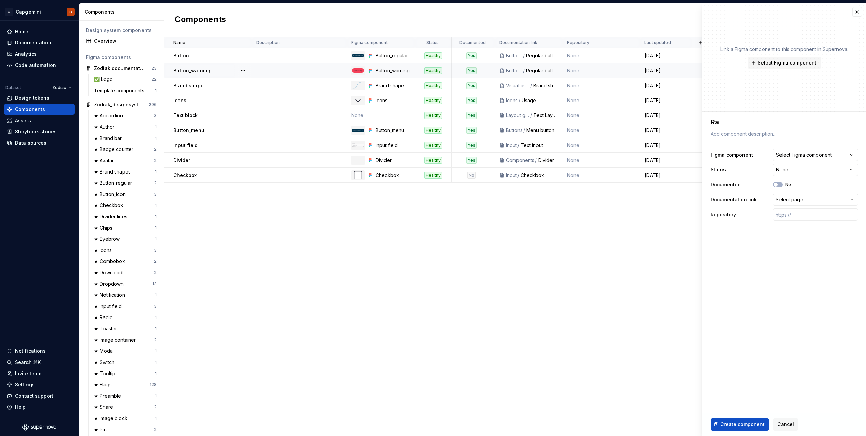
type textarea "Rad"
type textarea "*"
type textarea "Radi"
type textarea "*"
type textarea "Radio"
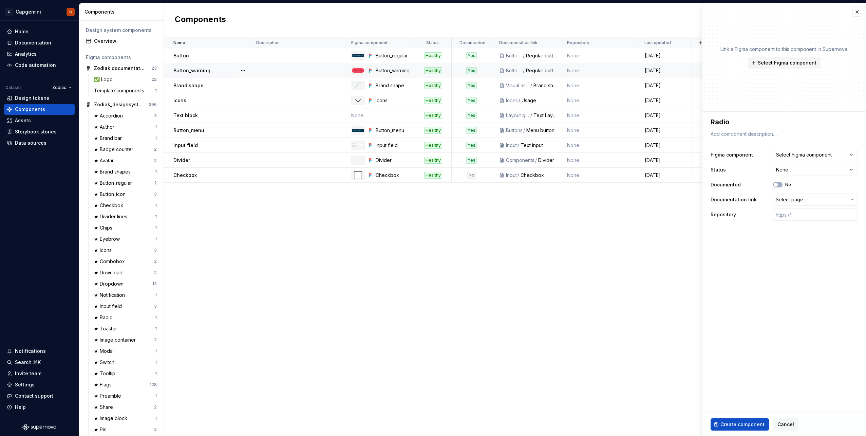
type textarea "*"
type textarea "Radio"
type textarea "*"
type textarea "Radio b"
type textarea "*"
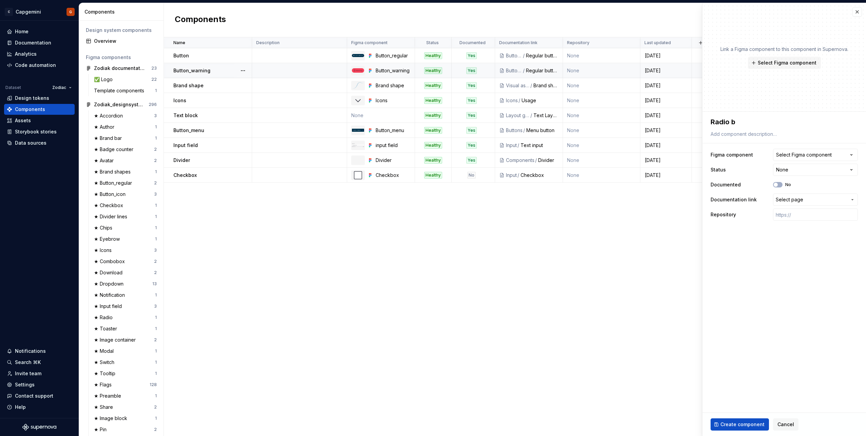
type textarea "Radio b u"
type textarea "*"
type textarea "Radio b ut"
type textarea "*"
type textarea "Radio b utt"
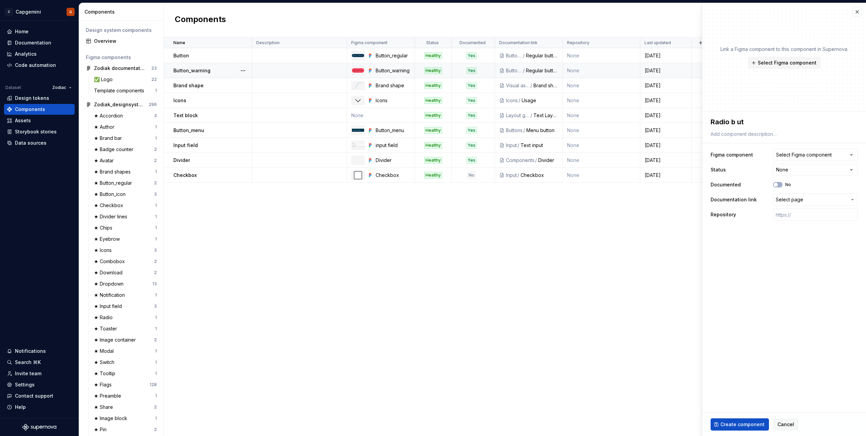
type textarea "*"
type textarea "Radio b utto"
type textarea "*"
type textarea "Radio b utton"
type textarea "*"
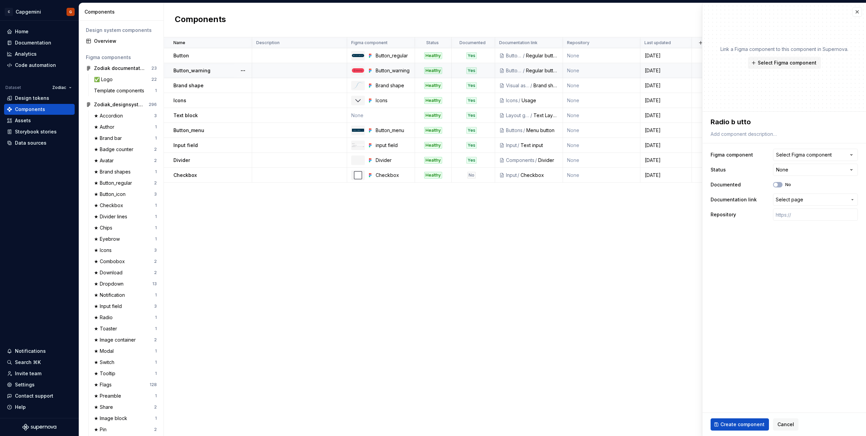
type textarea "Radio b utt"
type textarea "*"
type textarea "Radio b ut"
type textarea "*"
type textarea "Radio b u"
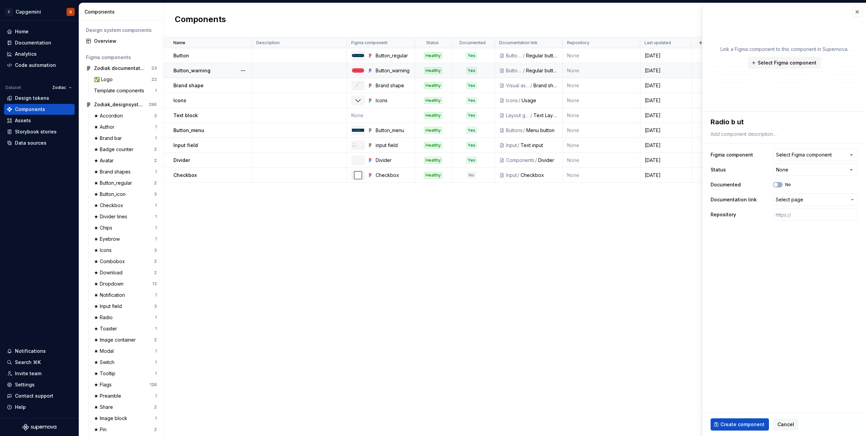
type textarea "*"
type textarea "Radio b"
type textarea "*"
type textarea "Radio b"
type textarea "*"
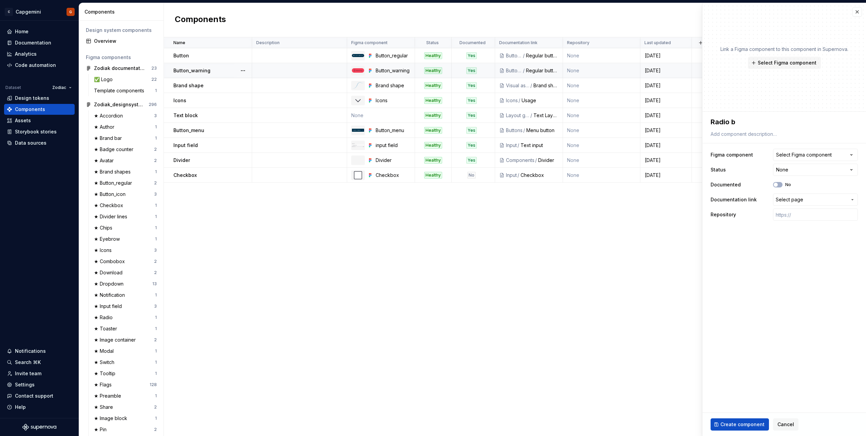
type textarea "Radio"
type textarea "*"
type textarea "Radio"
type textarea "*"
type textarea "Radio"
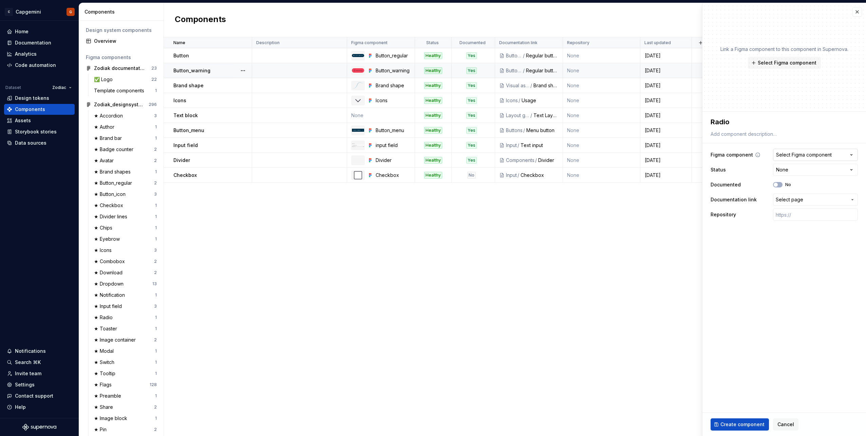
click at [813, 156] on div "Select Figma component" at bounding box center [804, 154] width 56 height 7
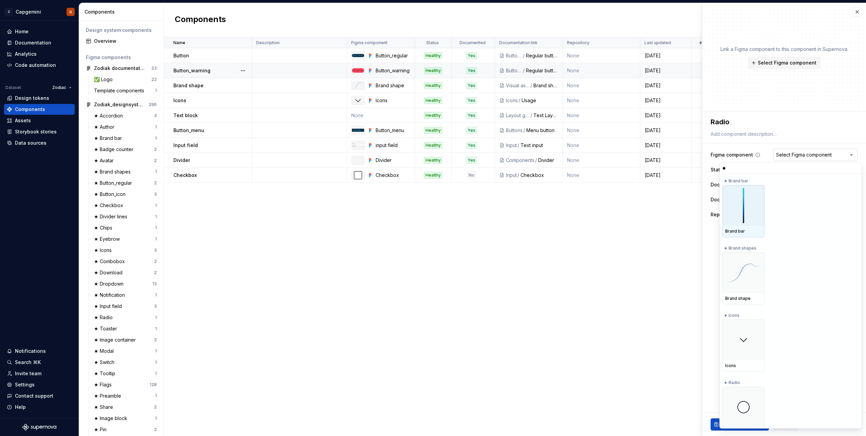
type input "***"
click at [747, 217] on div at bounding box center [743, 205] width 42 height 41
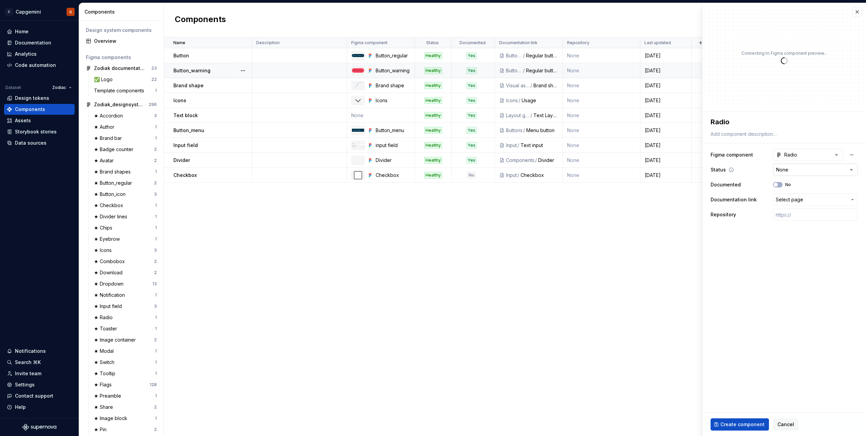
click at [812, 164] on html "C Capgemini G Home Documentation Analytics Code automation Dataset Zodiac Desig…" at bounding box center [433, 218] width 866 height 436
type textarea "*"
select select "**********"
click at [780, 185] on button "No" at bounding box center [777, 184] width 9 height 5
click at [793, 199] on span "Select page" at bounding box center [788, 199] width 27 height 7
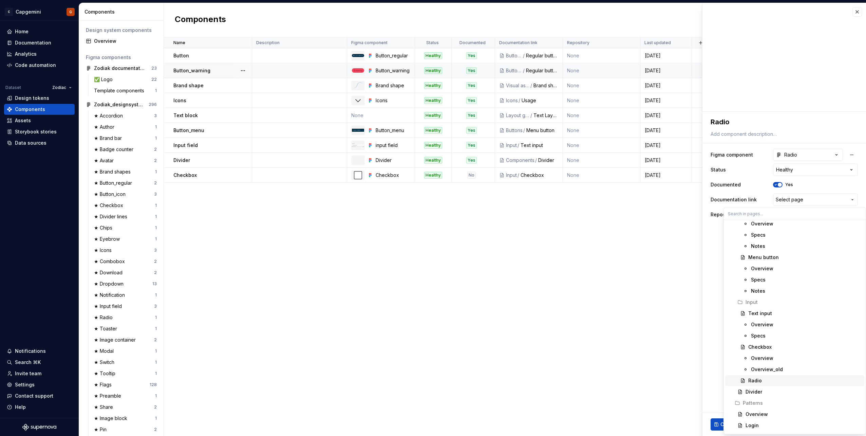
scroll to position [678, 0]
click at [767, 367] on div "Radio" at bounding box center [804, 365] width 113 height 7
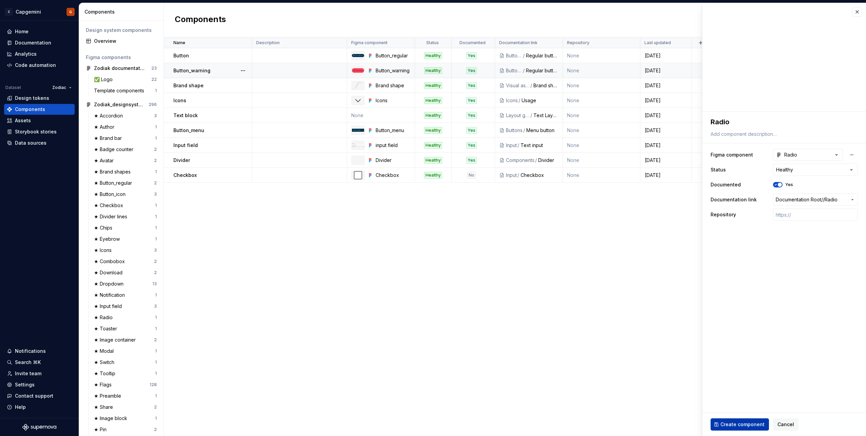
click at [754, 419] on button "Create component" at bounding box center [739, 424] width 58 height 12
type textarea "*"
